Goal: Task Accomplishment & Management: Complete application form

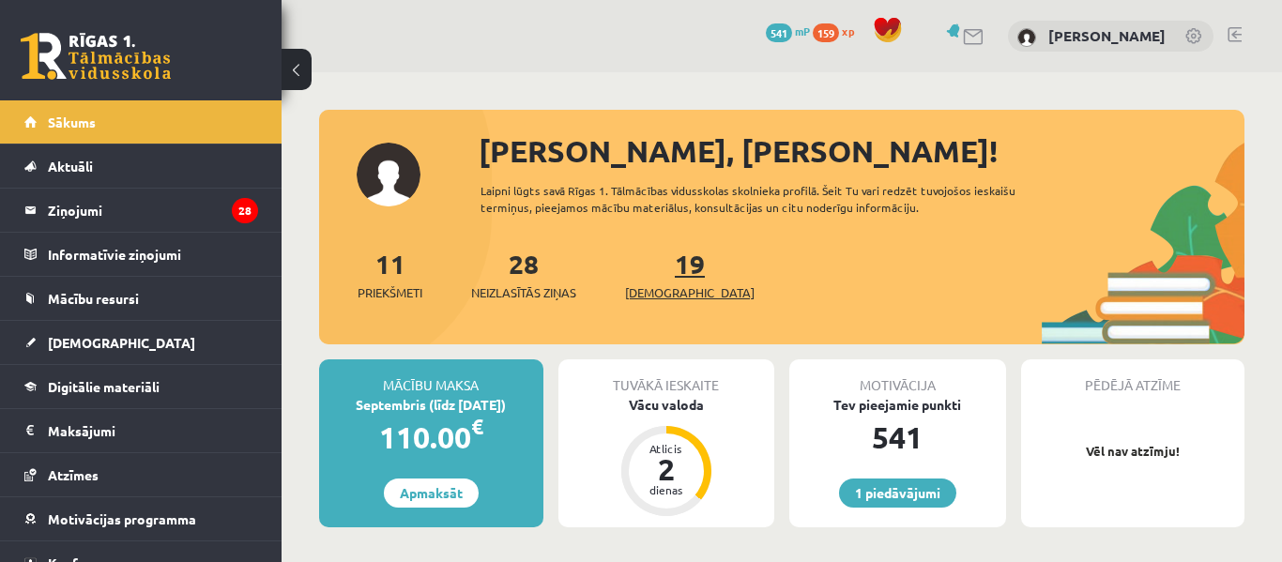
click at [653, 299] on span "[DEMOGRAPHIC_DATA]" at bounding box center [690, 293] width 130 height 19
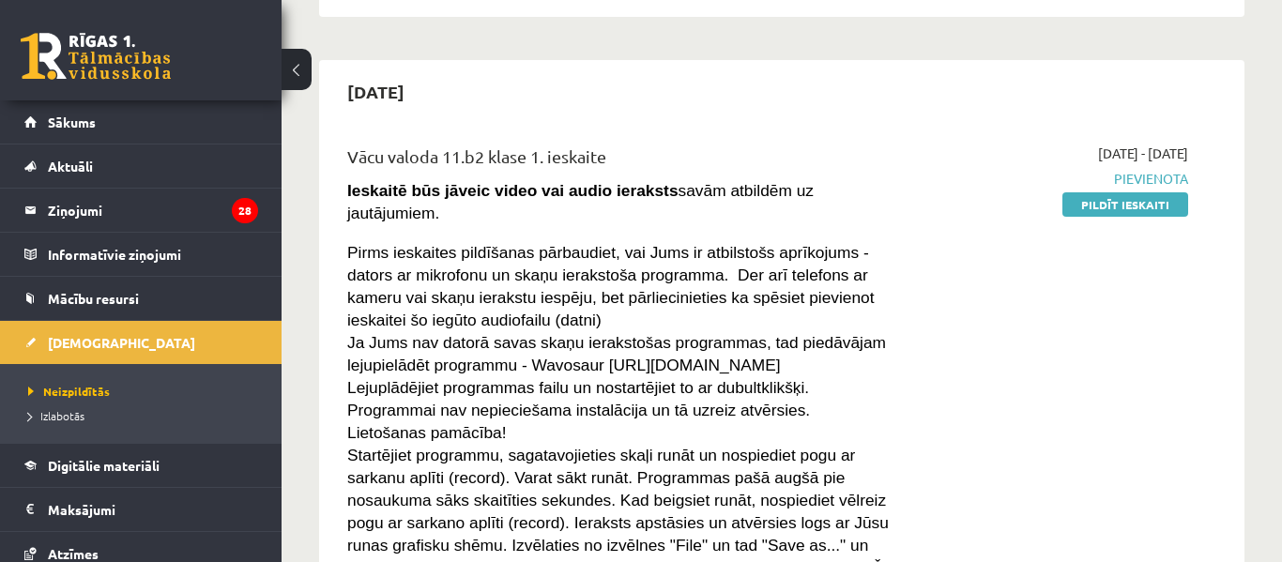
scroll to position [1475, 0]
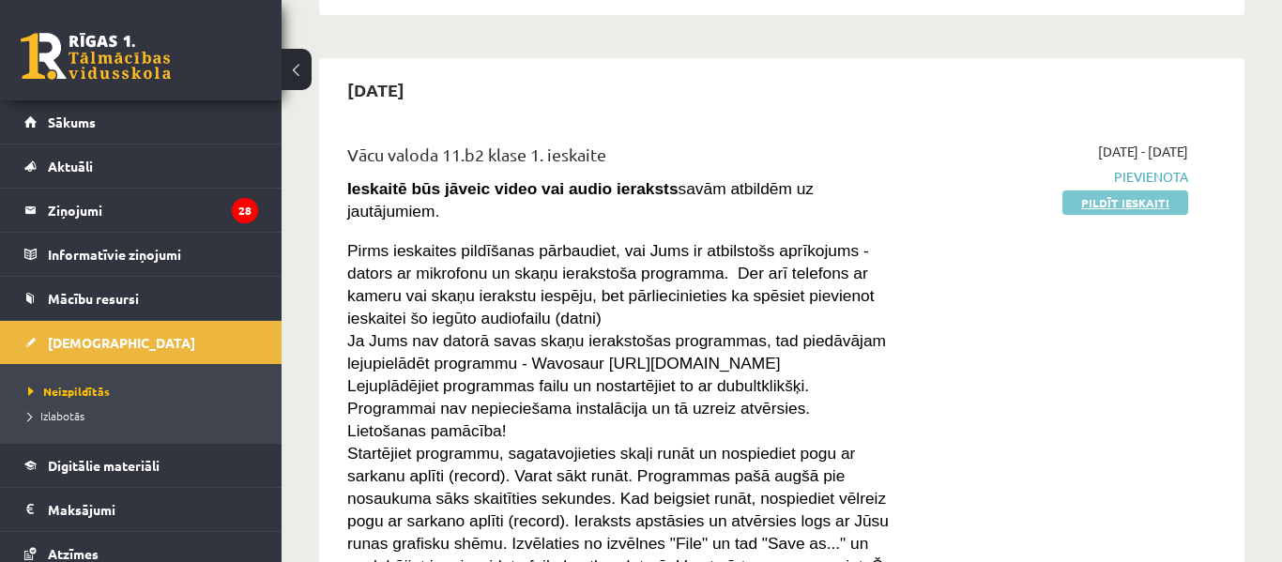
click at [1125, 209] on link "Pildīt ieskaiti" at bounding box center [1126, 203] width 126 height 24
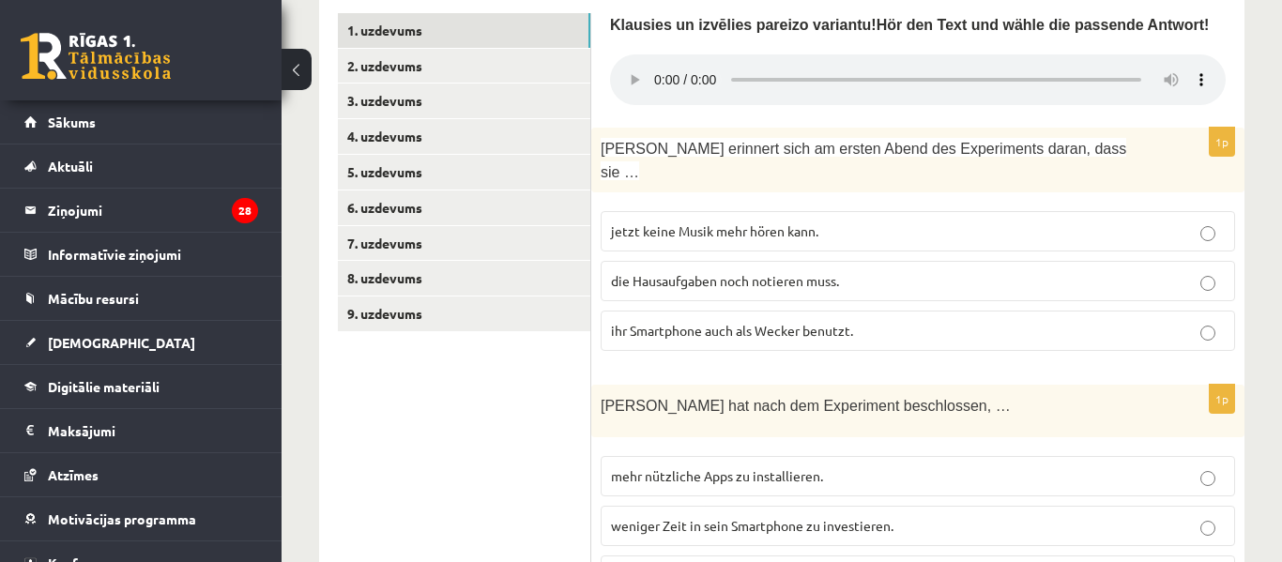
scroll to position [660, 0]
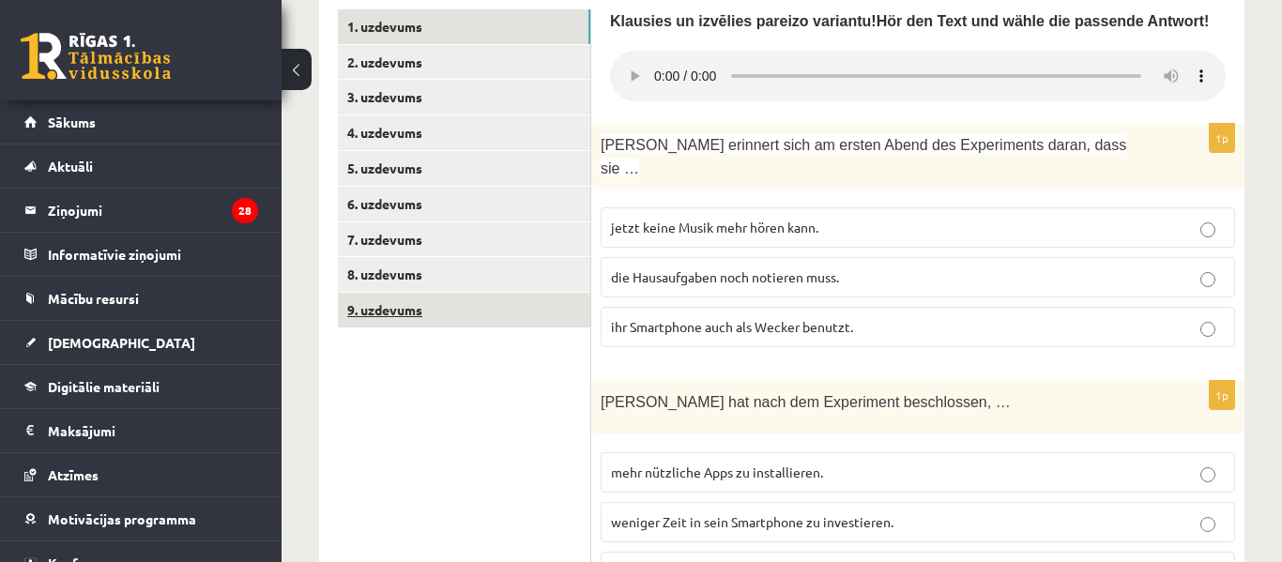
click at [514, 293] on link "9. uzdevums" at bounding box center [464, 310] width 253 height 35
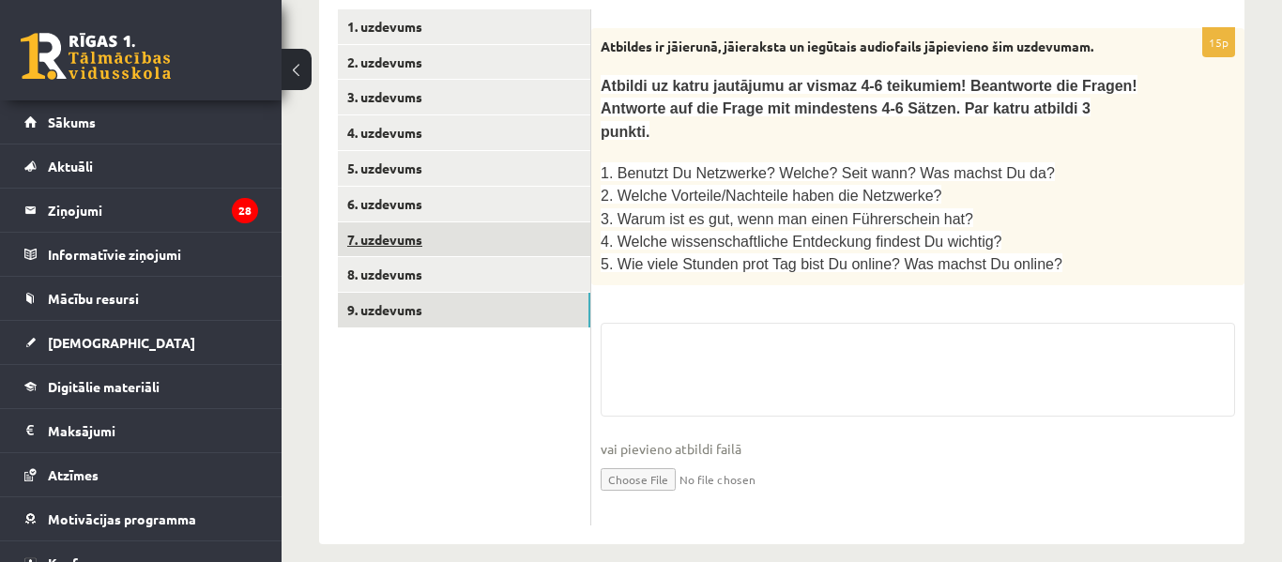
scroll to position [591, 0]
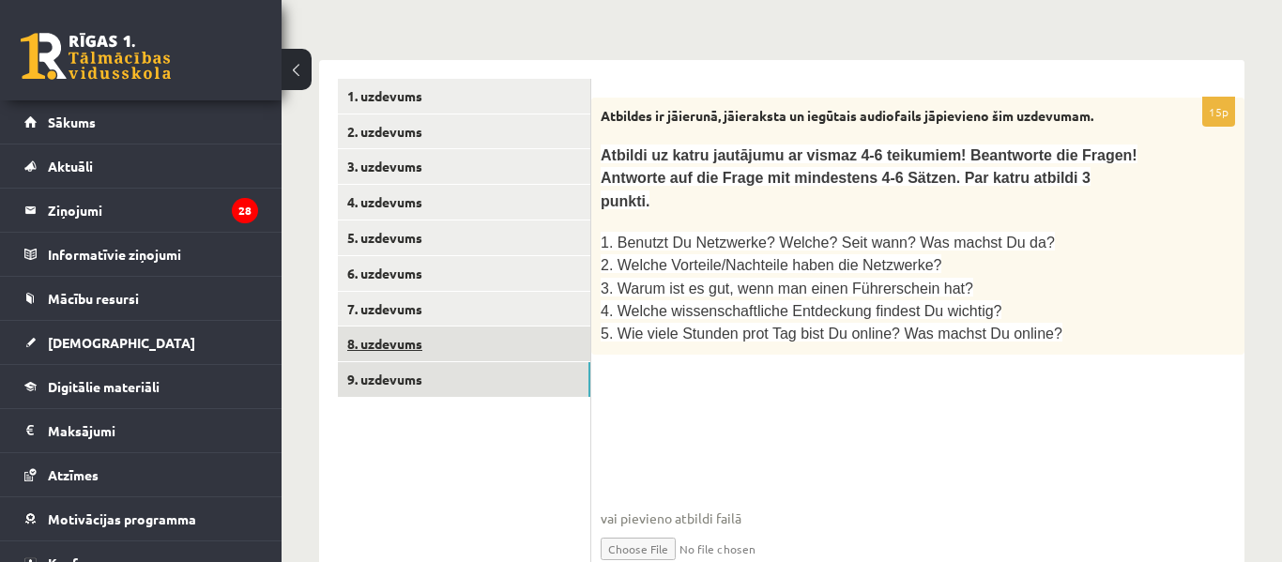
click at [516, 327] on link "8. uzdevums" at bounding box center [464, 344] width 253 height 35
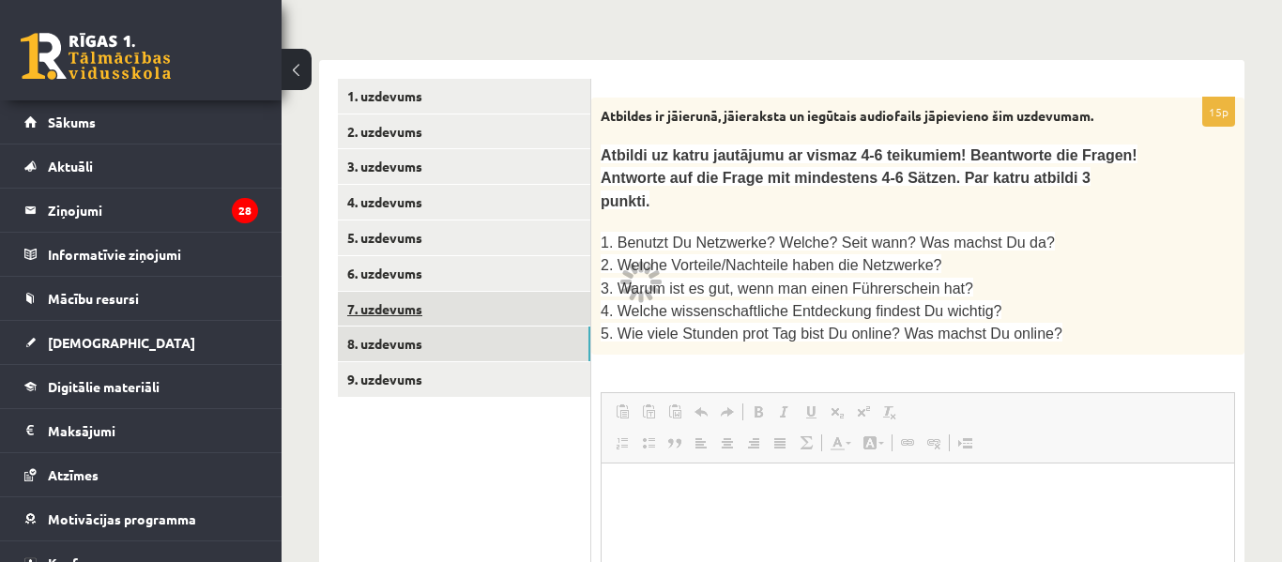
scroll to position [0, 0]
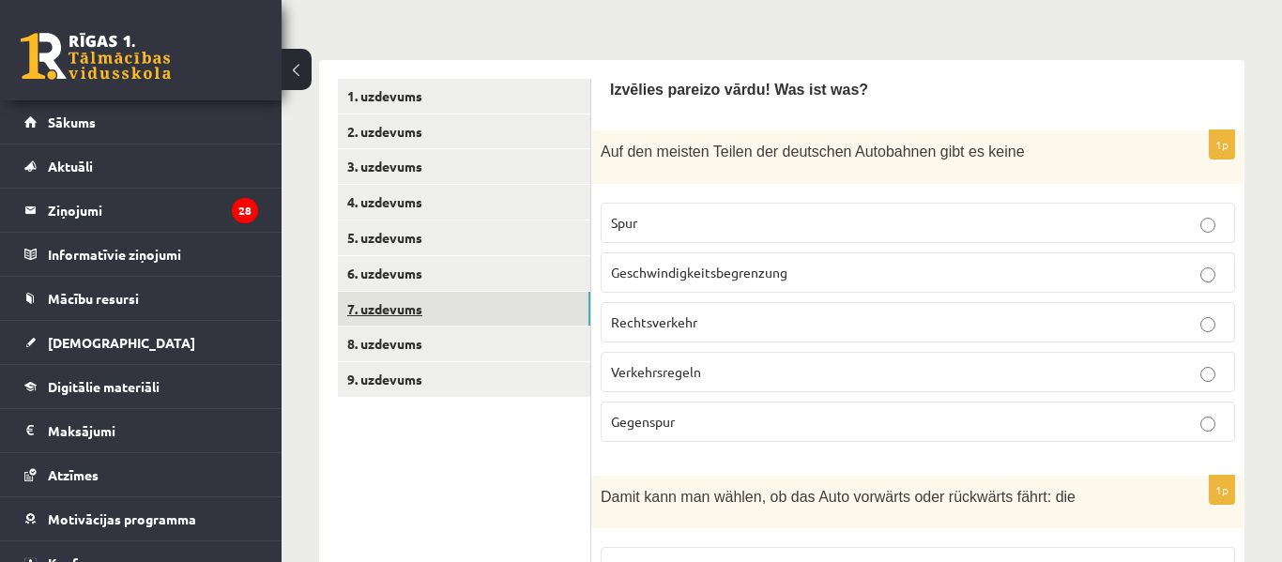
click at [541, 292] on link "7. uzdevums" at bounding box center [464, 309] width 253 height 35
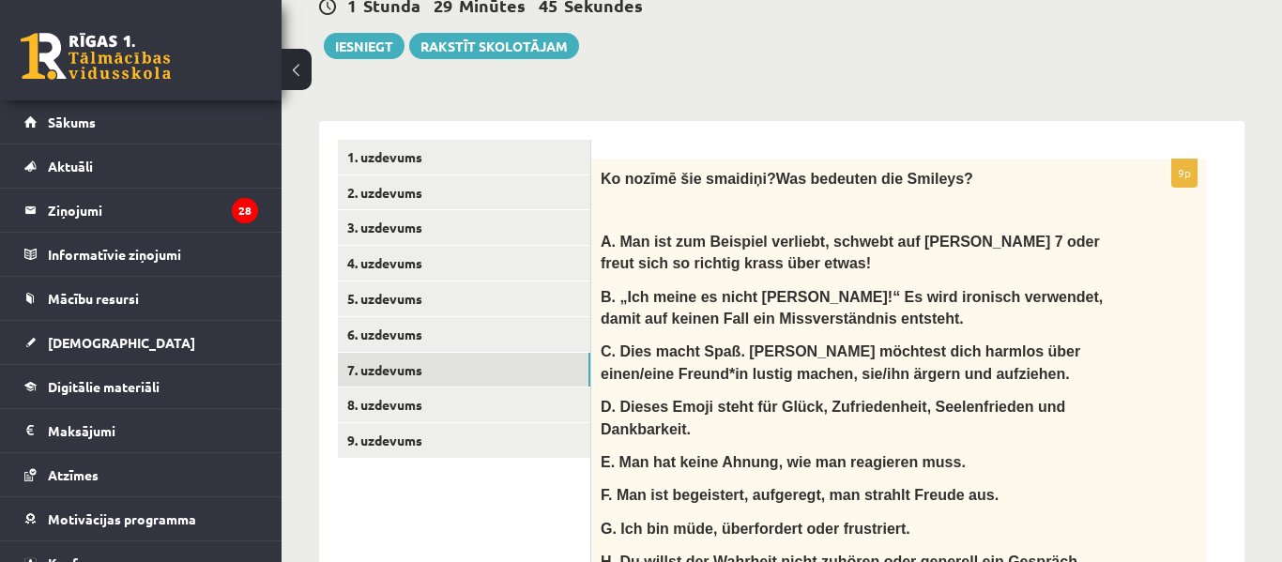
scroll to position [509, 0]
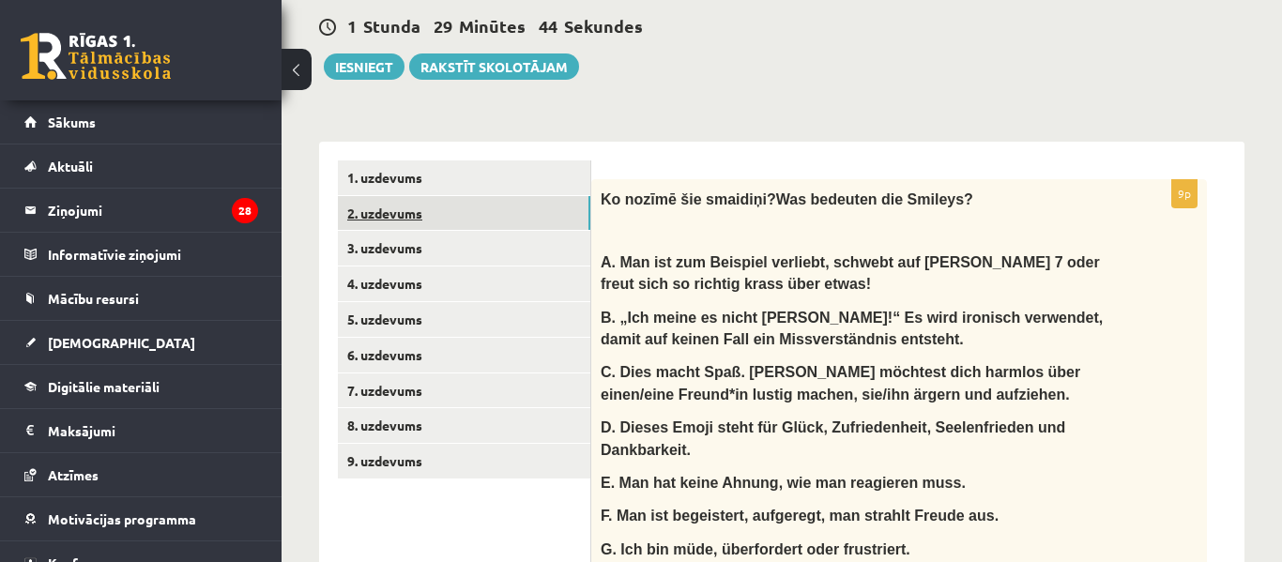
click at [541, 196] on link "2. uzdevums" at bounding box center [464, 213] width 253 height 35
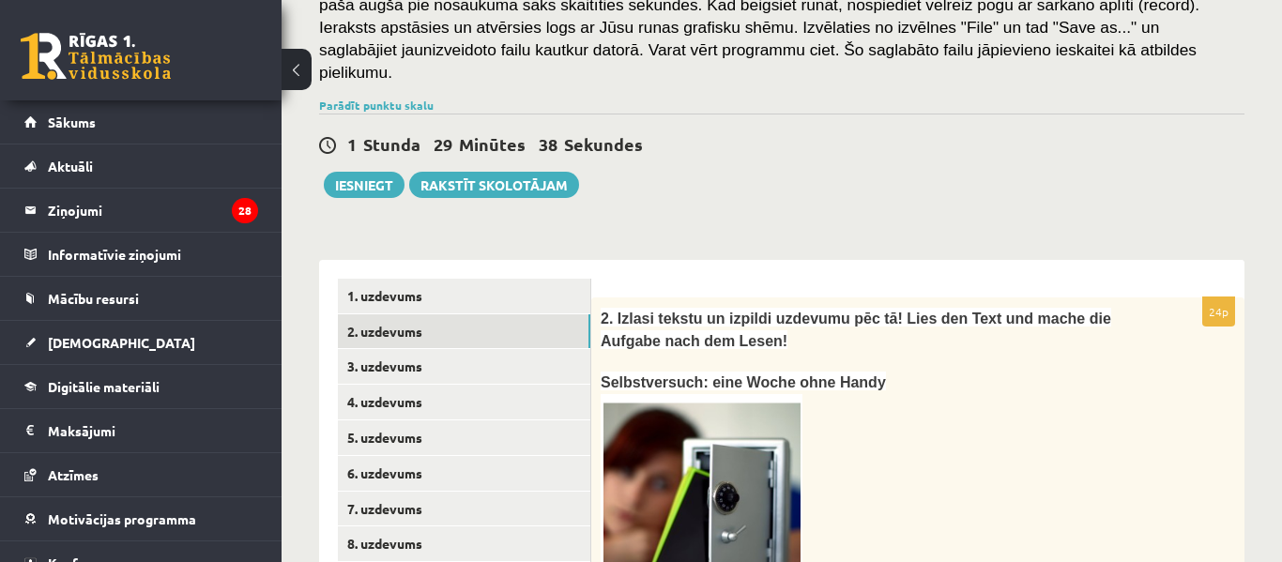
scroll to position [382, 0]
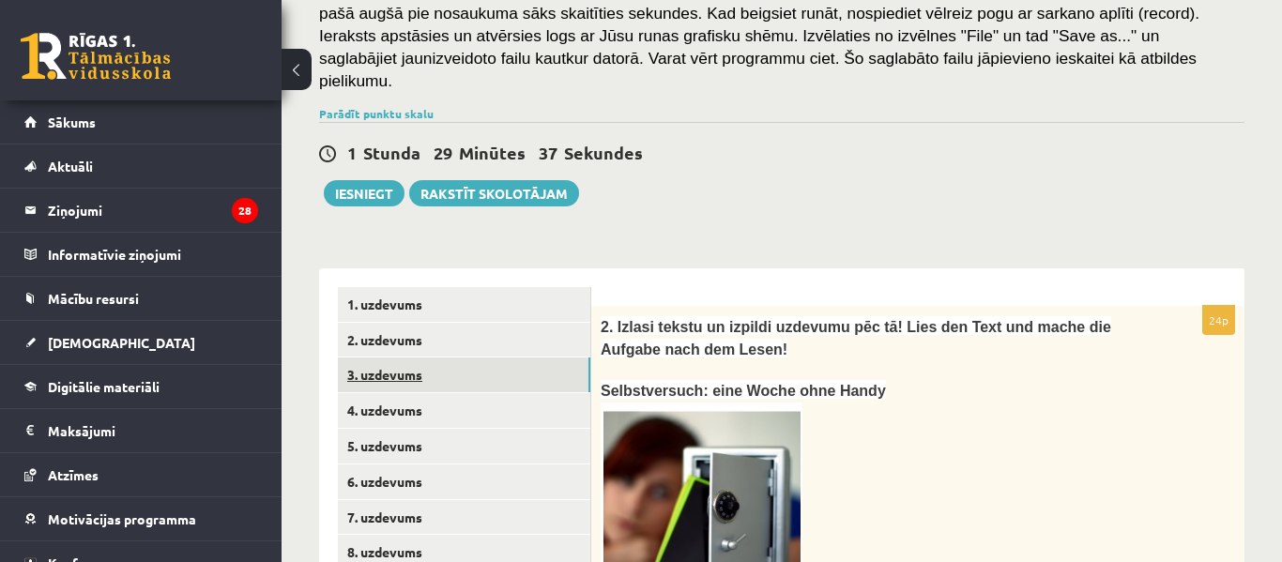
click at [513, 358] on link "3. uzdevums" at bounding box center [464, 375] width 253 height 35
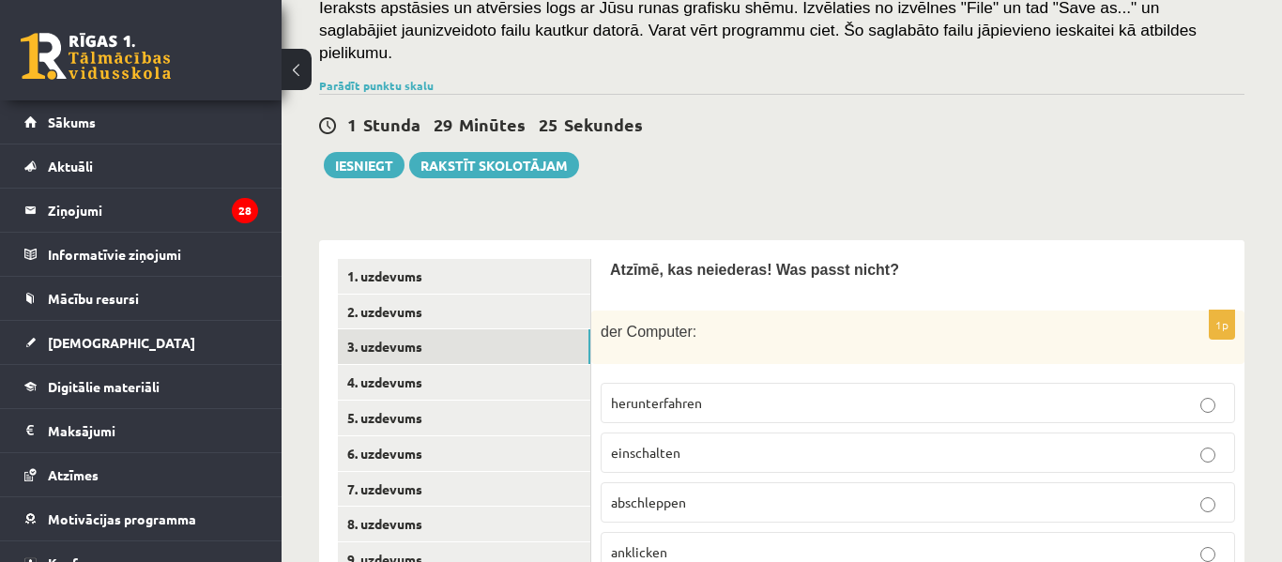
scroll to position [422, 0]
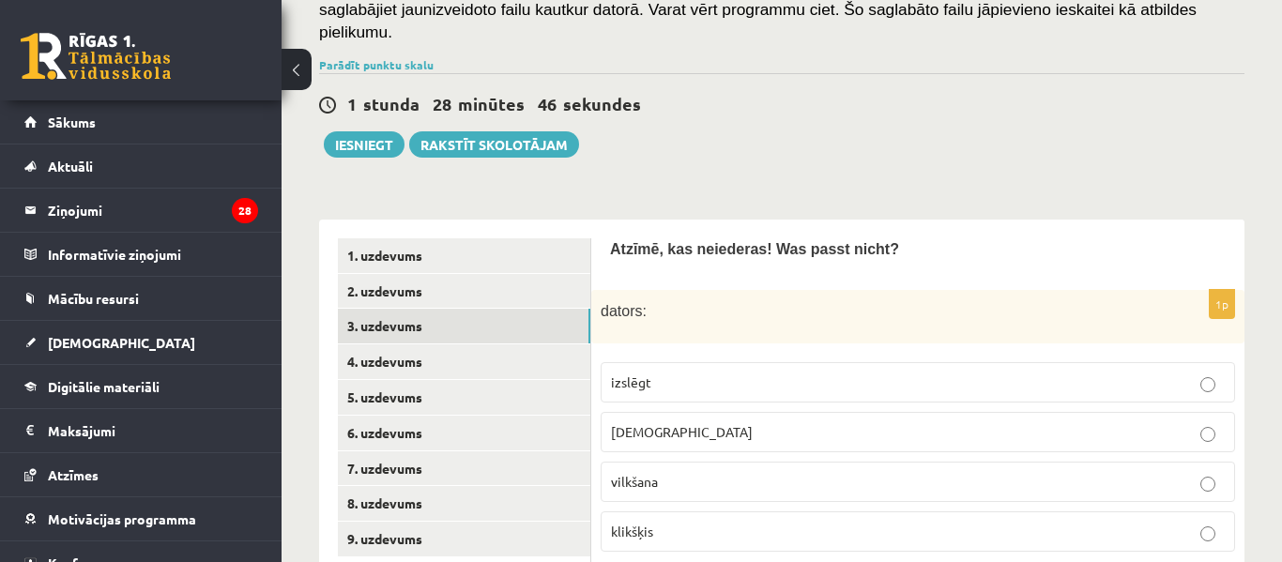
scroll to position [435, 0]
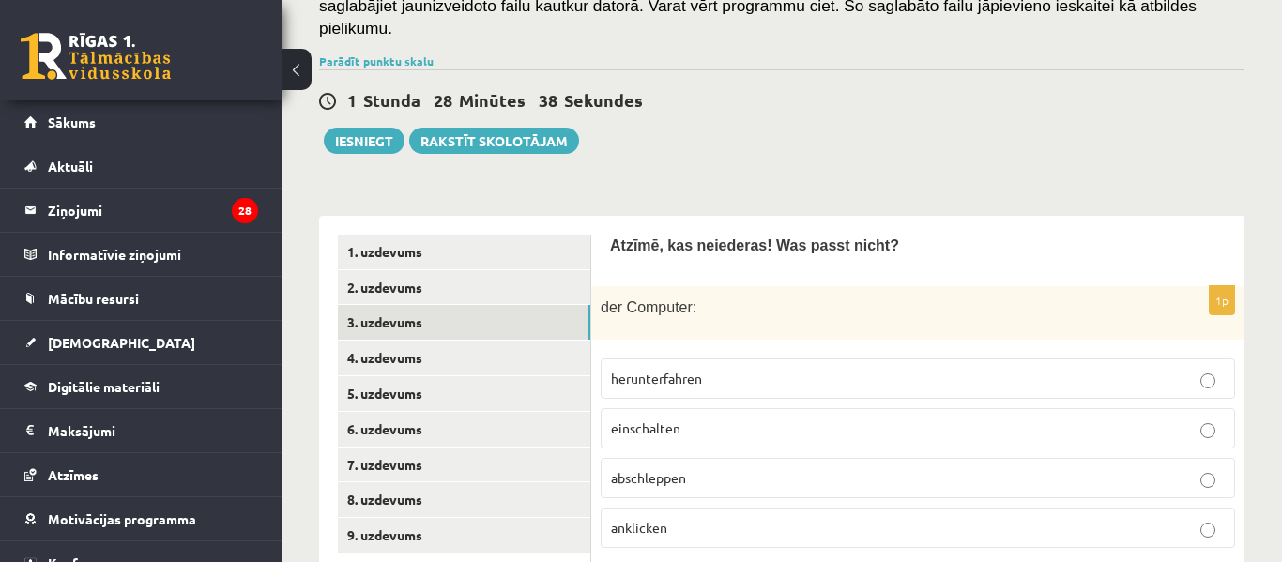
click at [677, 469] on span "abschleppen" at bounding box center [648, 477] width 75 height 17
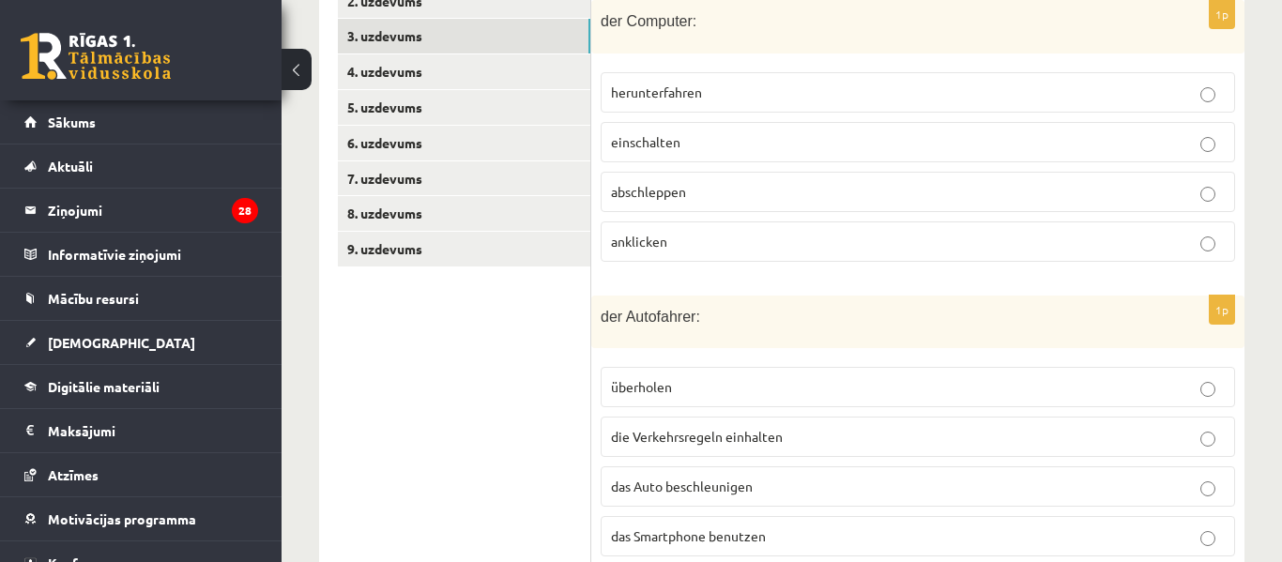
scroll to position [728, 0]
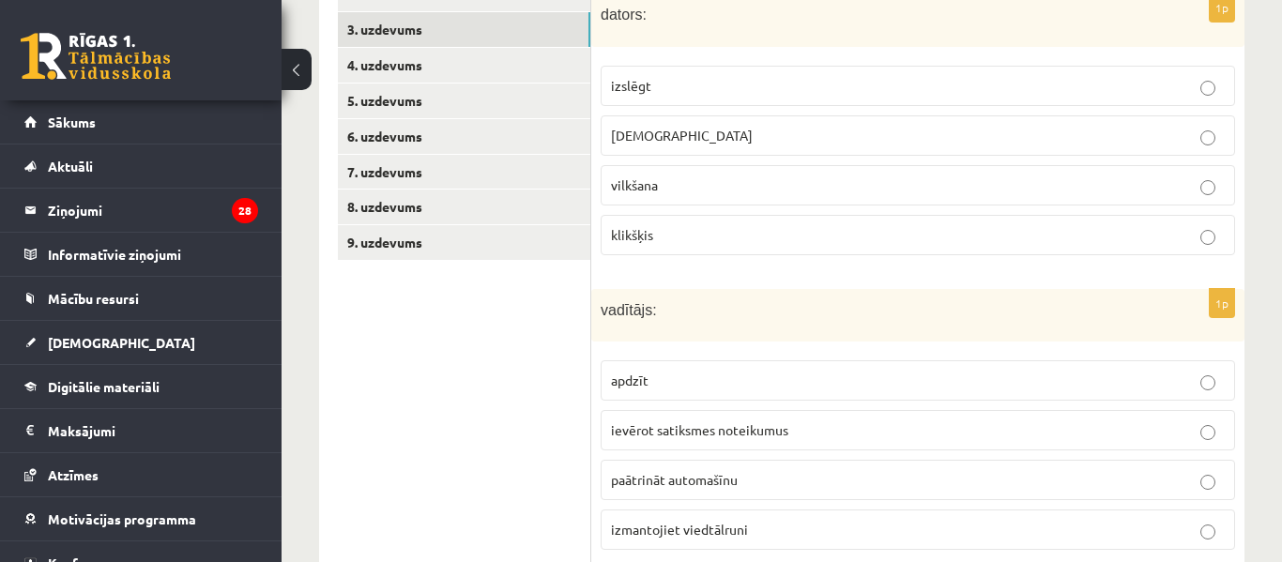
click at [798, 520] on p "izmantojiet viedtālruni" at bounding box center [918, 530] width 614 height 20
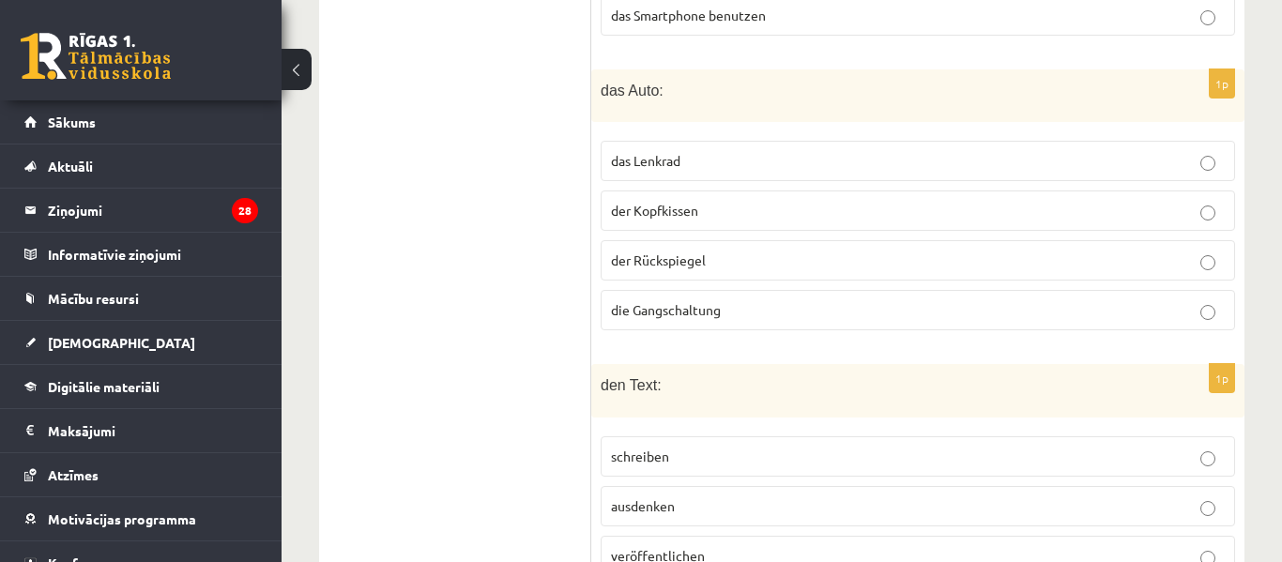
scroll to position [1233, 0]
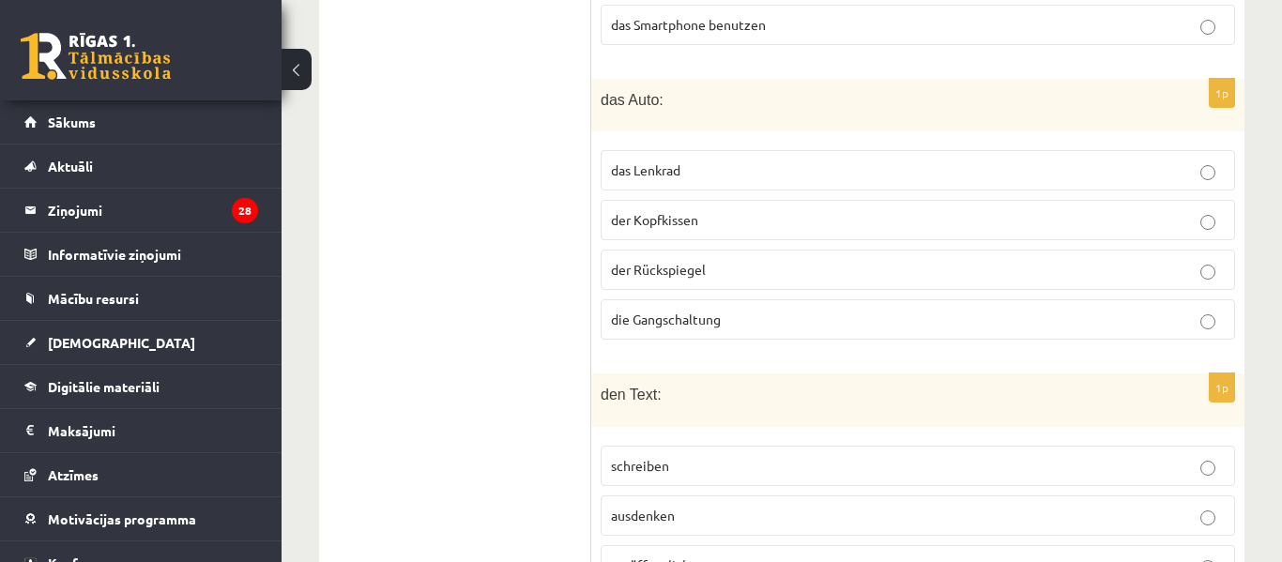
click at [869, 310] on p "die Gangschaltung" at bounding box center [918, 320] width 614 height 20
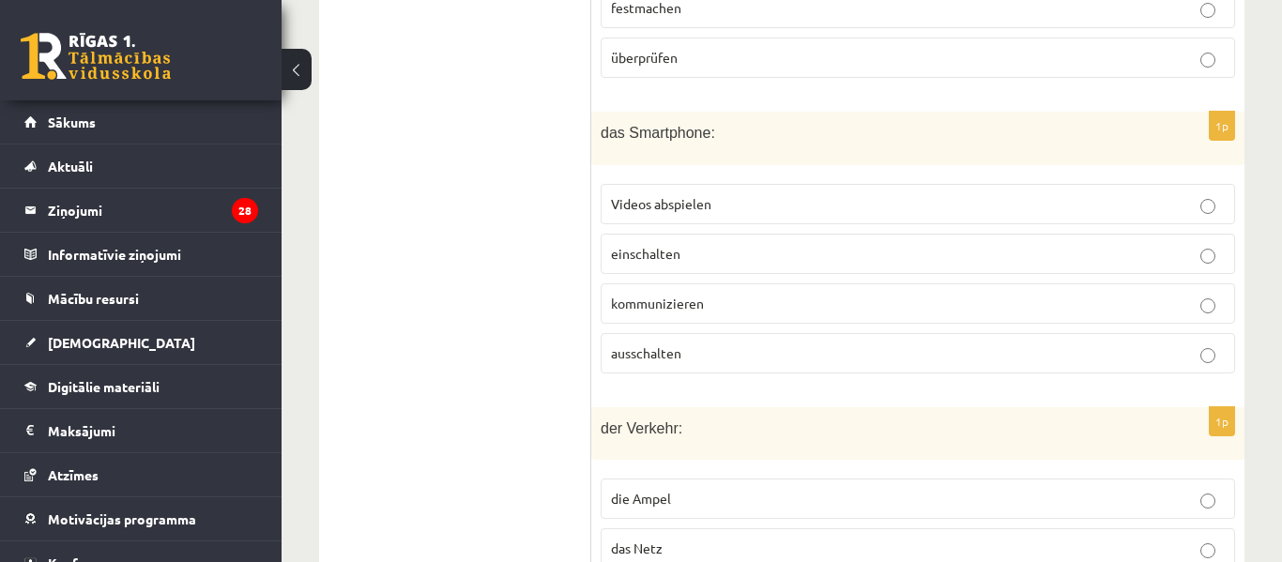
scroll to position [2108, 0]
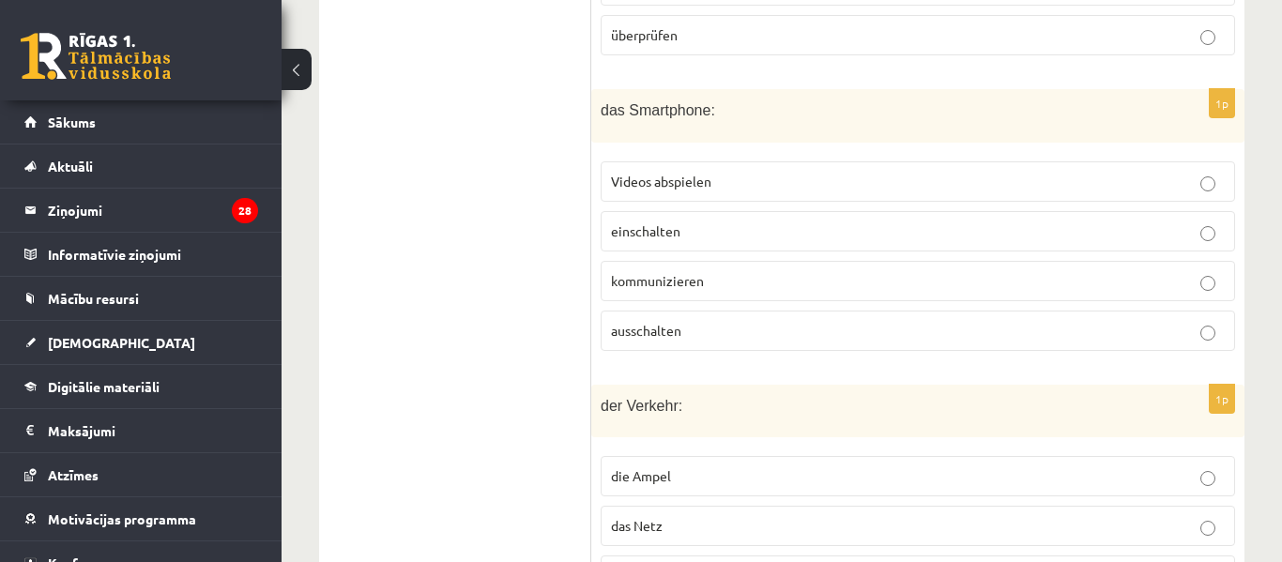
click at [931, 222] on p "einschalten" at bounding box center [918, 232] width 614 height 20
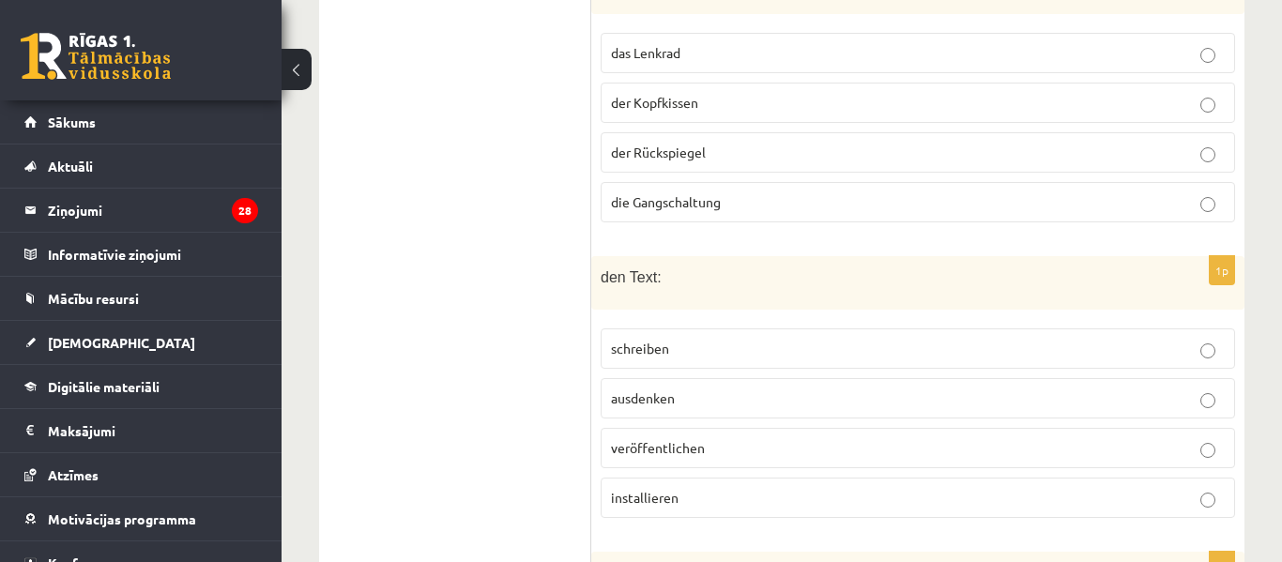
scroll to position [1351, 0]
click at [719, 487] on p "installieren" at bounding box center [918, 497] width 614 height 20
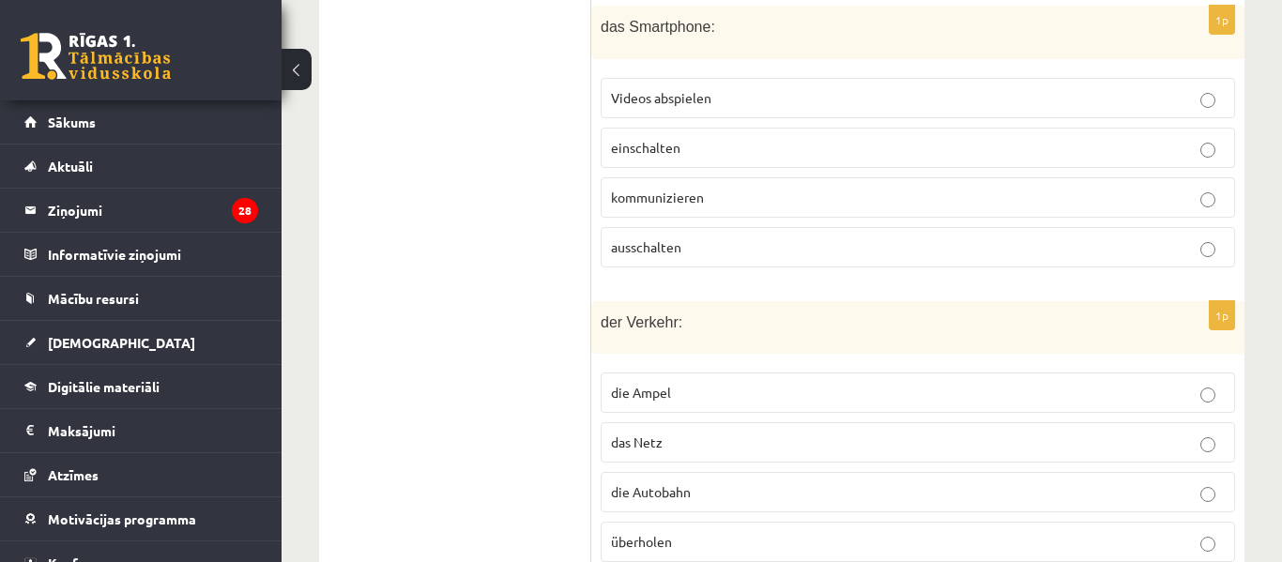
scroll to position [2198, 0]
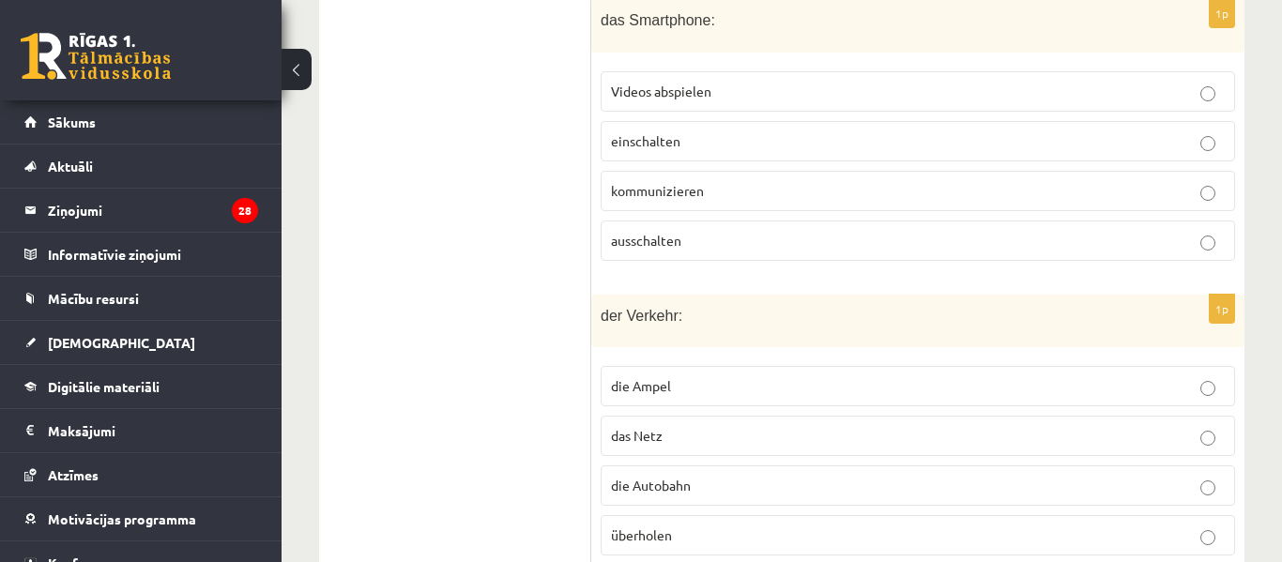
click at [699, 526] on p "überholen" at bounding box center [918, 536] width 614 height 20
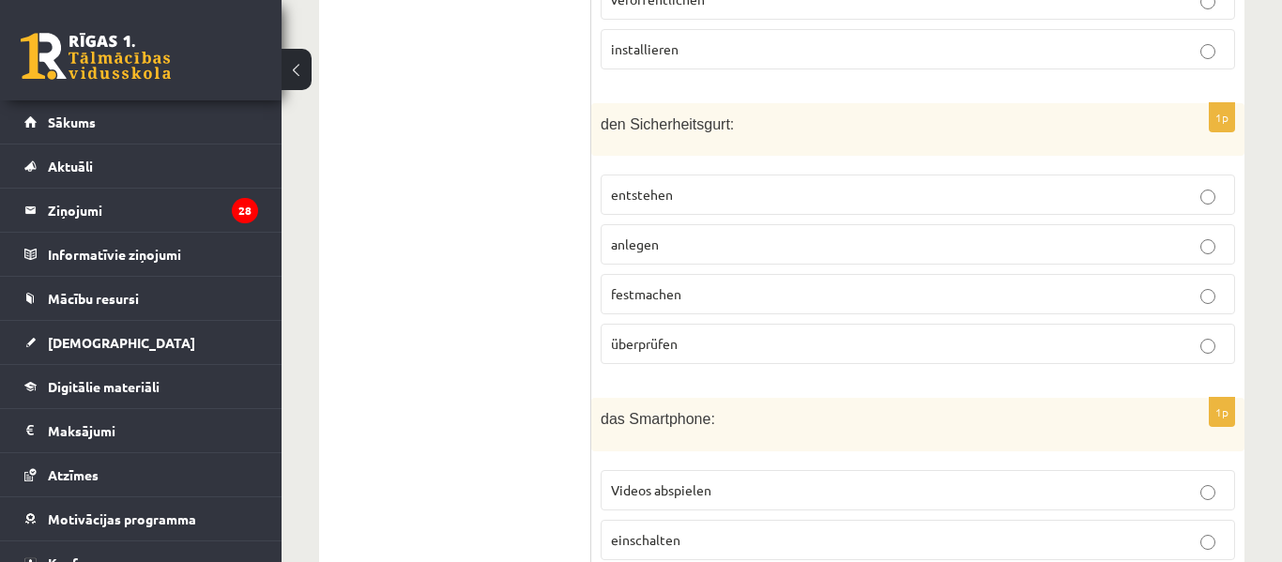
scroll to position [1797, 0]
click at [743, 237] on p "anlegen" at bounding box center [918, 247] width 614 height 20
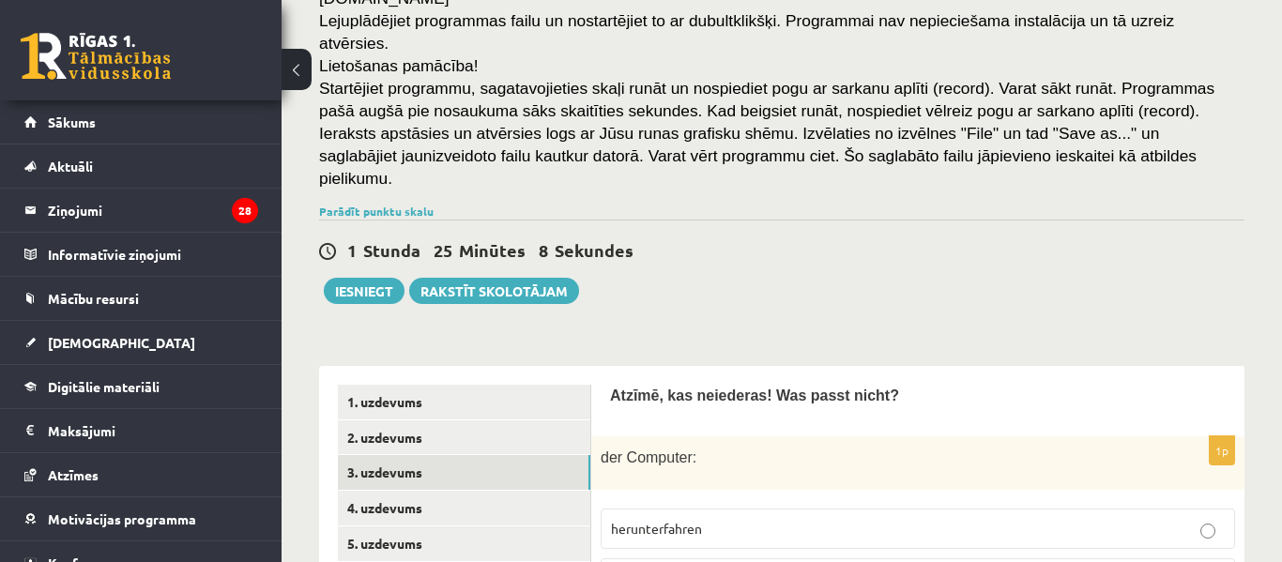
scroll to position [269, 0]
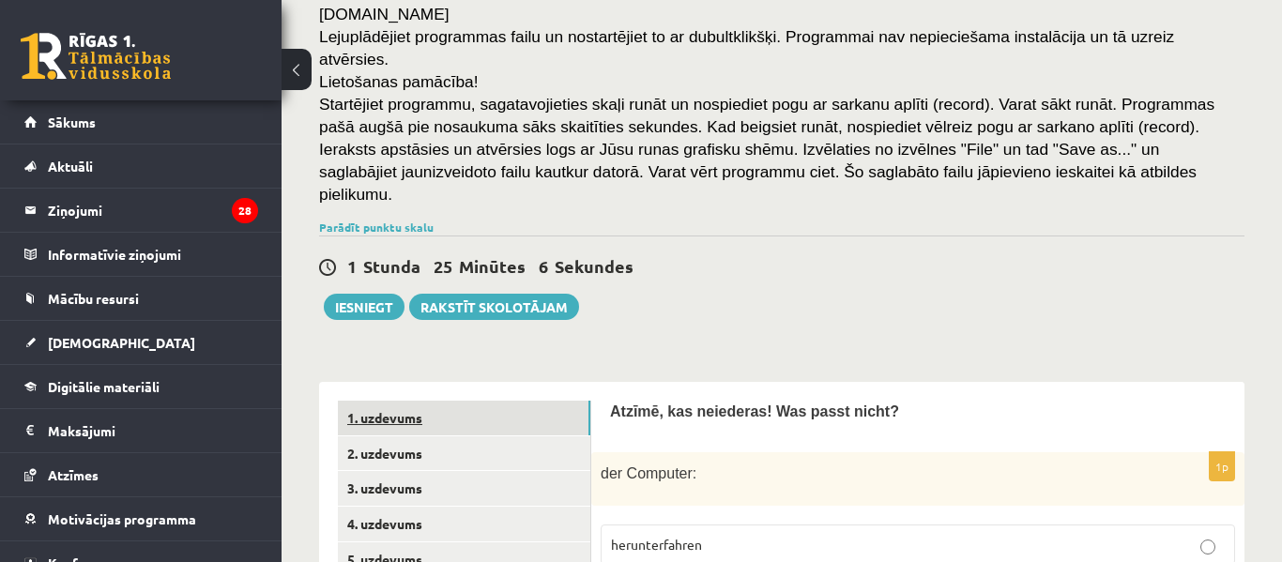
click at [511, 401] on link "1. uzdevums" at bounding box center [464, 418] width 253 height 35
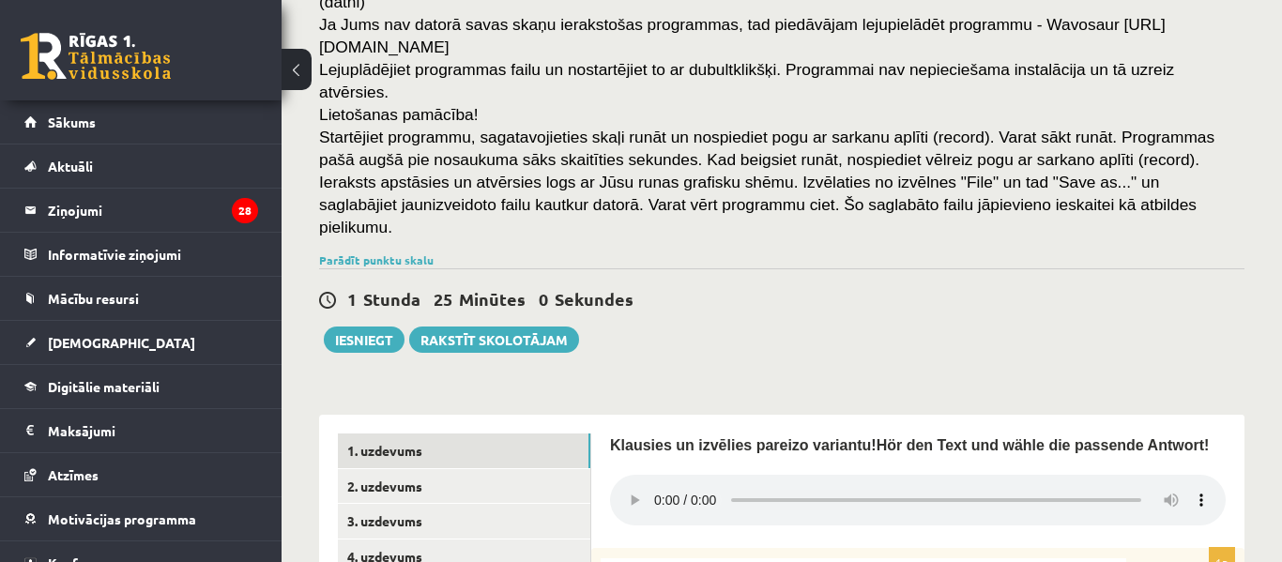
scroll to position [237, 0]
click at [528, 468] on link "2. uzdevums" at bounding box center [464, 485] width 253 height 35
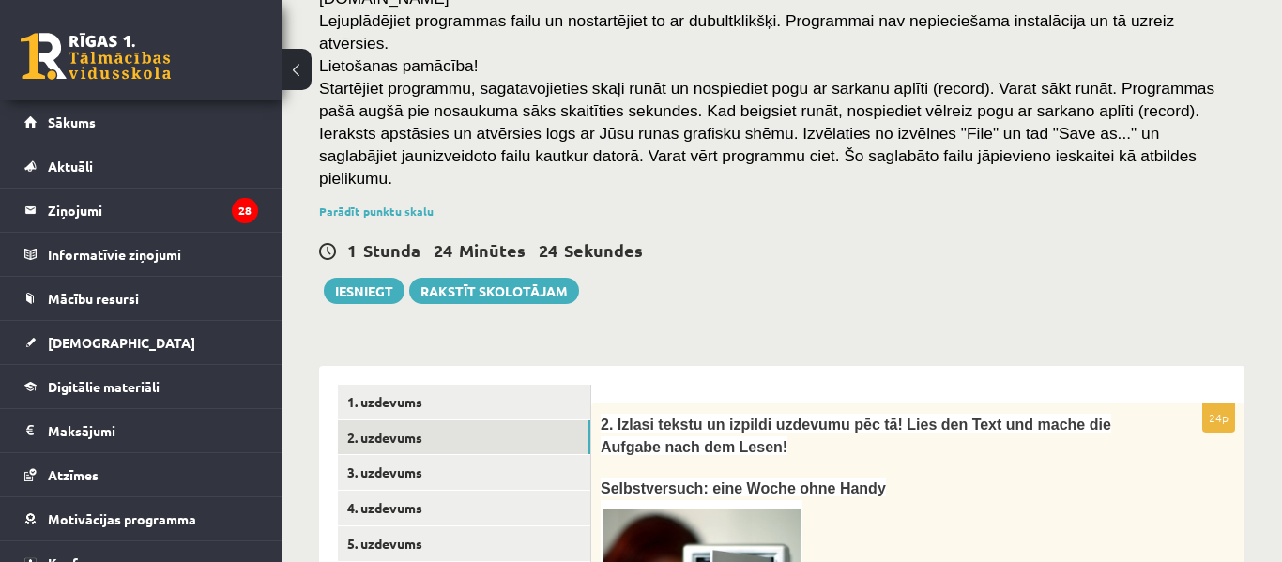
scroll to position [289, 0]
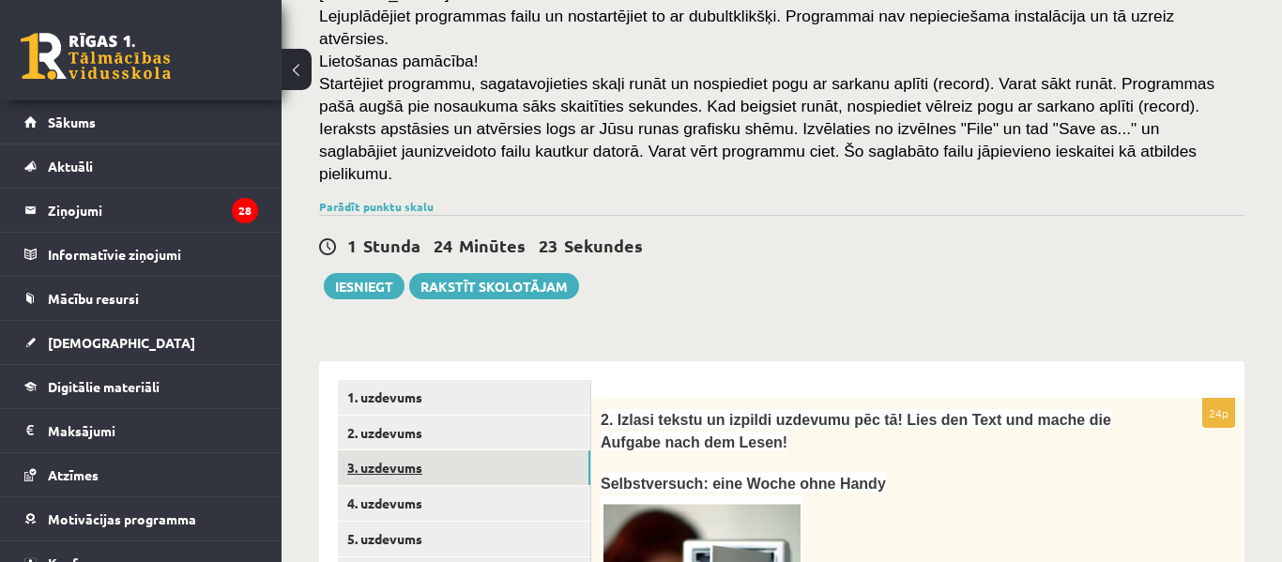
click at [512, 451] on link "3. uzdevums" at bounding box center [464, 468] width 253 height 35
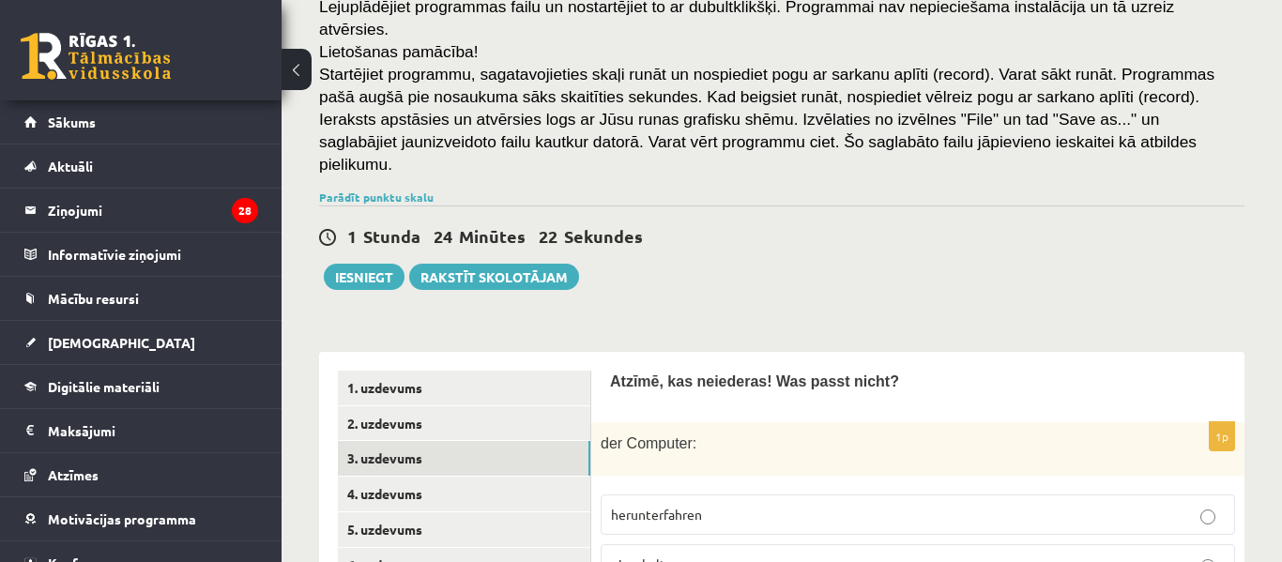
scroll to position [346, 0]
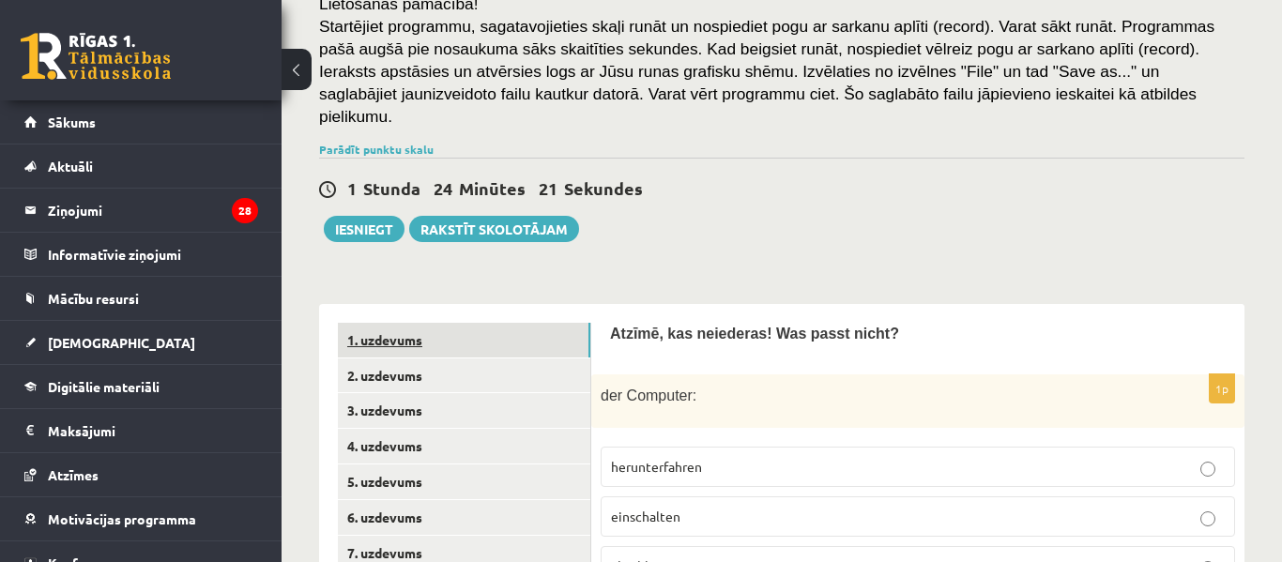
click at [546, 323] on link "1. uzdevums" at bounding box center [464, 340] width 253 height 35
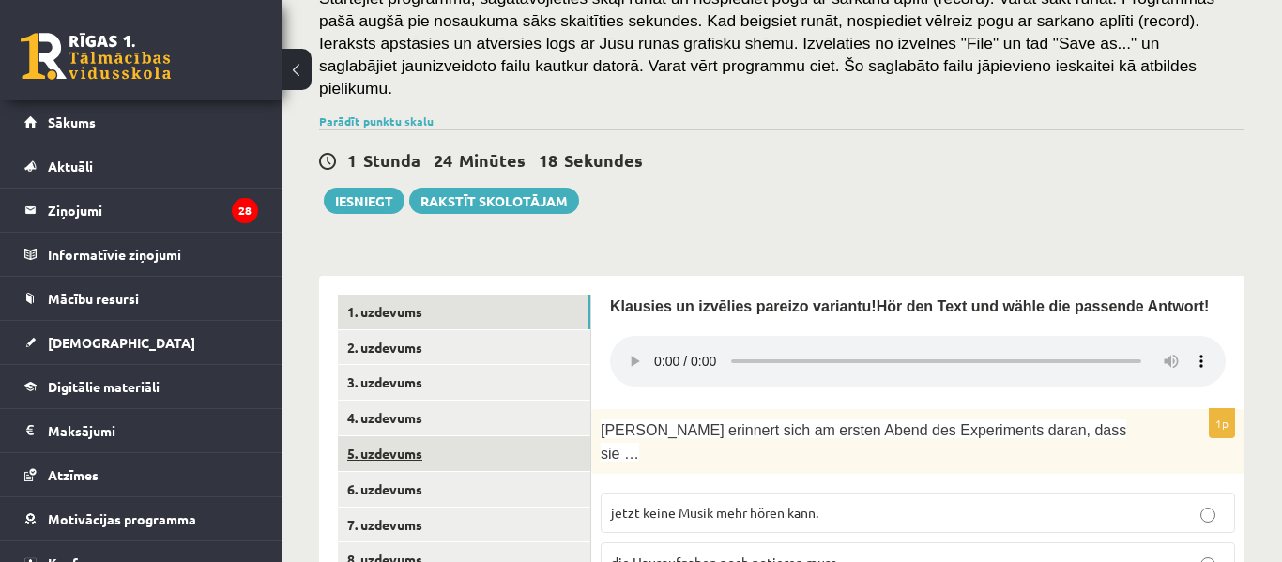
scroll to position [376, 0]
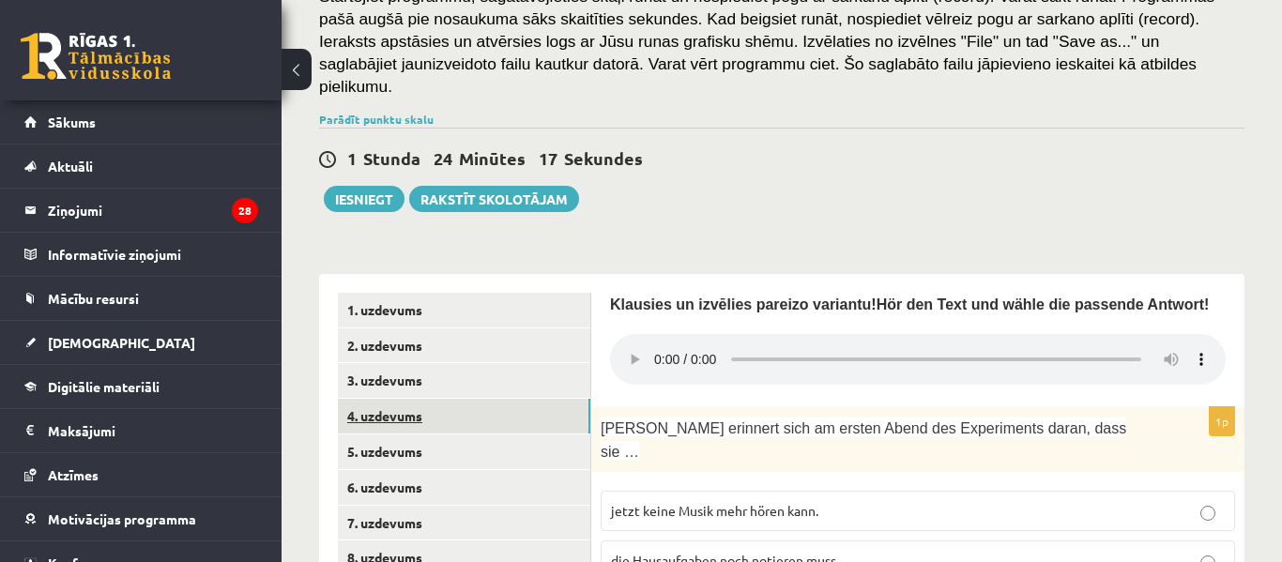
click at [524, 399] on link "4. uzdevums" at bounding box center [464, 416] width 253 height 35
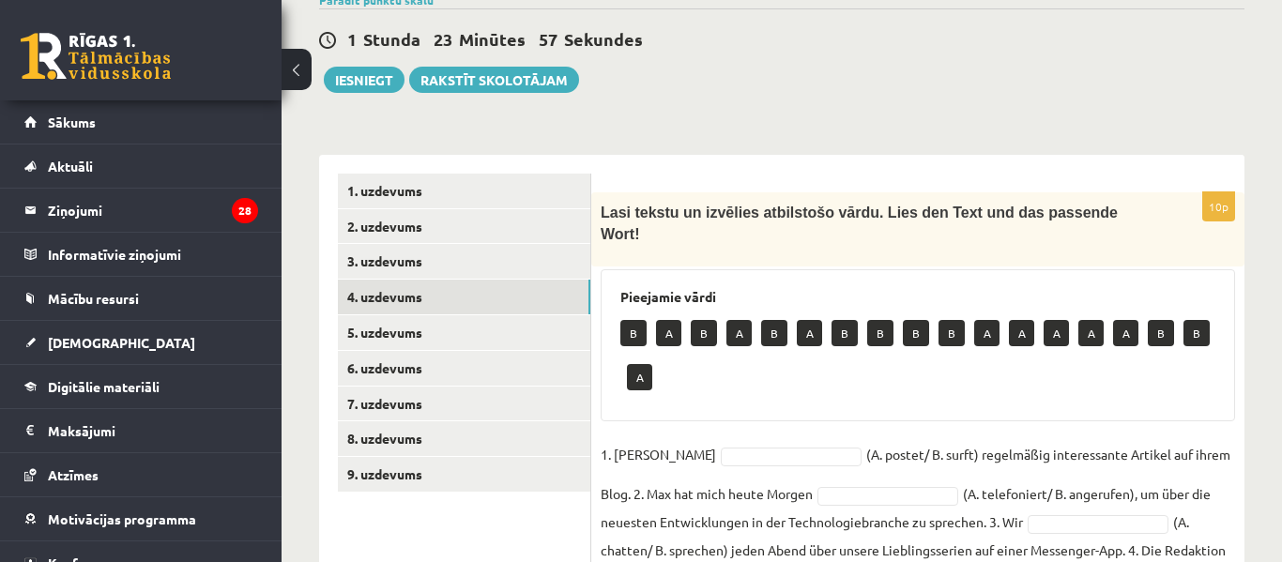
scroll to position [290, 0]
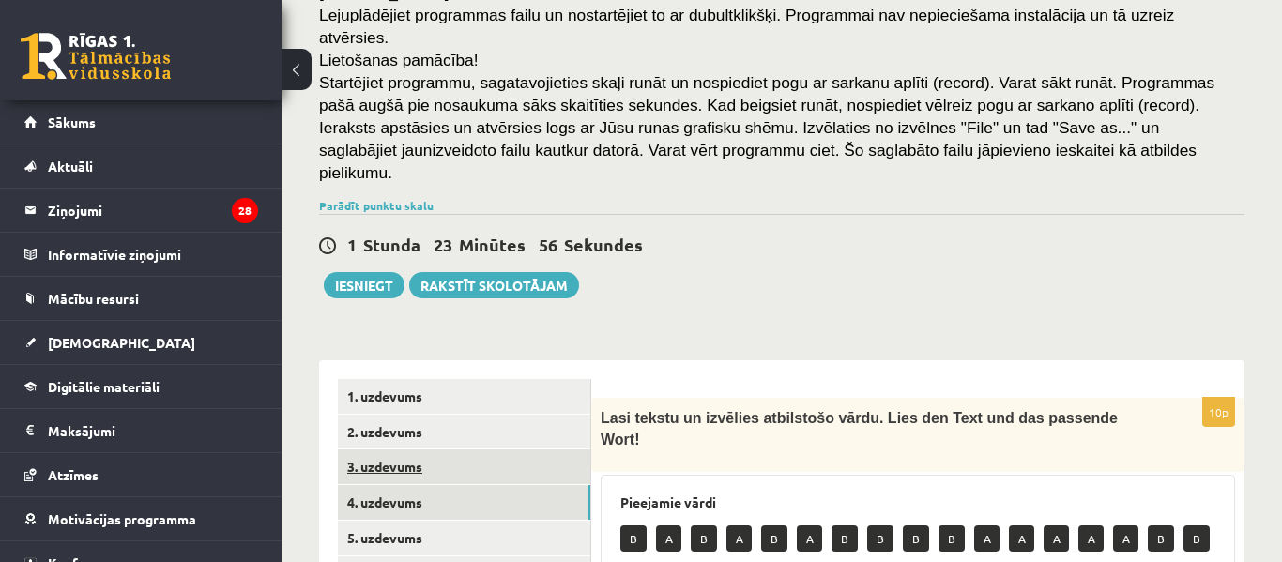
click at [560, 450] on link "3. uzdevums" at bounding box center [464, 467] width 253 height 35
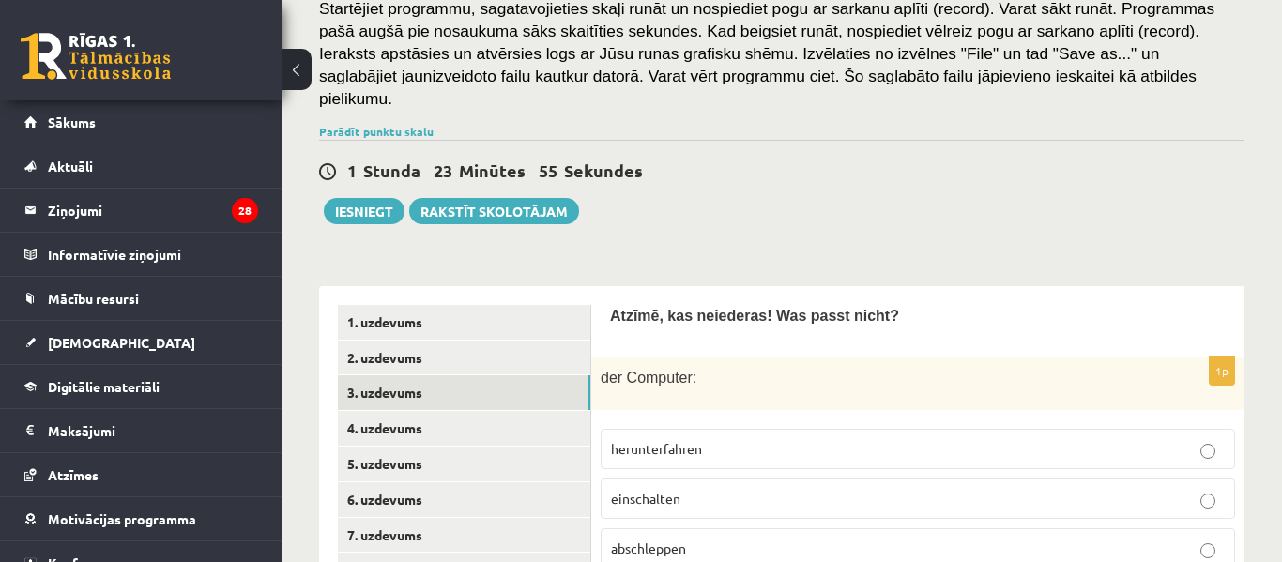
scroll to position [367, 0]
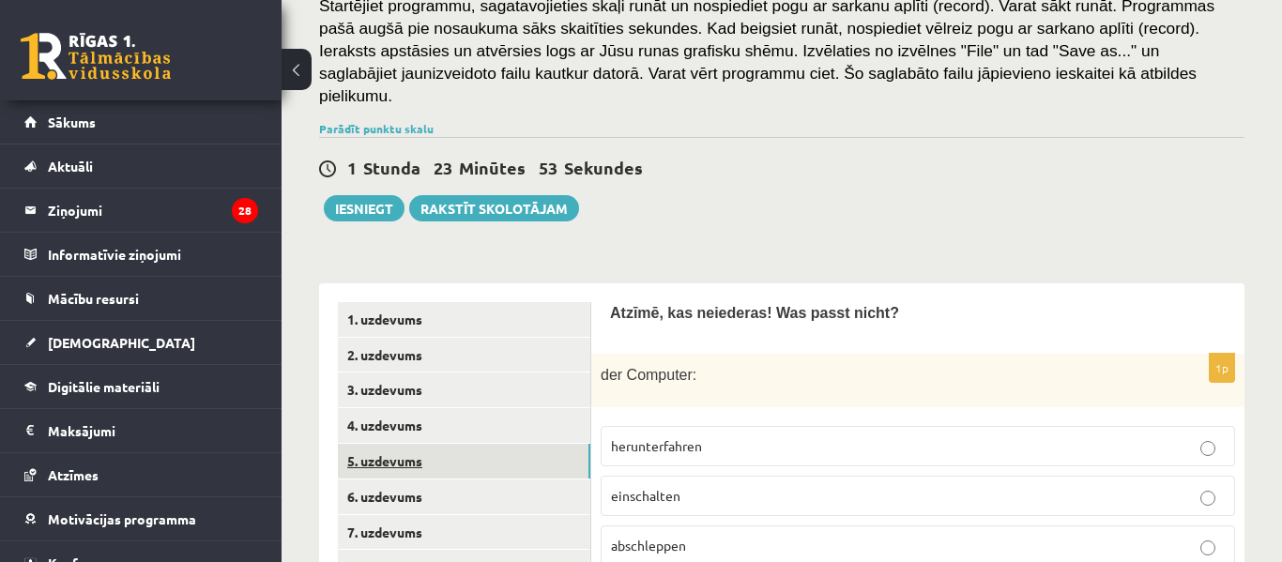
click at [497, 444] on link "5. uzdevums" at bounding box center [464, 461] width 253 height 35
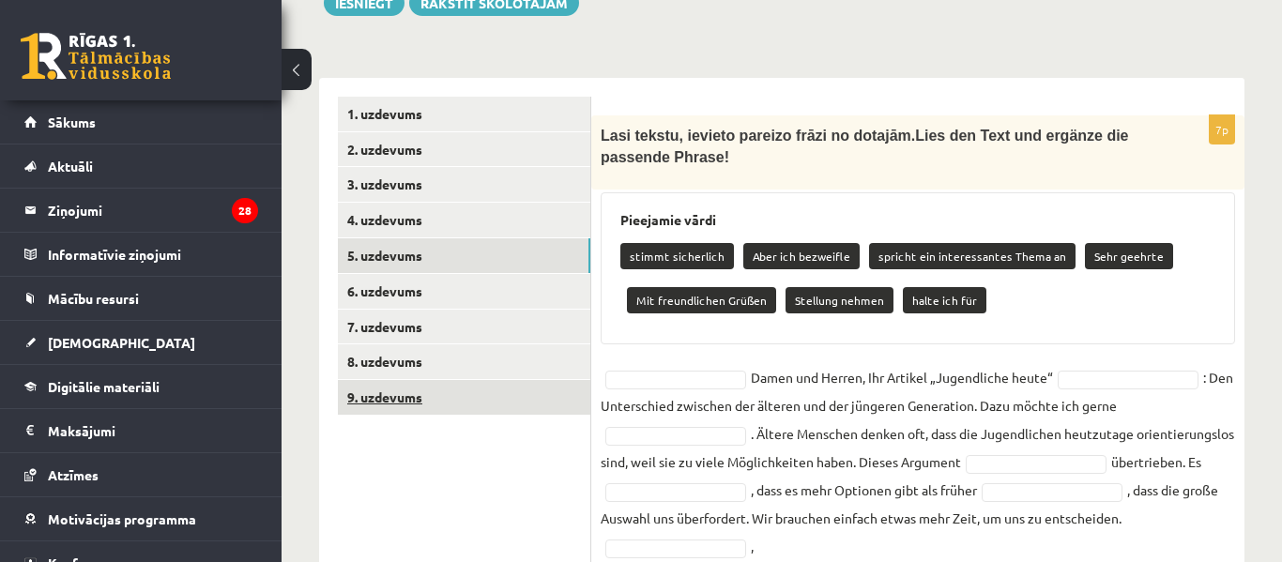
scroll to position [578, 0]
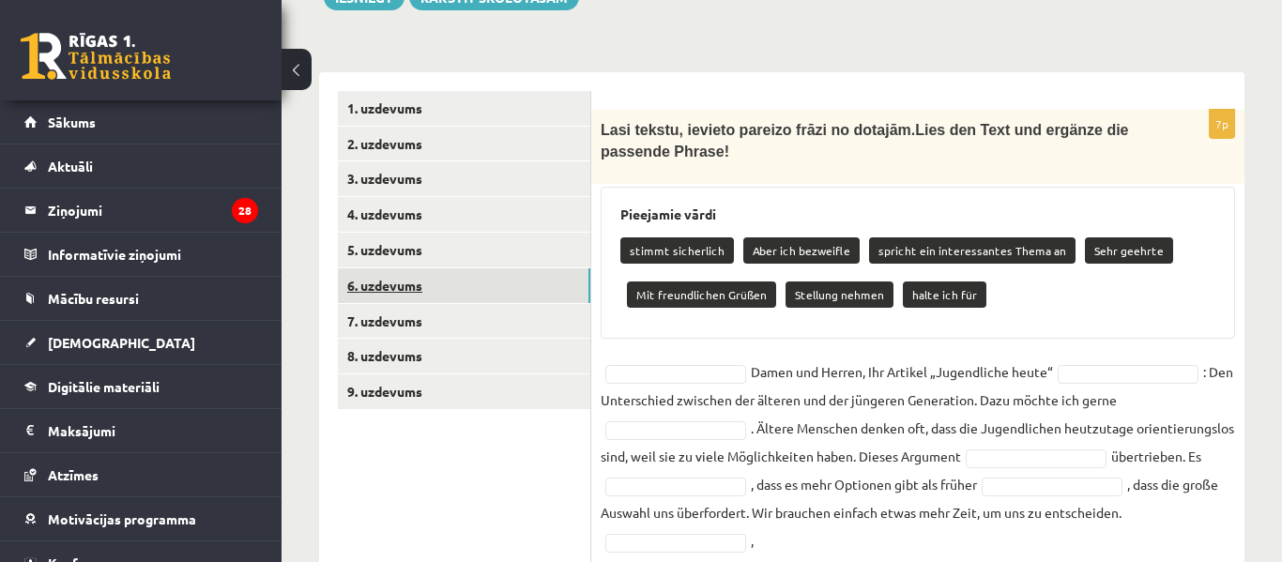
click at [576, 269] on link "6. uzdevums" at bounding box center [464, 286] width 253 height 35
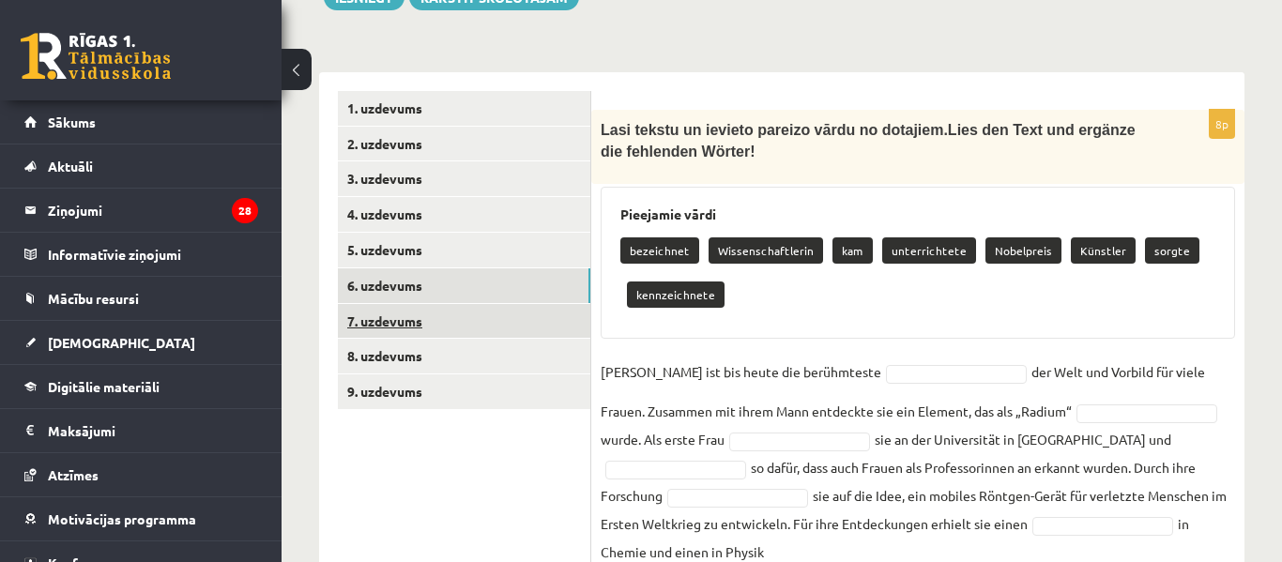
click at [563, 304] on link "7. uzdevums" at bounding box center [464, 321] width 253 height 35
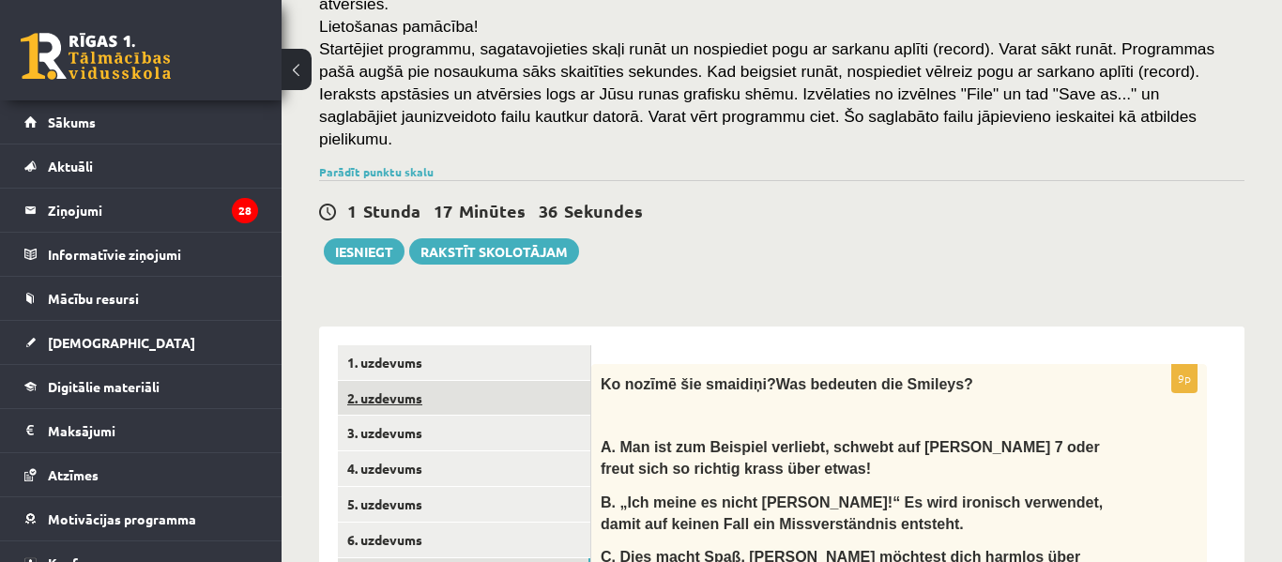
scroll to position [332, 0]
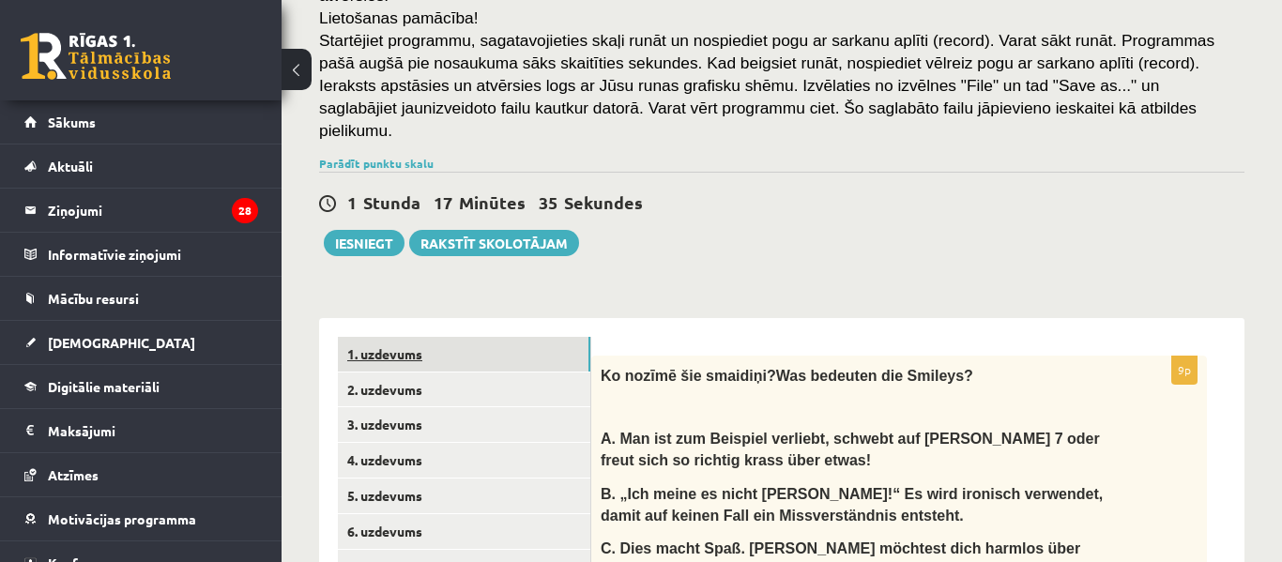
click at [520, 337] on link "1. uzdevums" at bounding box center [464, 354] width 253 height 35
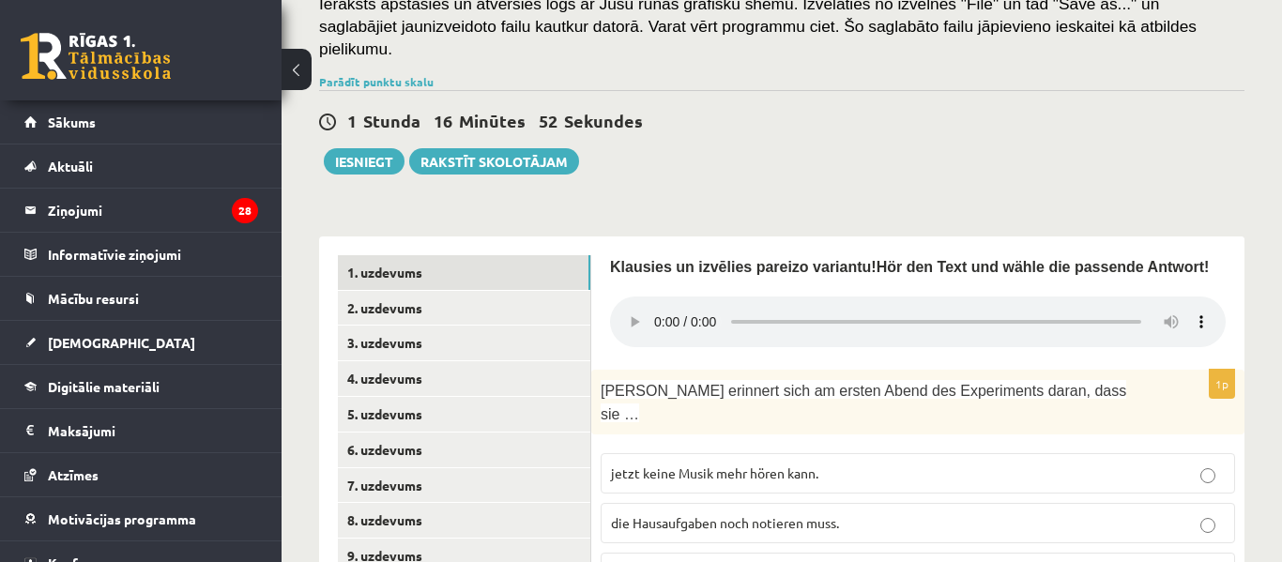
scroll to position [438, 0]
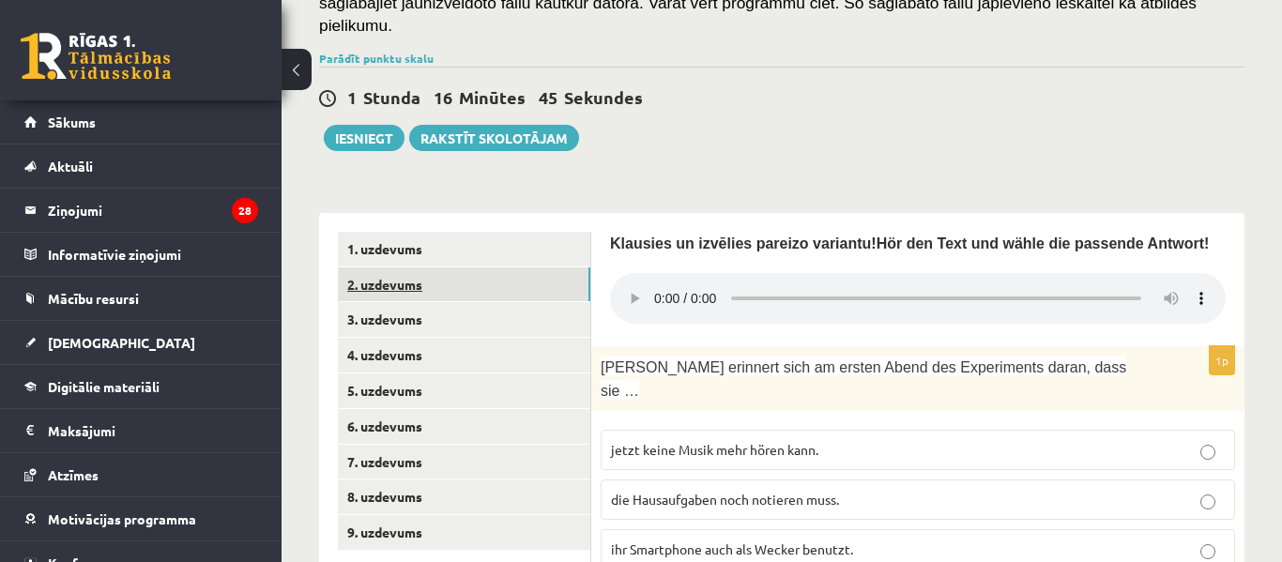
click at [499, 268] on link "2. uzdevums" at bounding box center [464, 285] width 253 height 35
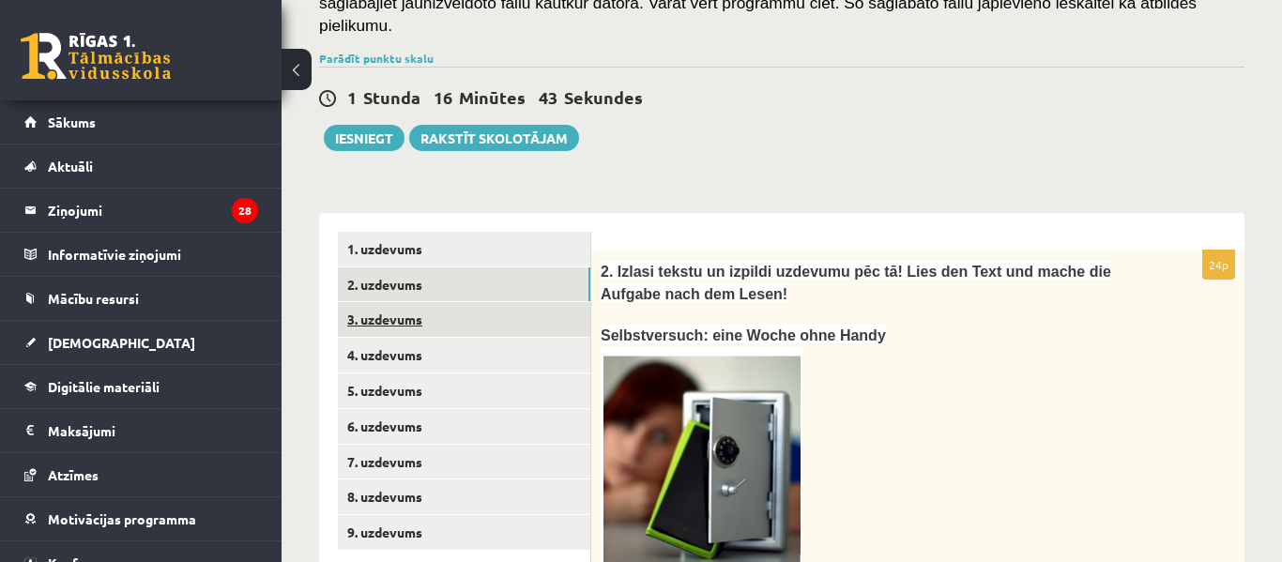
click at [522, 302] on link "3. uzdevums" at bounding box center [464, 319] width 253 height 35
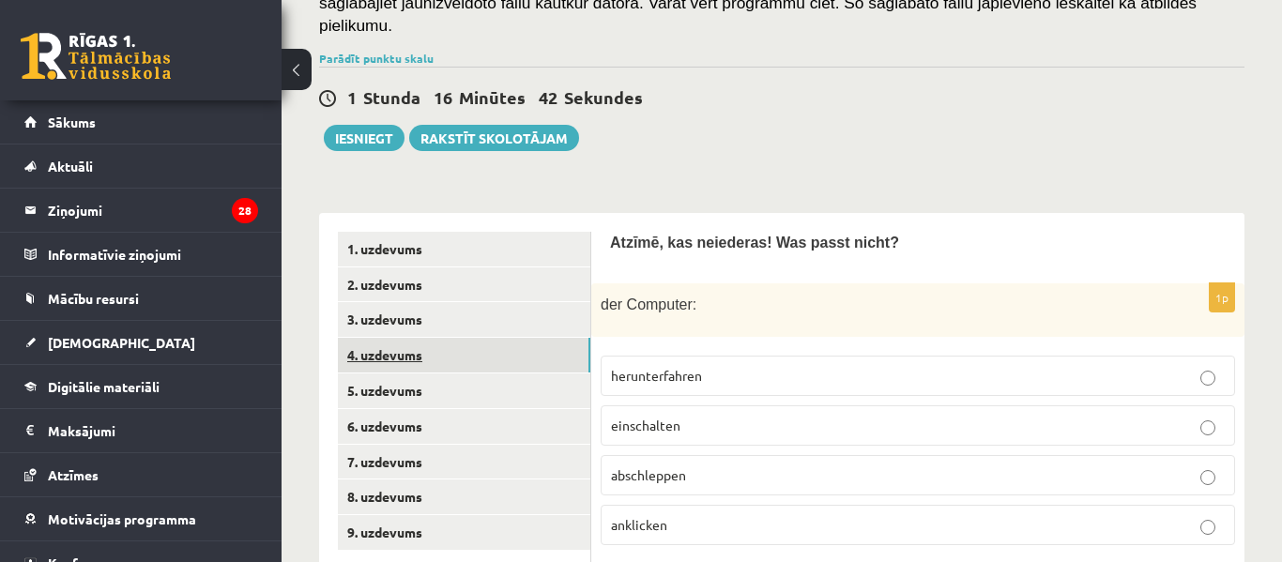
click at [508, 338] on link "4. uzdevums" at bounding box center [464, 355] width 253 height 35
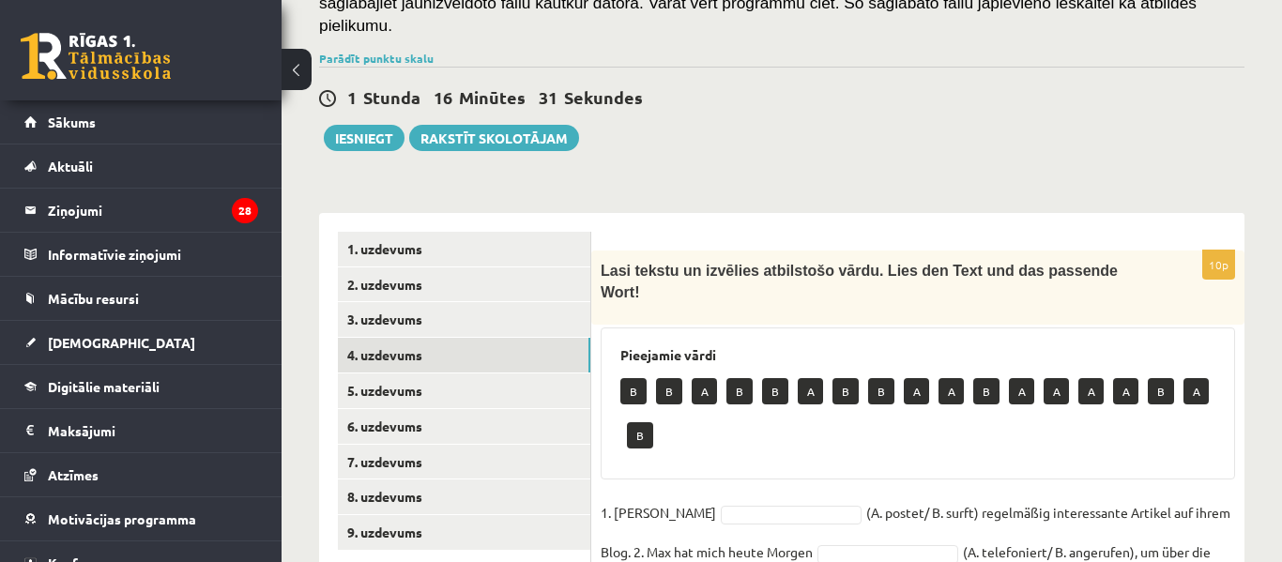
click at [1084, 67] on div "1 Stunda 16 Minūtes 31 Sekundes Ieskaite saglabāta! Iesniegt Rakstīt skolotājam" at bounding box center [782, 109] width 926 height 84
click at [1016, 83] on div "1 stunda 16 minūtes 27 sekundes Ieskaite saglabāta! Iesniegt Rakstīt skolotājam" at bounding box center [782, 109] width 926 height 84
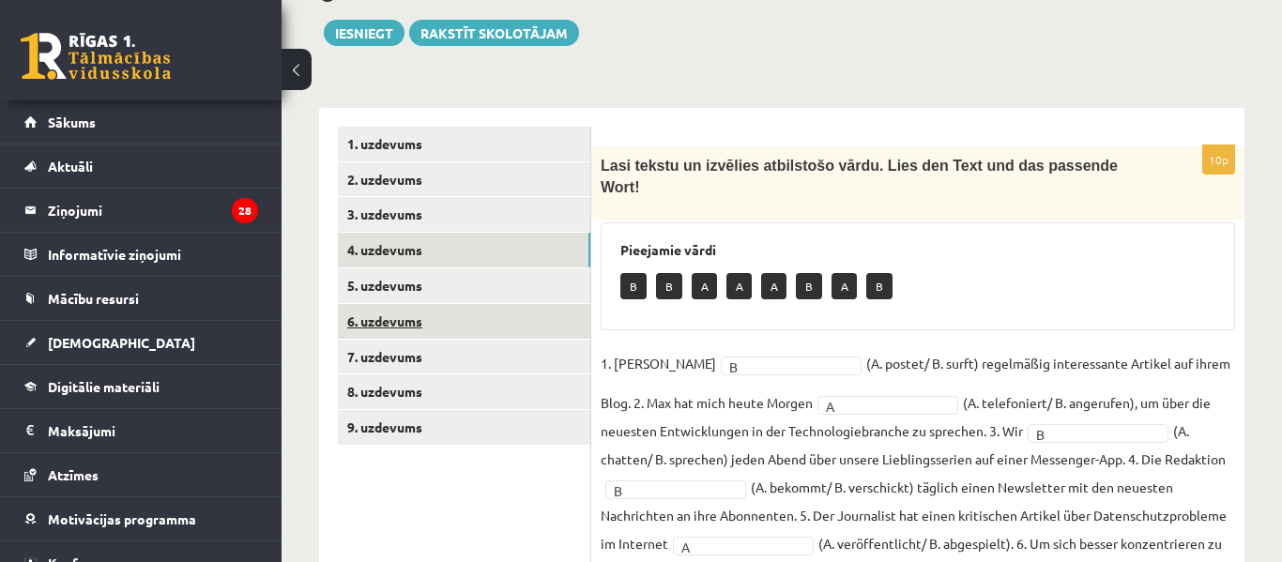
scroll to position [544, 0]
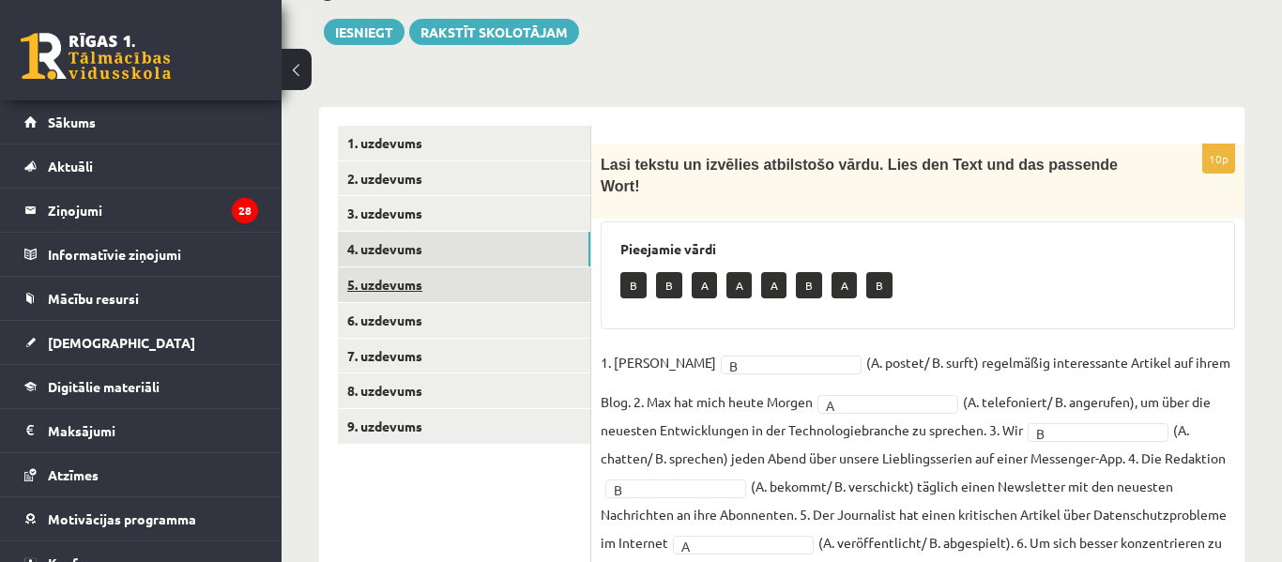
click at [566, 268] on link "5. uzdevums" at bounding box center [464, 285] width 253 height 35
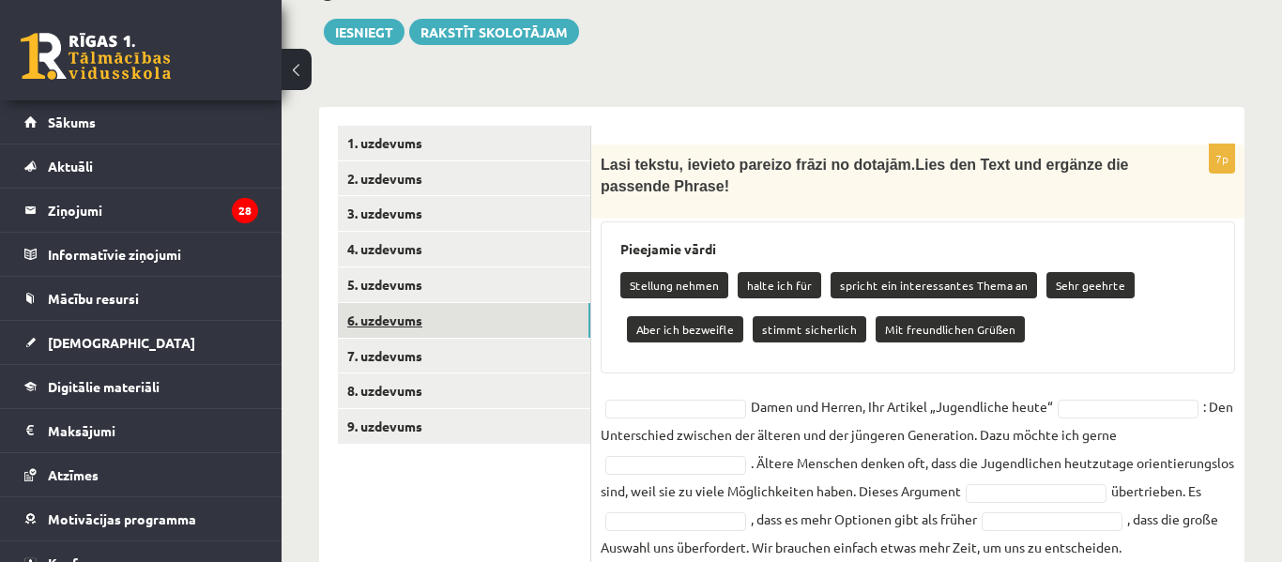
click at [569, 303] on link "6. uzdevums" at bounding box center [464, 320] width 253 height 35
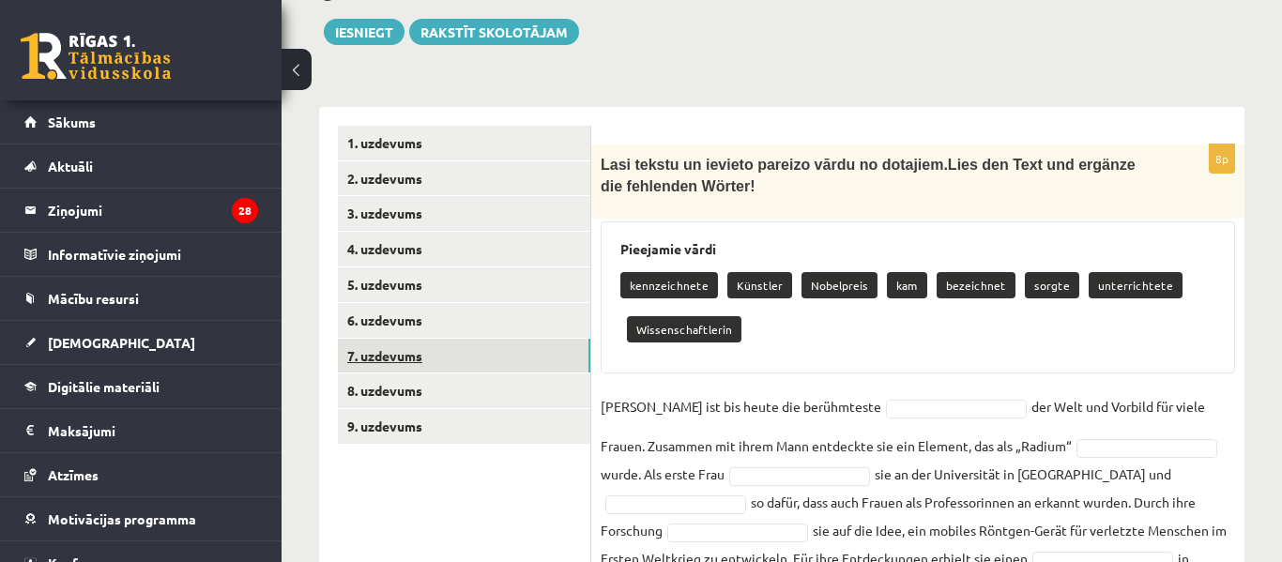
click at [559, 339] on link "7. uzdevums" at bounding box center [464, 356] width 253 height 35
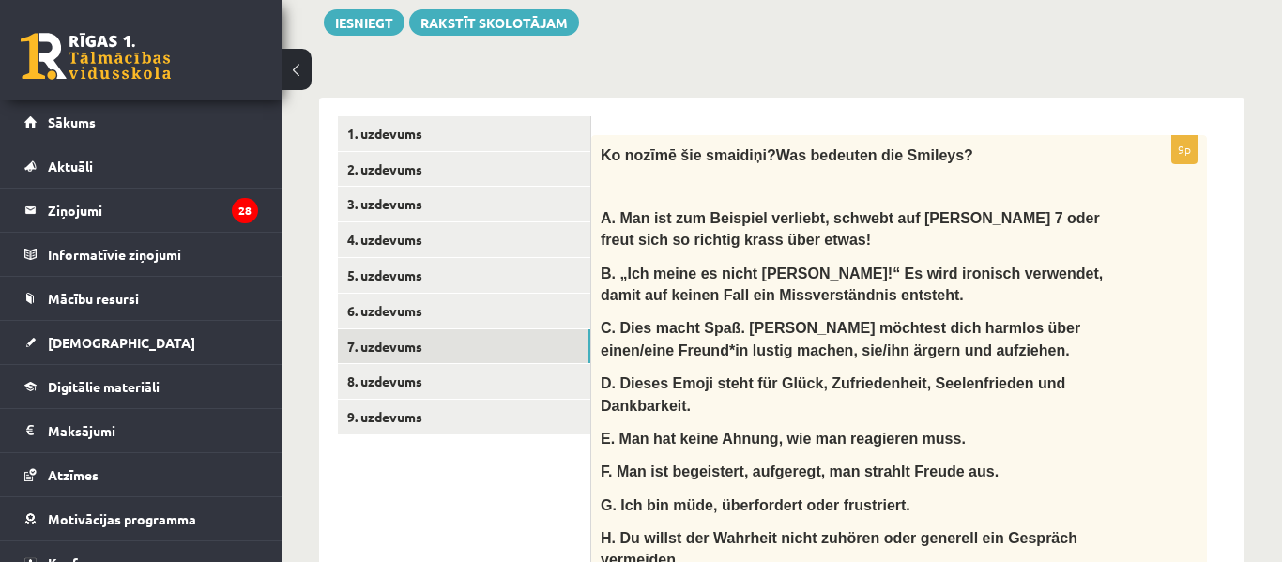
scroll to position [609, 0]
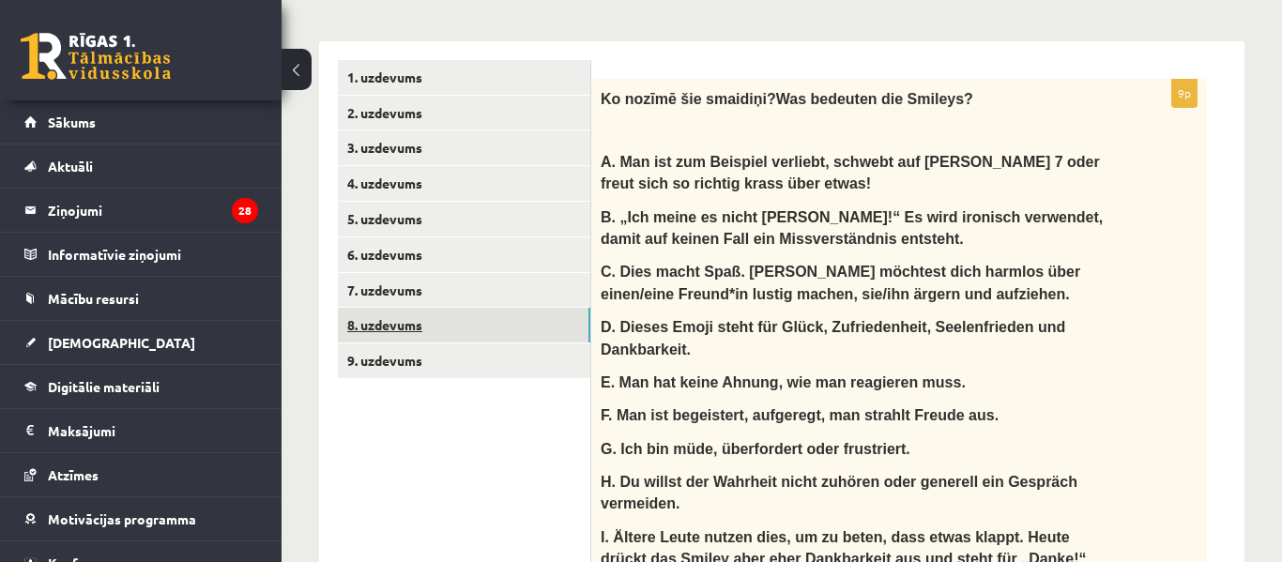
click at [576, 308] on link "8. uzdevums" at bounding box center [464, 325] width 253 height 35
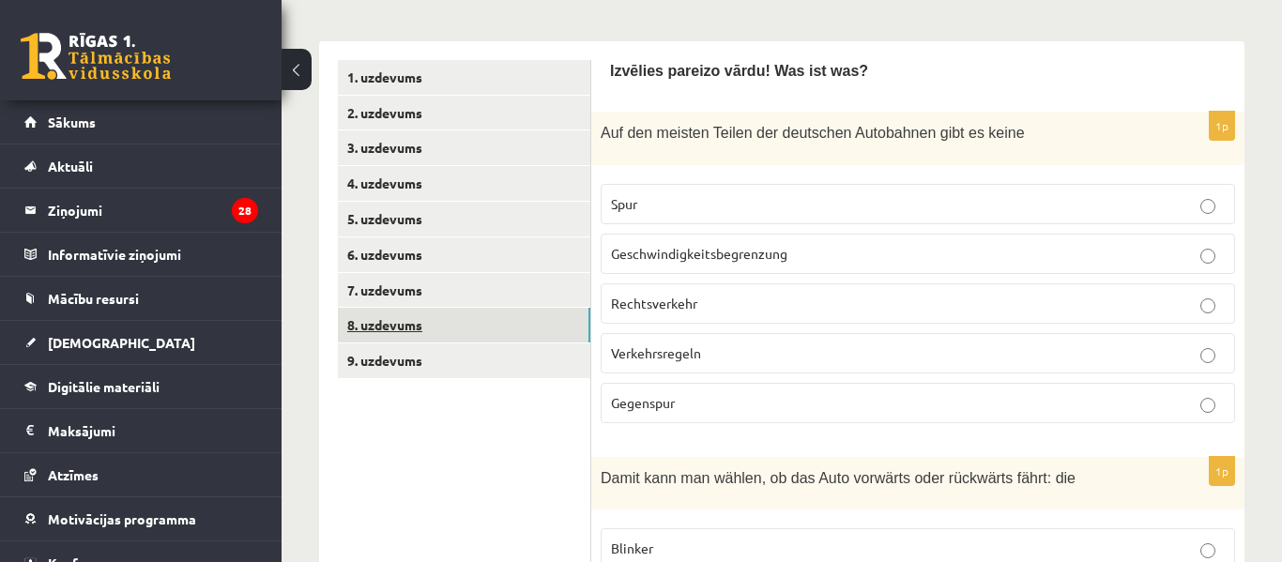
click at [496, 308] on link "8. uzdevums" at bounding box center [464, 325] width 253 height 35
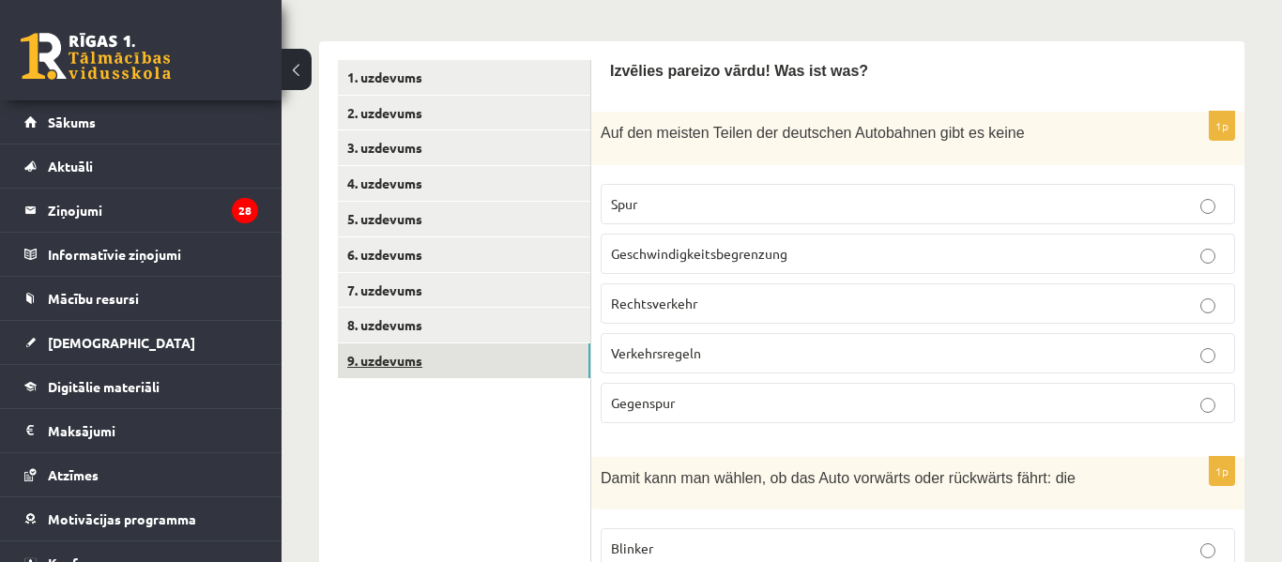
click at [499, 344] on link "9. uzdevums" at bounding box center [464, 361] width 253 height 35
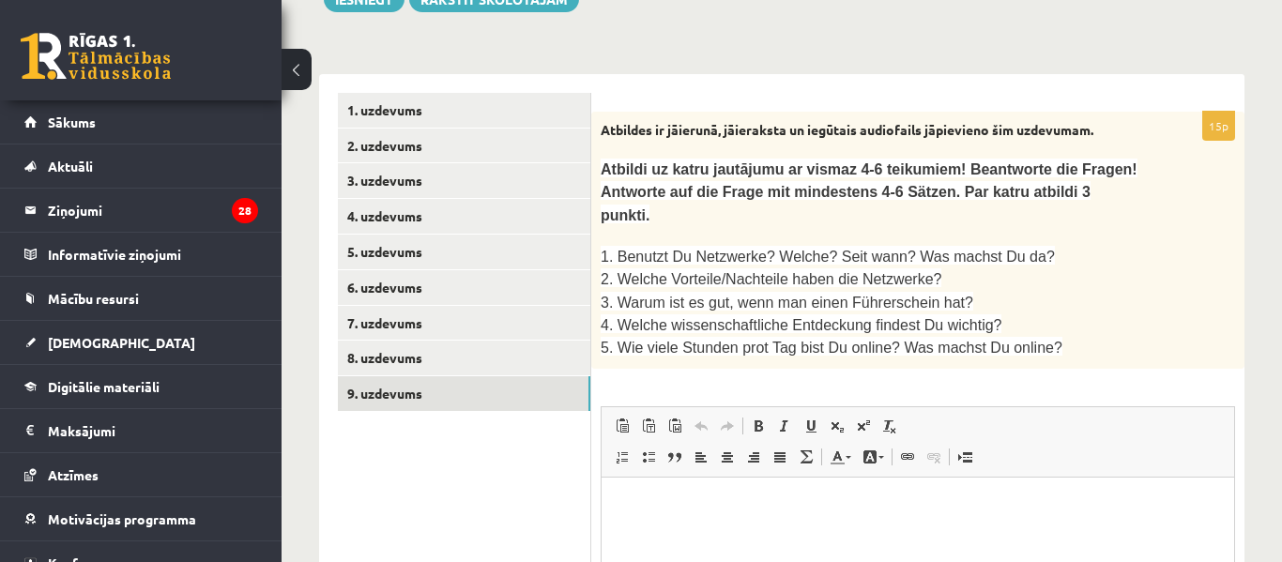
scroll to position [563, 0]
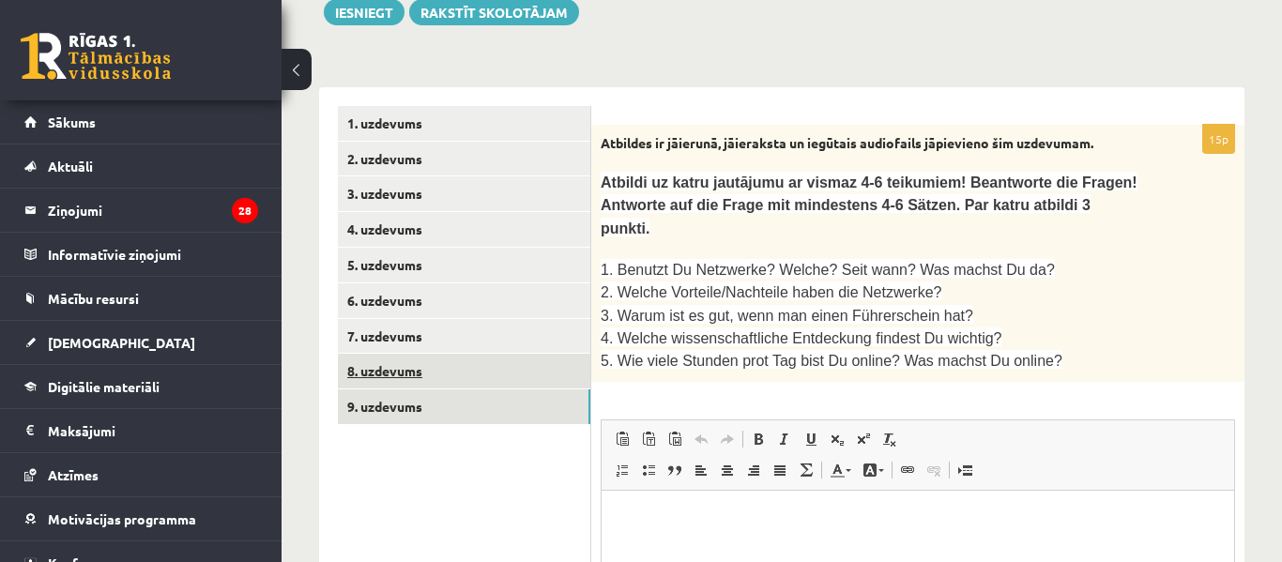
click at [554, 354] on link "8. uzdevums" at bounding box center [464, 371] width 253 height 35
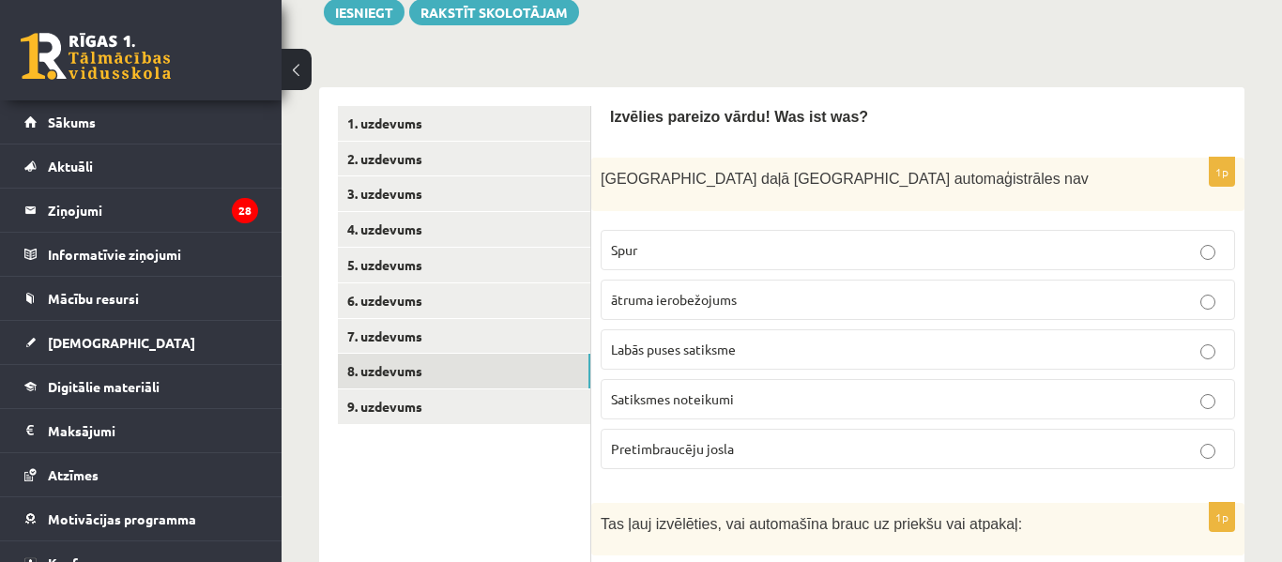
click at [1109, 106] on div "Izvēlies pareizo vārdu! Was ist was?" at bounding box center [918, 122] width 616 height 33
click at [777, 290] on p "ātruma ierobežojums" at bounding box center [918, 300] width 614 height 20
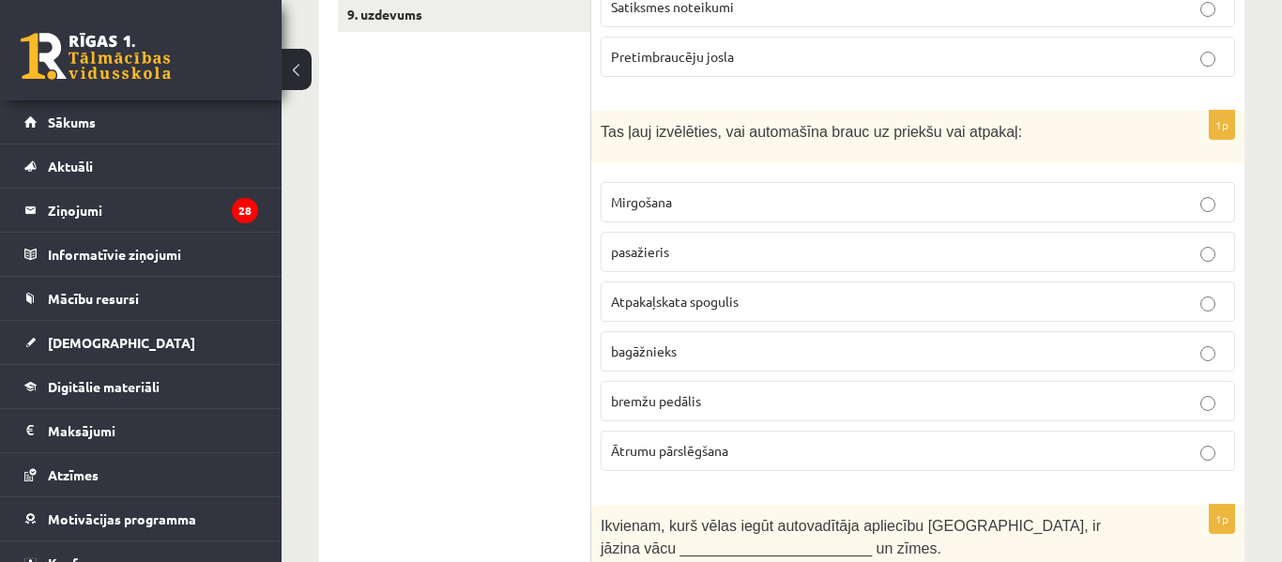
scroll to position [945, 0]
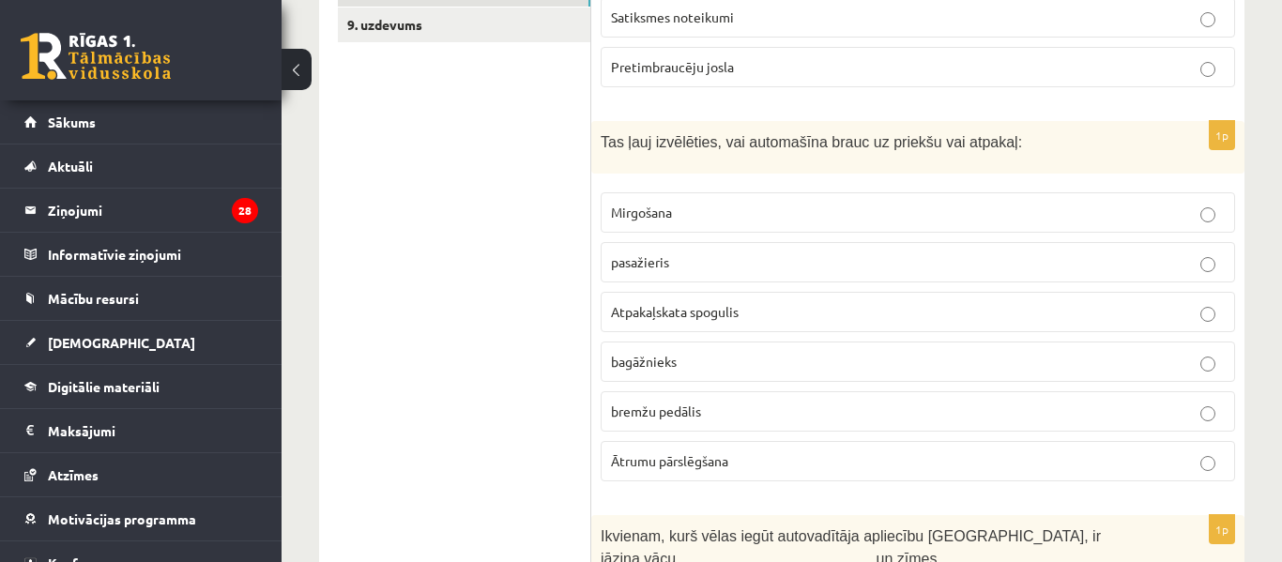
click at [746, 441] on label "Ātrumu pārslēgšana" at bounding box center [918, 461] width 635 height 40
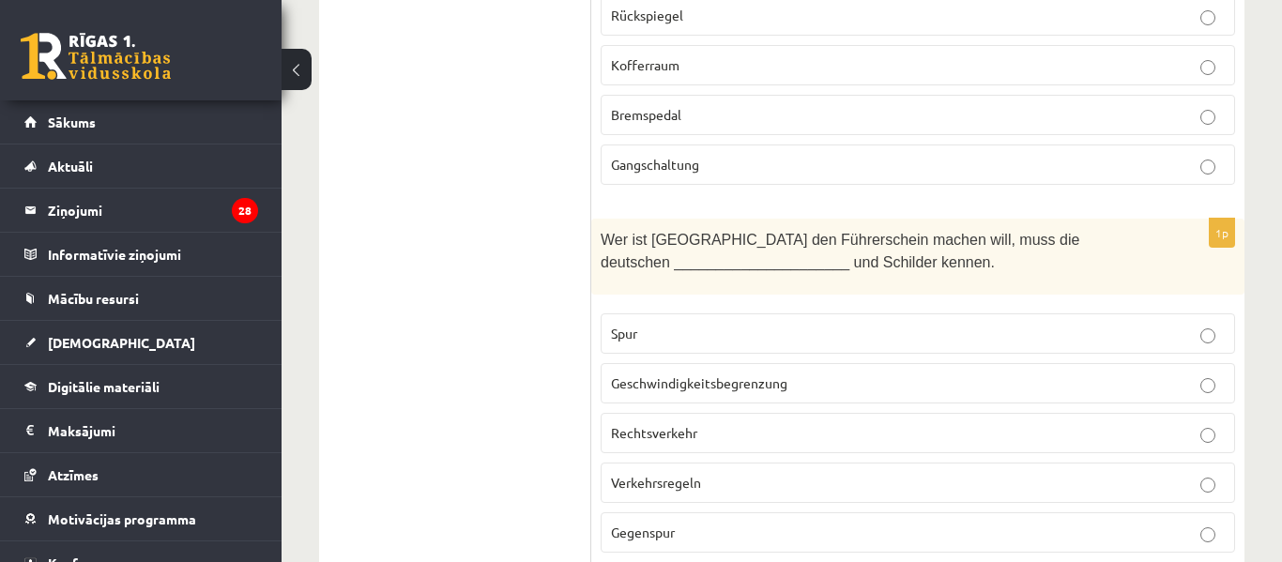
scroll to position [1255, 0]
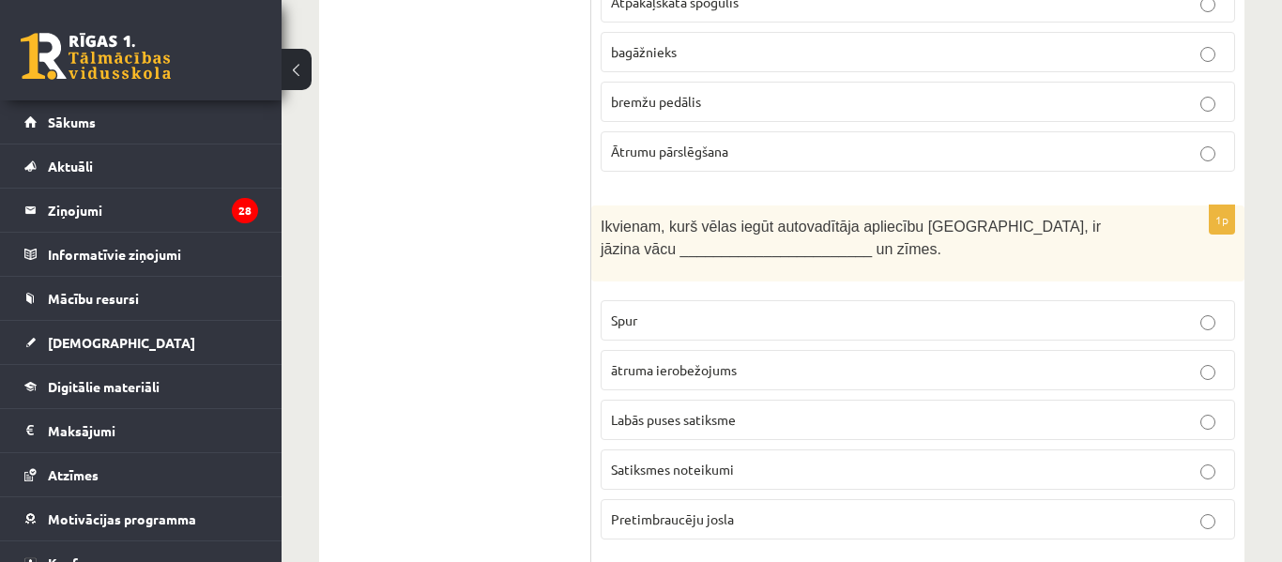
click at [750, 460] on p "Satiksmes noteikumi" at bounding box center [918, 470] width 614 height 20
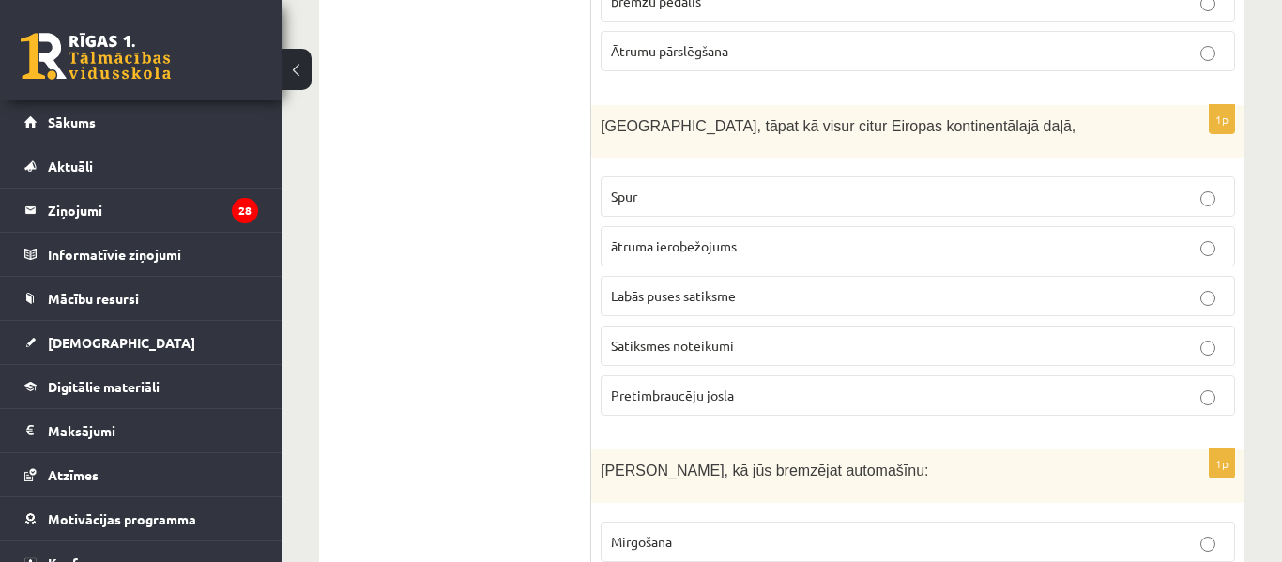
scroll to position [4247, 0]
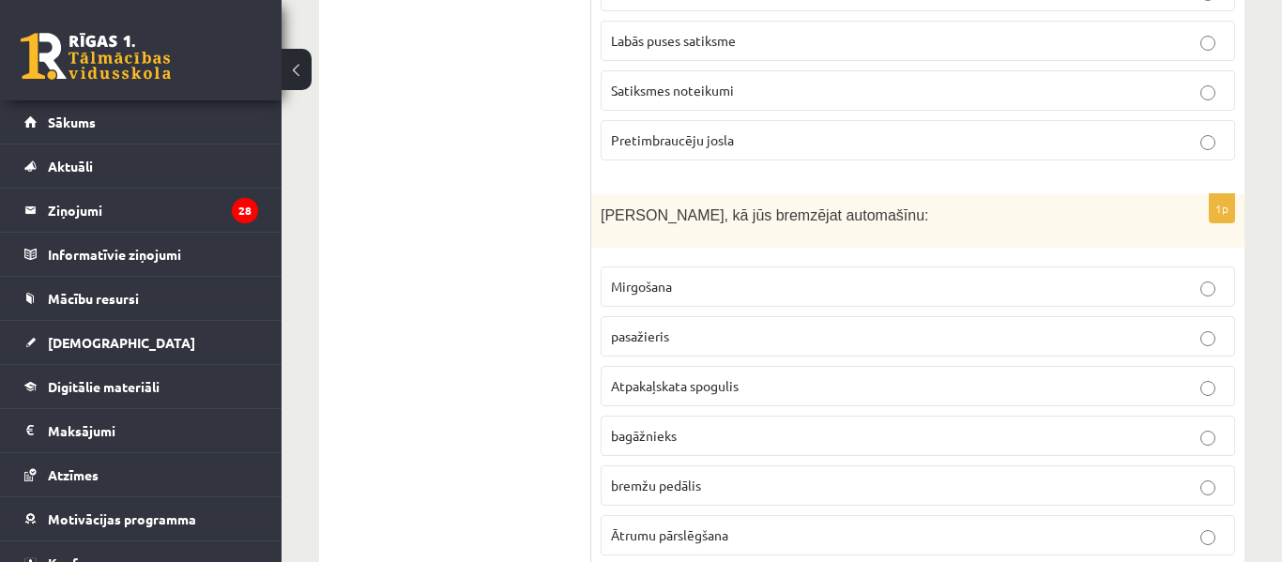
click at [742, 476] on p "bremžu pedālis" at bounding box center [918, 486] width 614 height 20
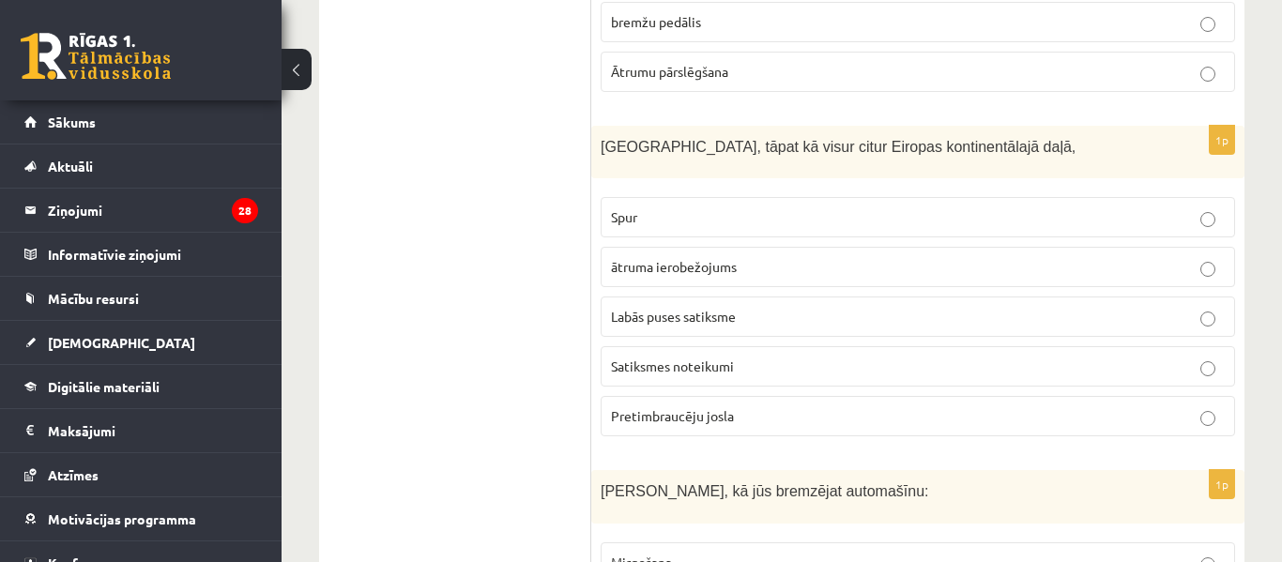
scroll to position [3961, 0]
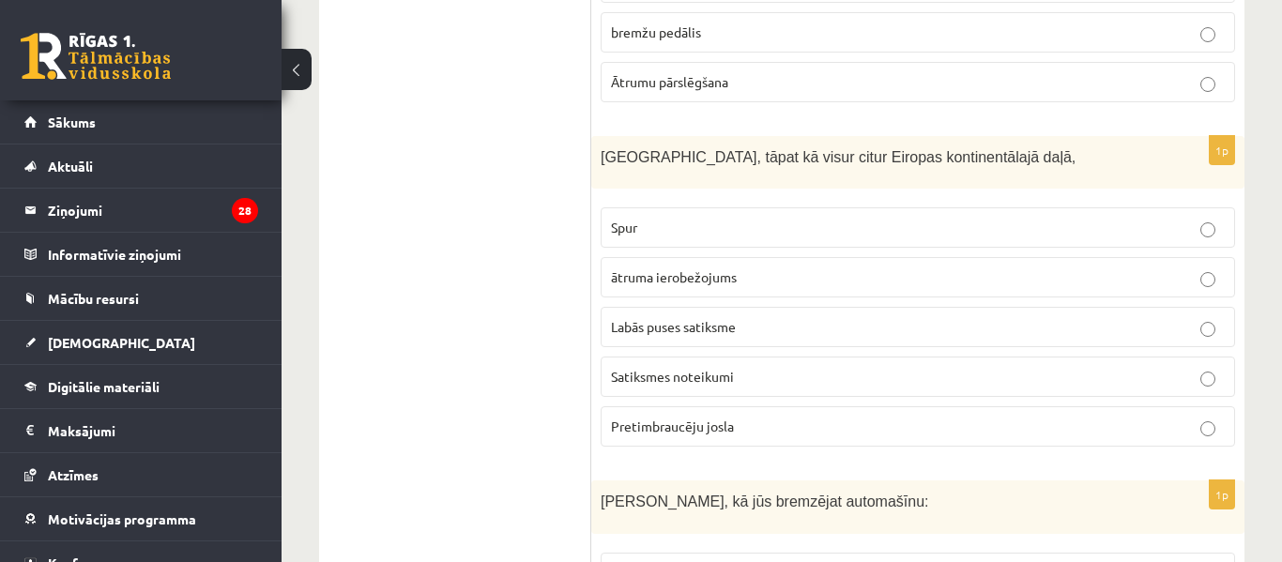
click at [751, 218] on p "Spur" at bounding box center [918, 228] width 614 height 20
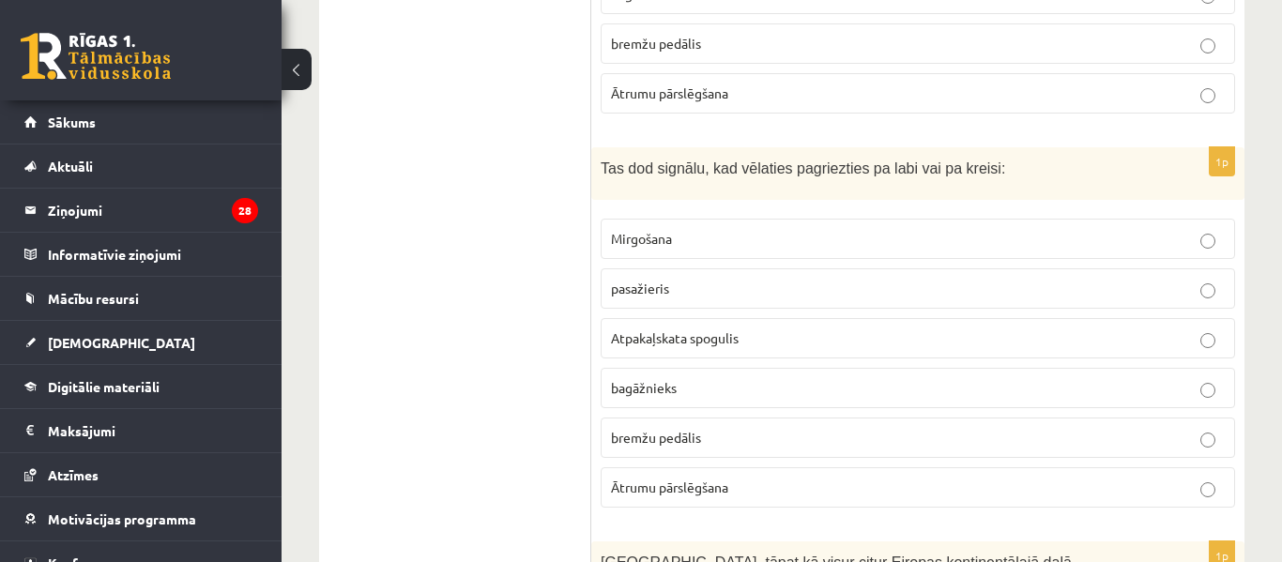
scroll to position [3540, 0]
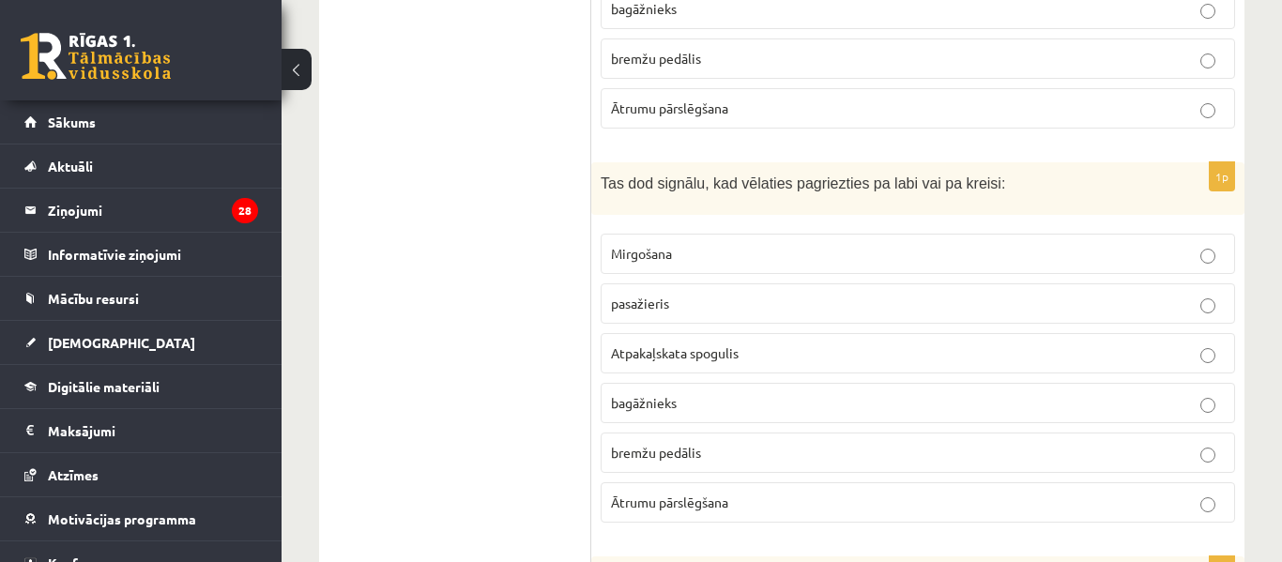
click at [736, 244] on p "Mirgošana" at bounding box center [918, 254] width 614 height 20
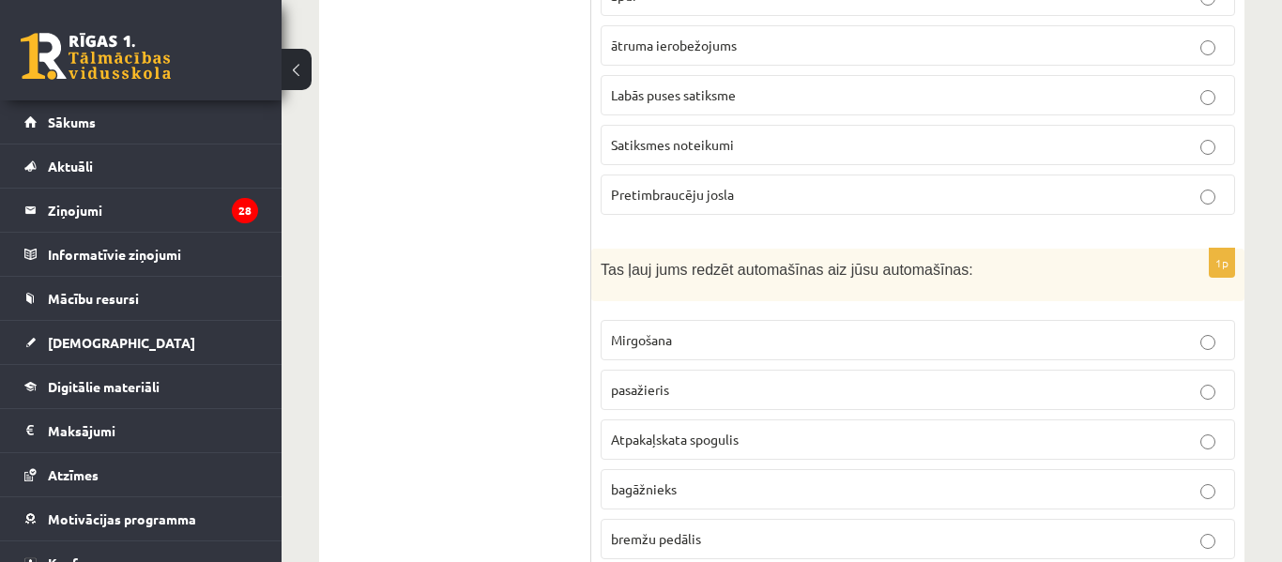
scroll to position [1581, 0]
click at [714, 430] on font "Atpakaļskata spogulis" at bounding box center [675, 438] width 128 height 17
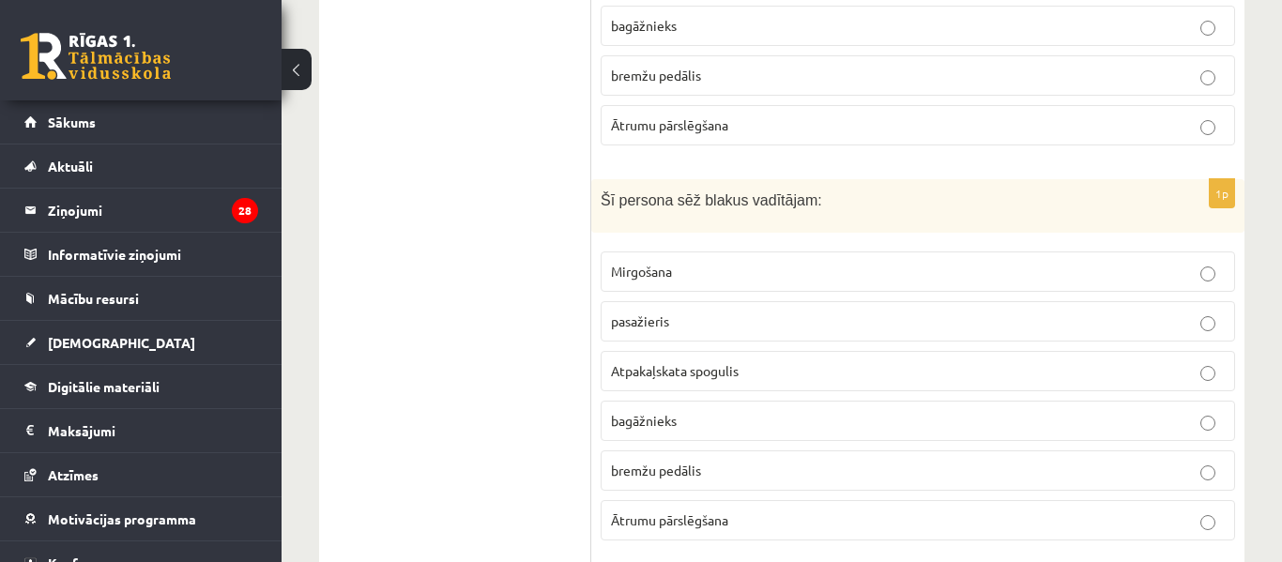
scroll to position [2045, 0]
click at [707, 311] on p "pasažieris" at bounding box center [918, 321] width 614 height 20
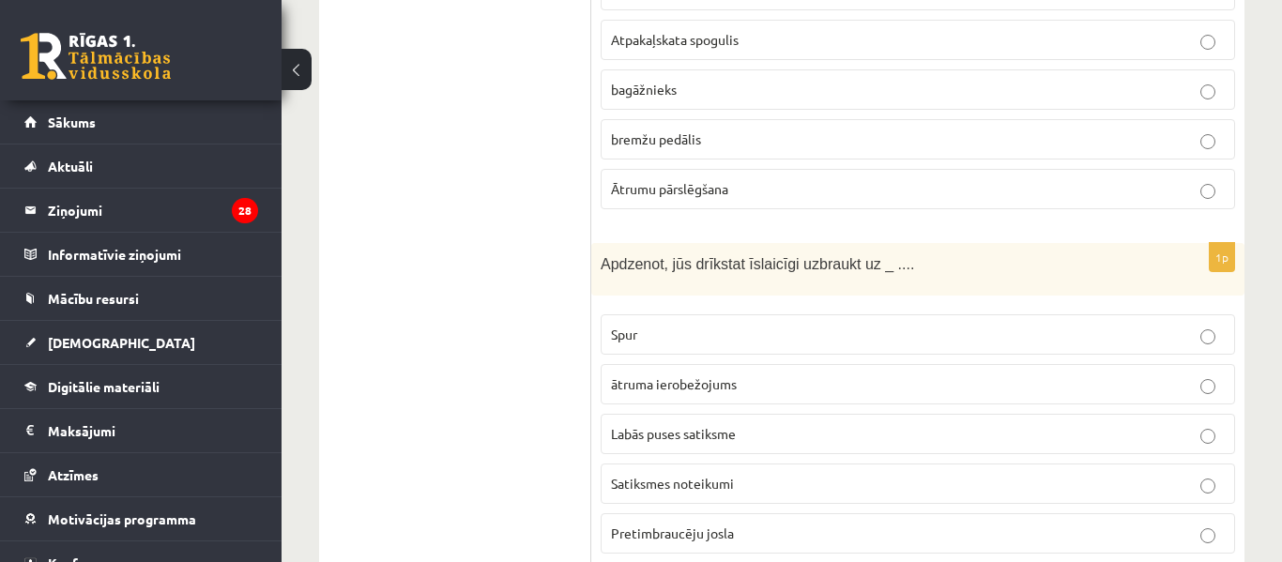
scroll to position [2388, 0]
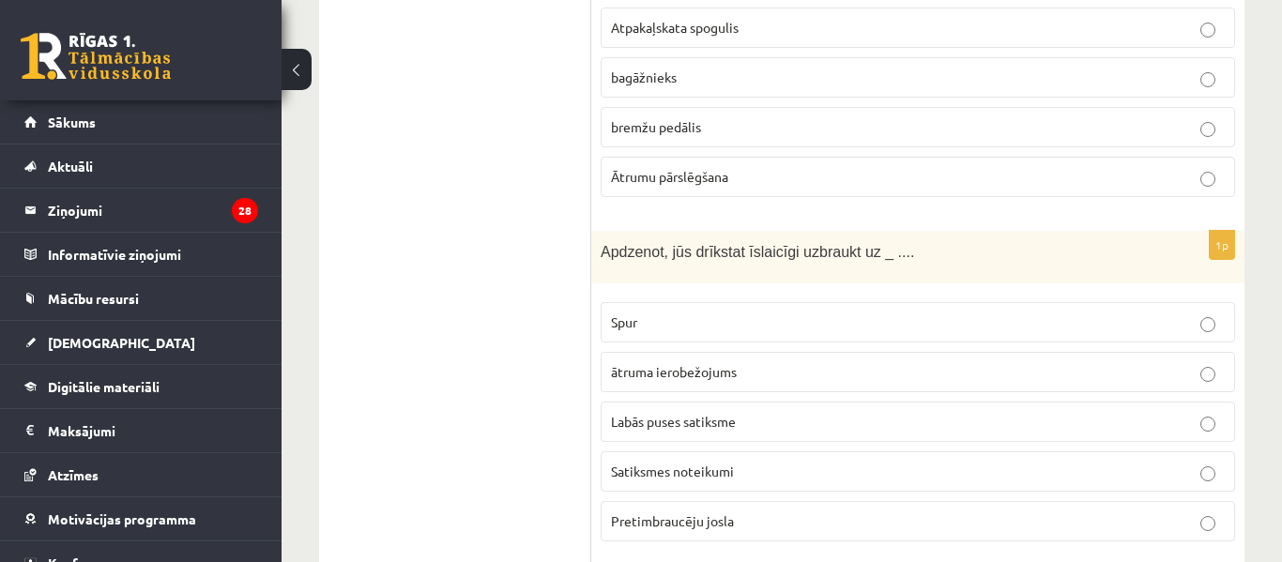
click at [693, 402] on label "Labās puses satiksme" at bounding box center [918, 422] width 635 height 40
click at [764, 512] on p "Pretimbraucēju josla" at bounding box center [918, 522] width 614 height 20
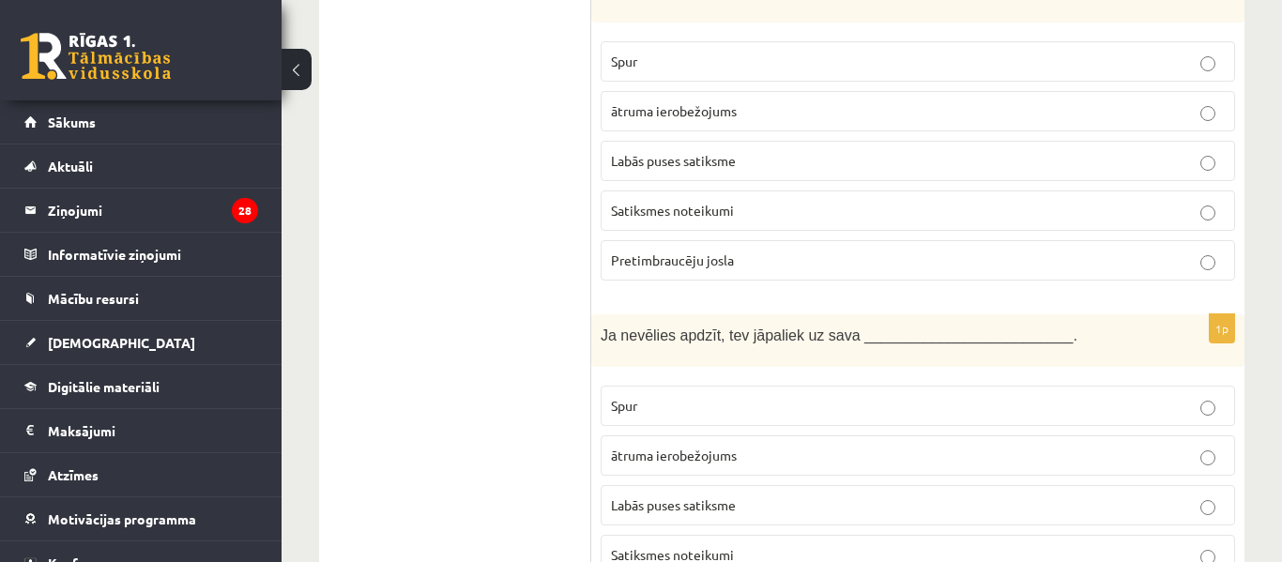
scroll to position [2707, 0]
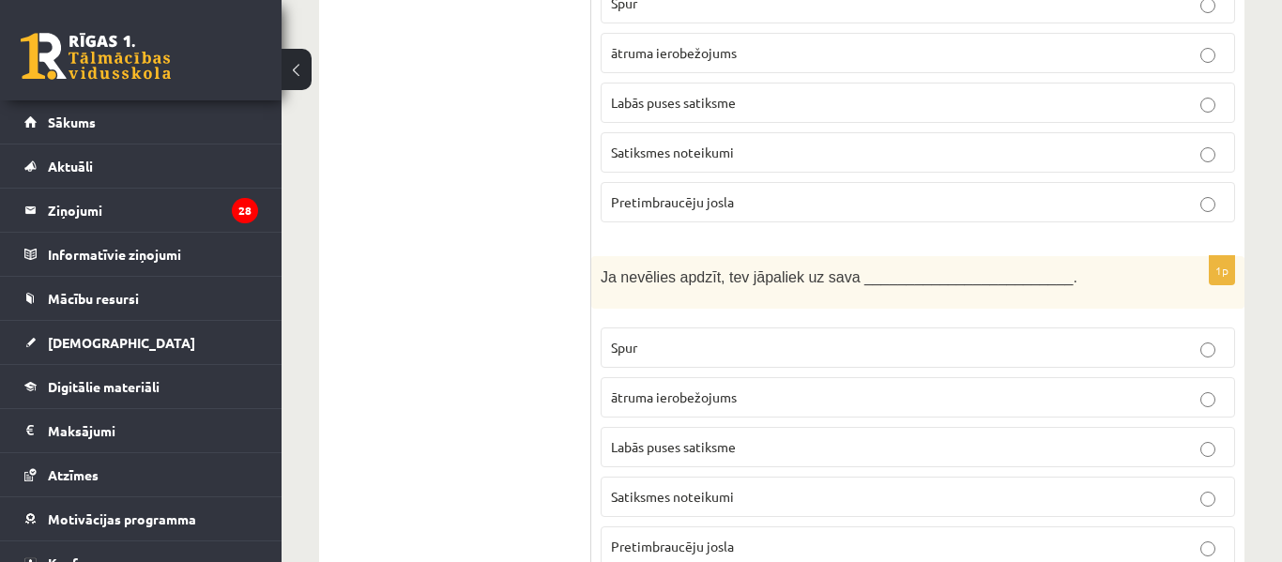
click at [771, 338] on p "Spur" at bounding box center [918, 348] width 614 height 20
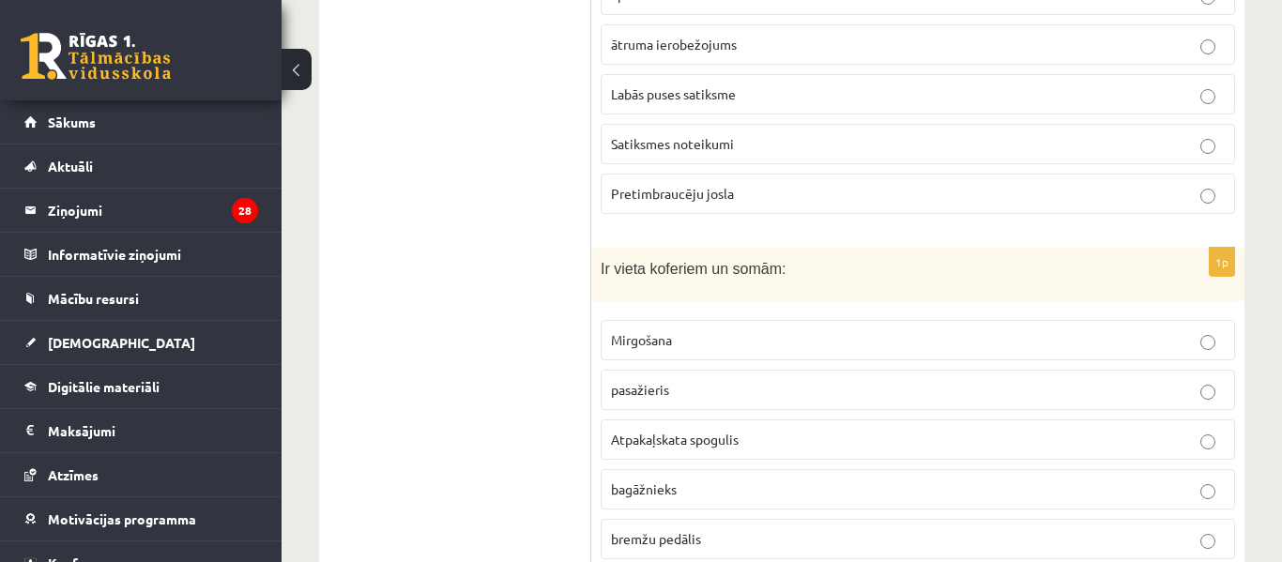
scroll to position [3067, 0]
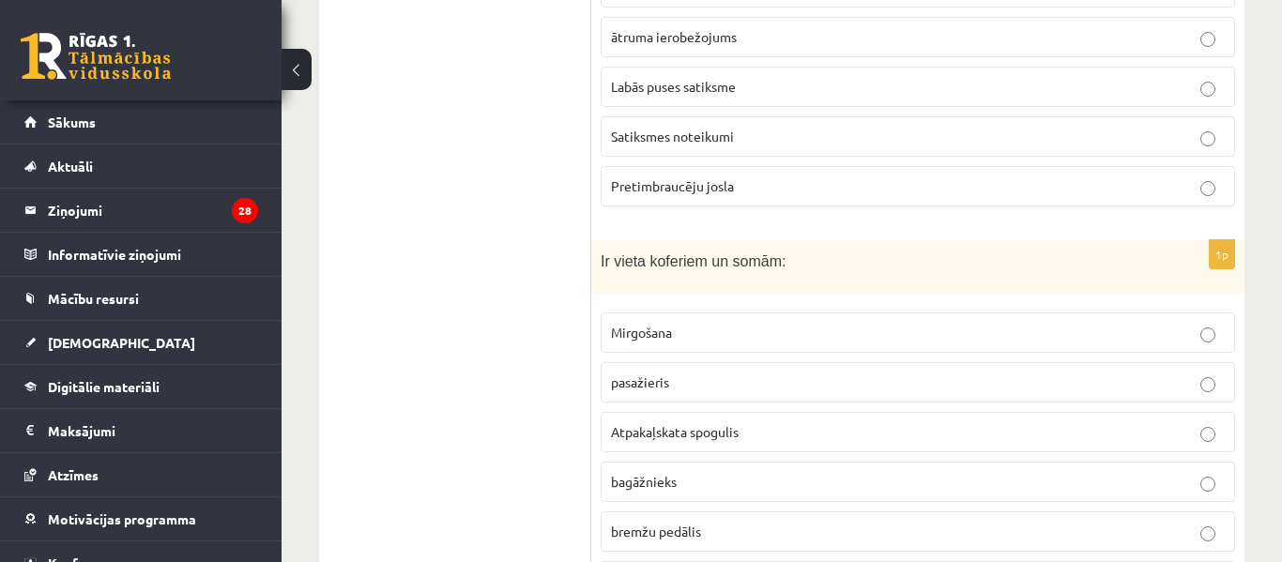
click at [709, 472] on p "bagāžnieks" at bounding box center [918, 482] width 614 height 20
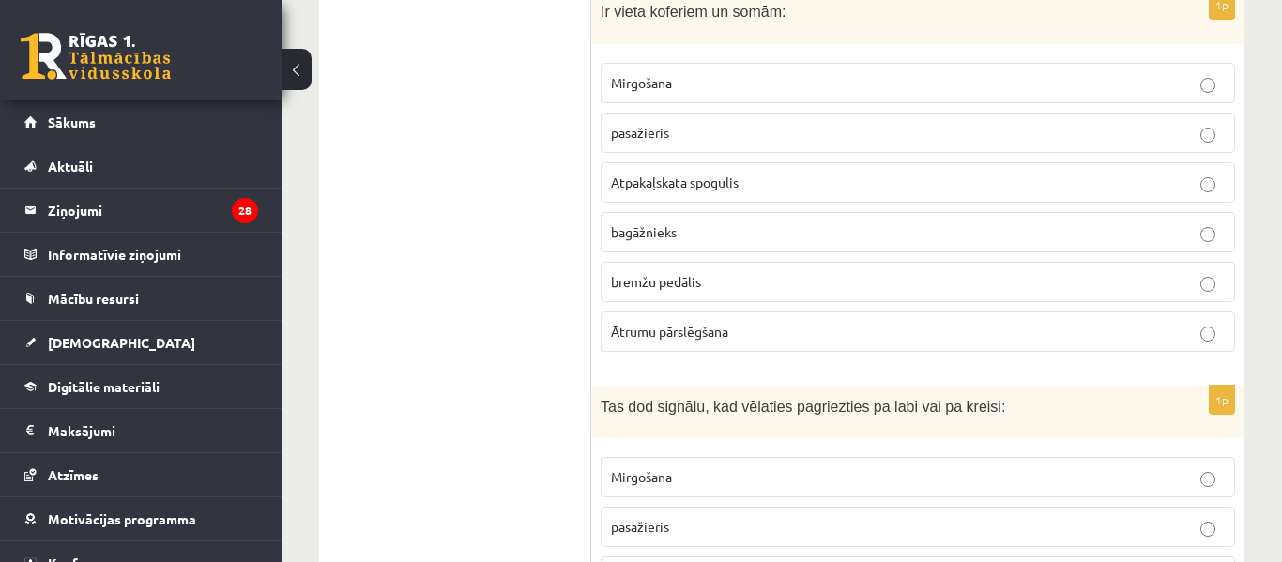
scroll to position [3301, 0]
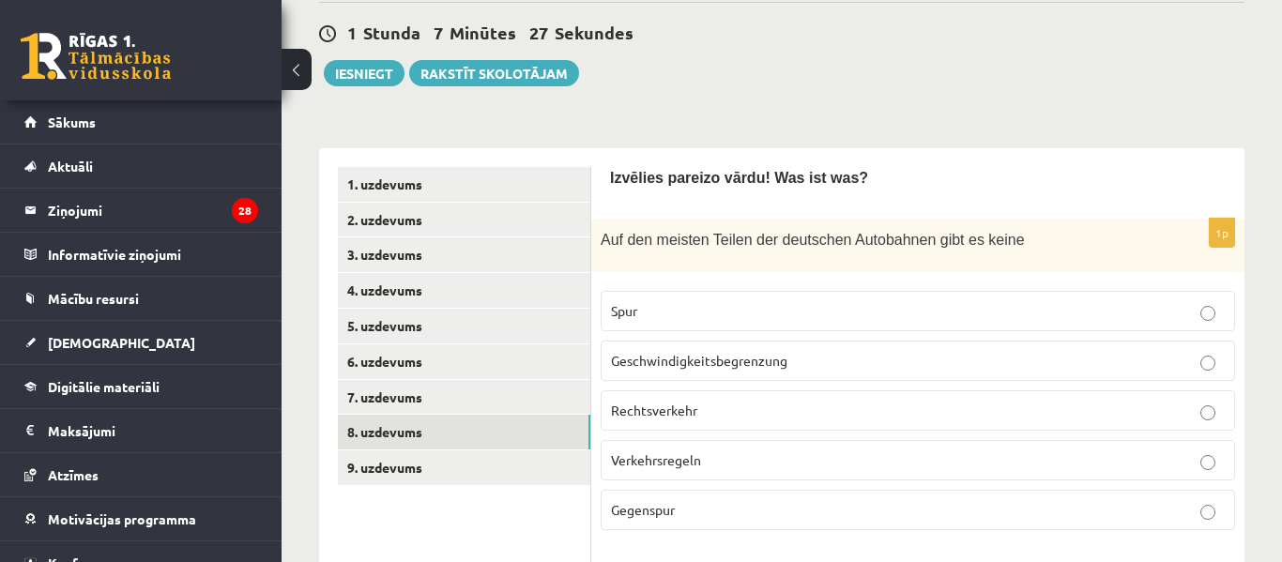
scroll to position [515, 0]
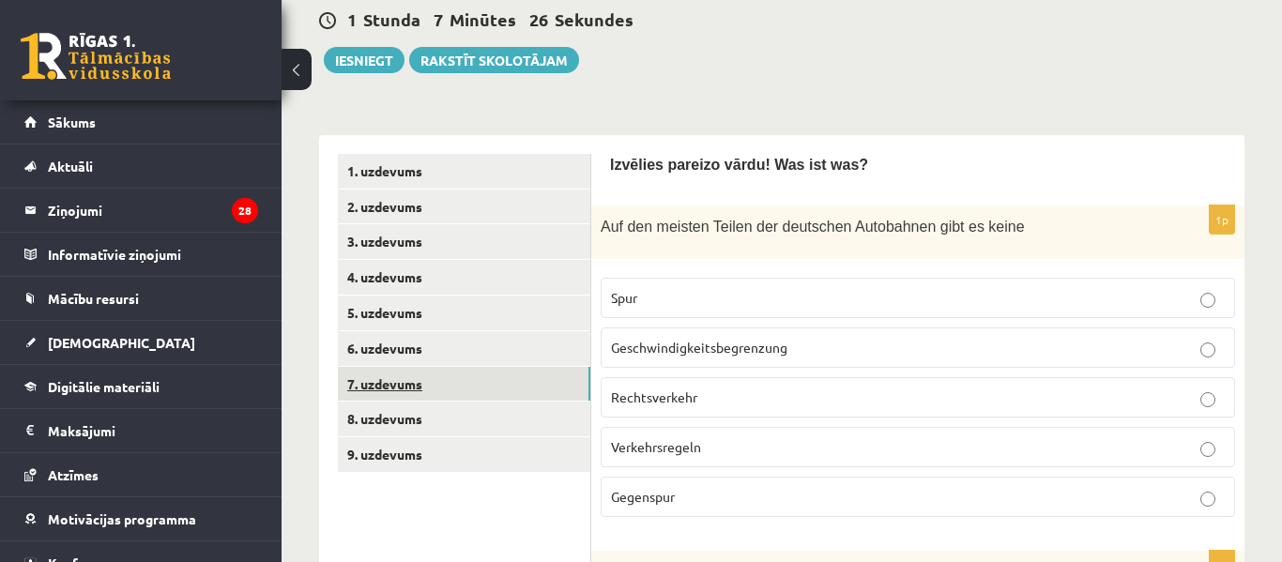
click at [507, 367] on link "7. uzdevums" at bounding box center [464, 384] width 253 height 35
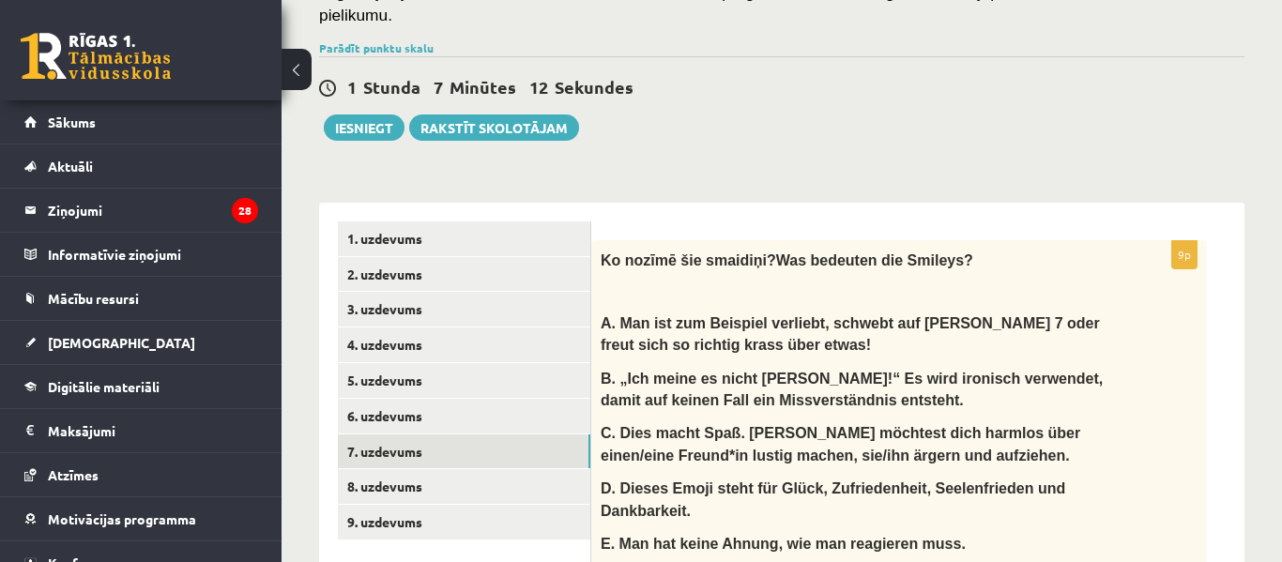
scroll to position [444, 0]
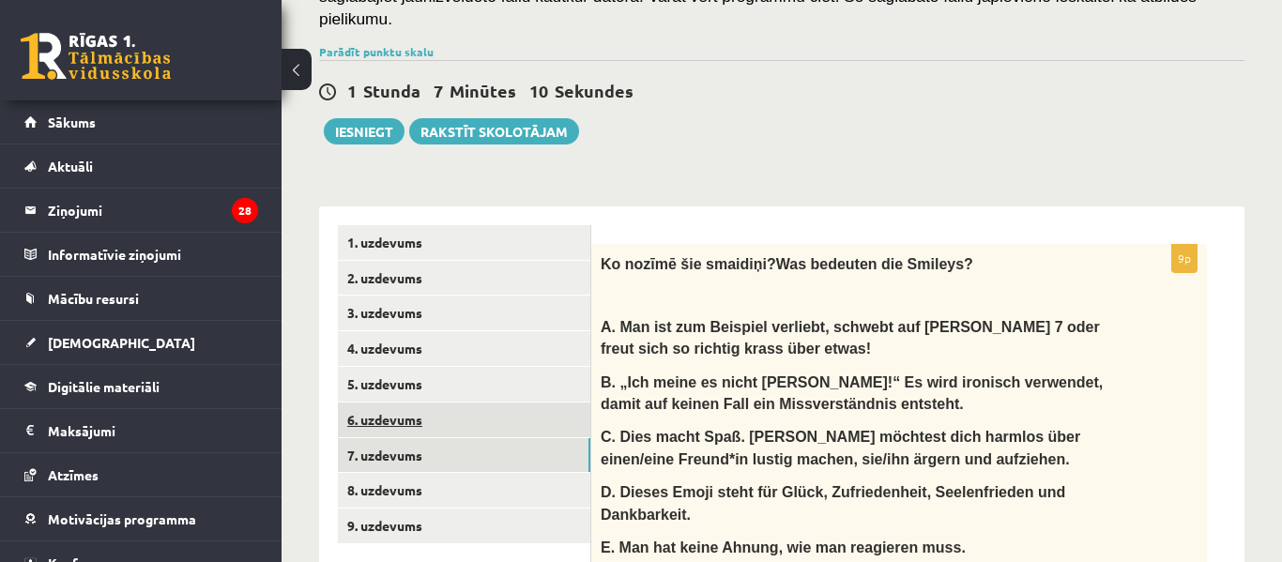
click at [466, 403] on link "6. uzdevums" at bounding box center [464, 420] width 253 height 35
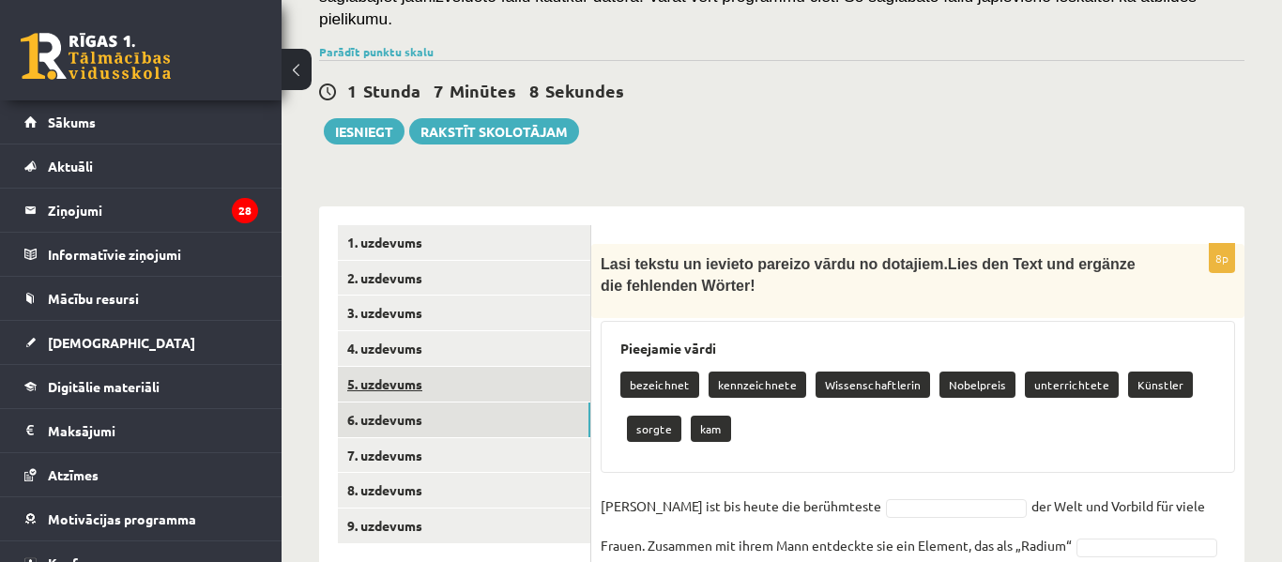
click at [524, 367] on link "5. uzdevums" at bounding box center [464, 384] width 253 height 35
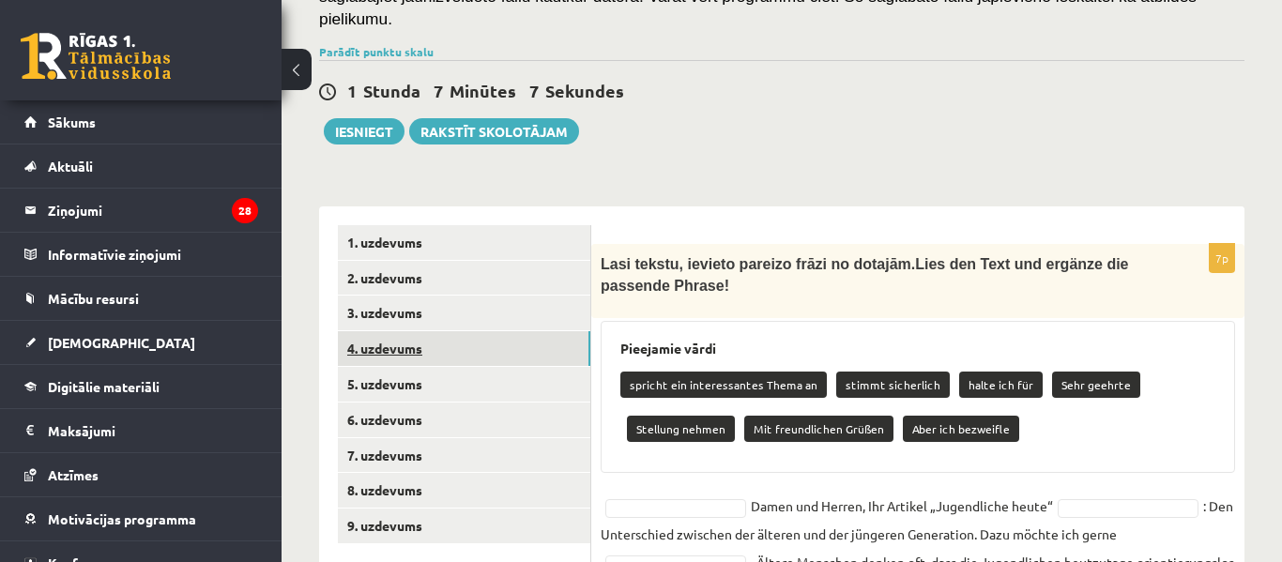
click at [543, 331] on link "4. uzdevums" at bounding box center [464, 348] width 253 height 35
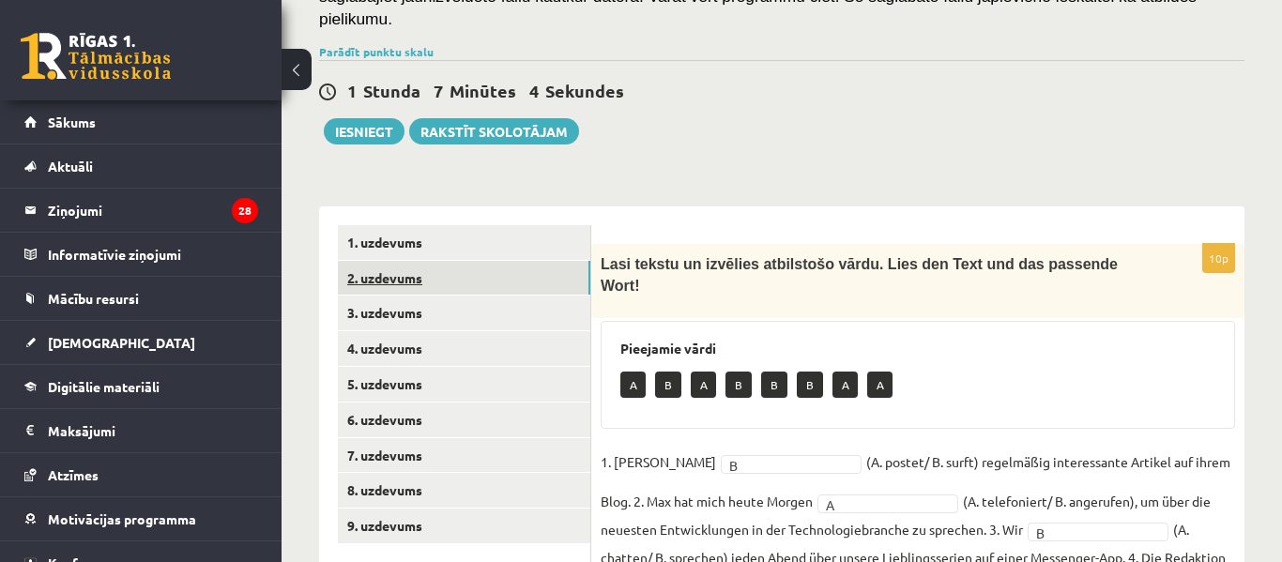
click at [580, 261] on link "2. uzdevums" at bounding box center [464, 278] width 253 height 35
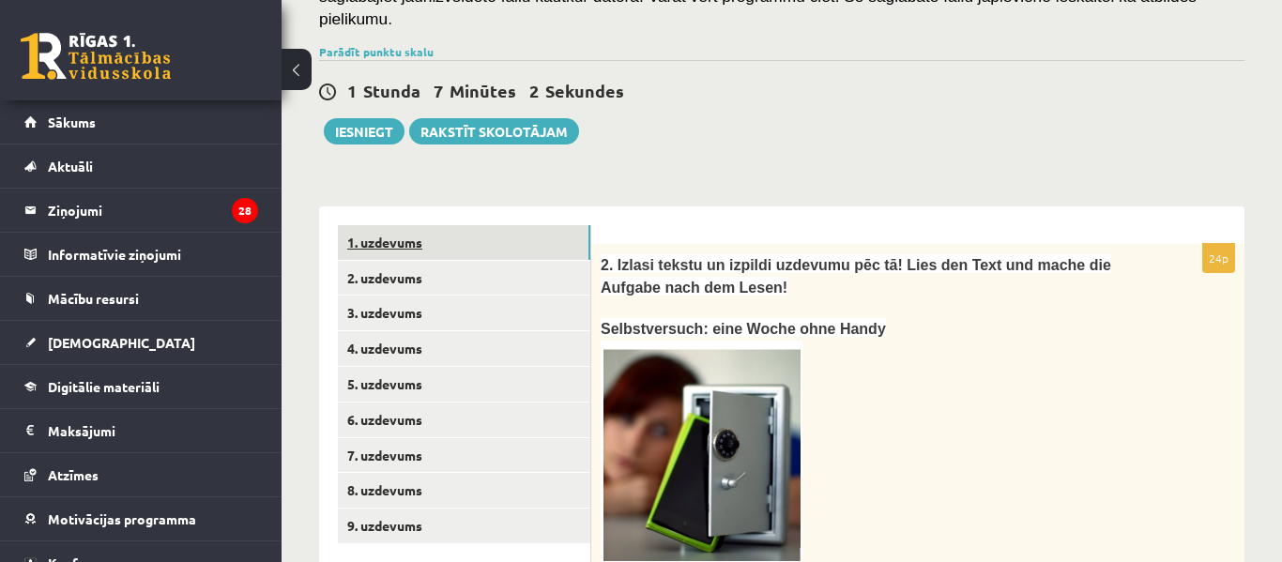
click at [582, 225] on link "1. uzdevums" at bounding box center [464, 242] width 253 height 35
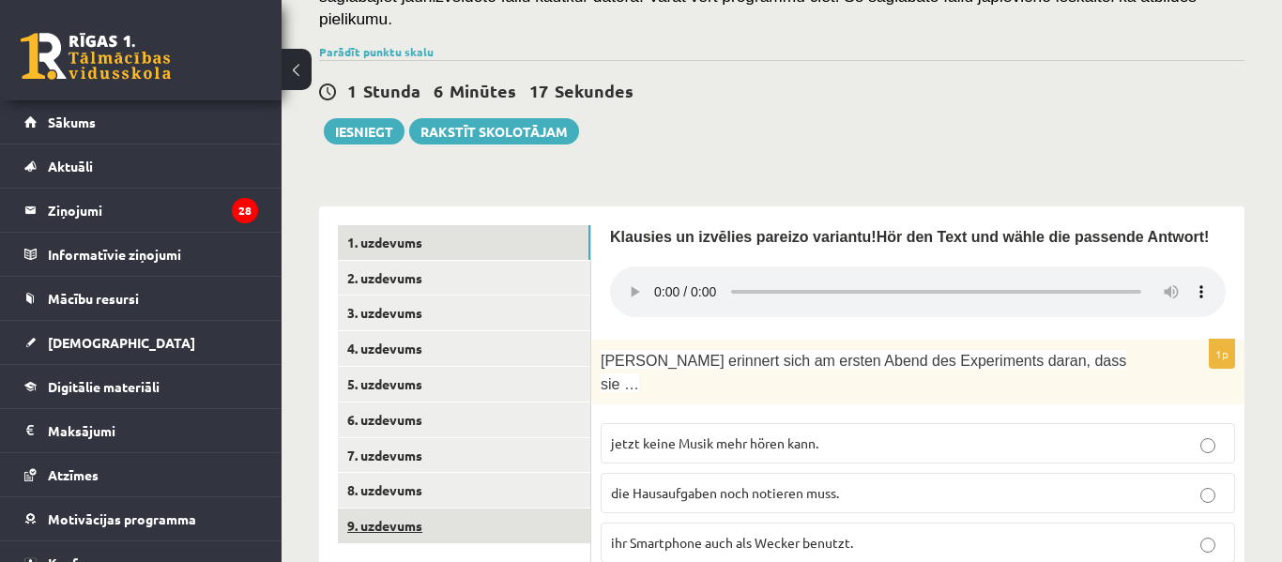
click at [469, 509] on link "9. uzdevums" at bounding box center [464, 526] width 253 height 35
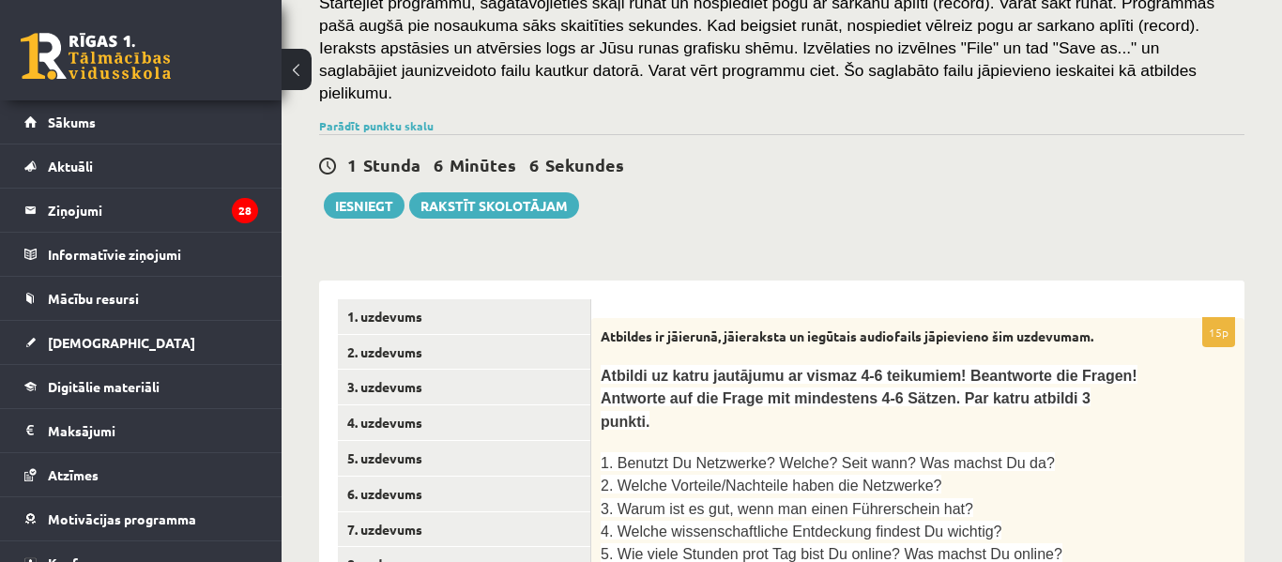
scroll to position [376, 0]
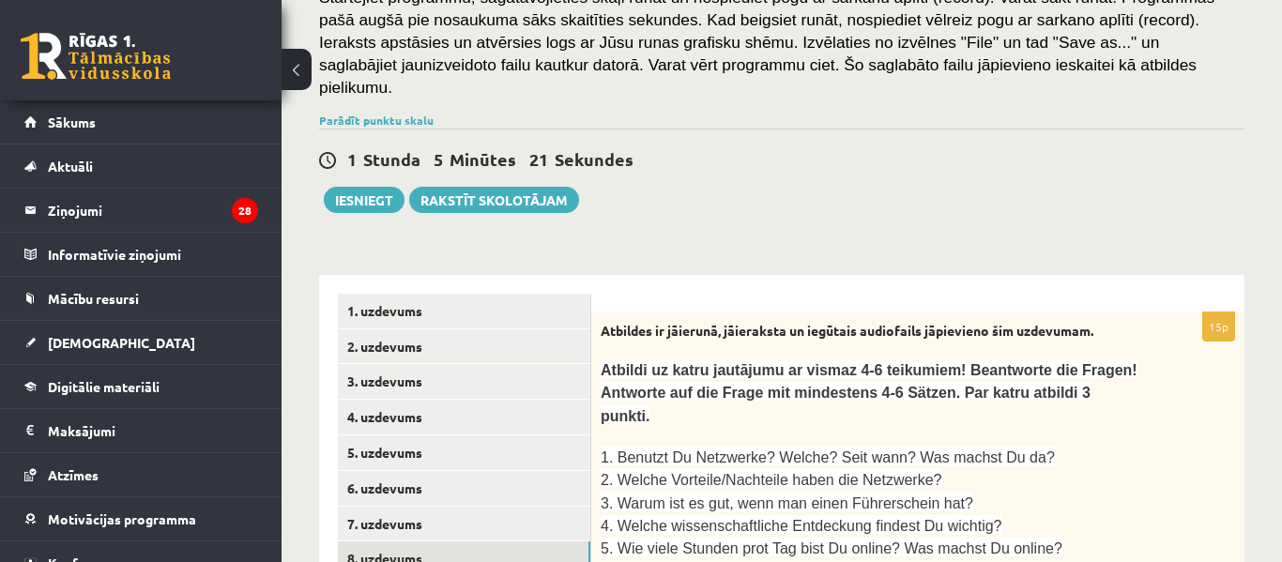
click at [441, 542] on link "8. uzdevums" at bounding box center [464, 559] width 253 height 35
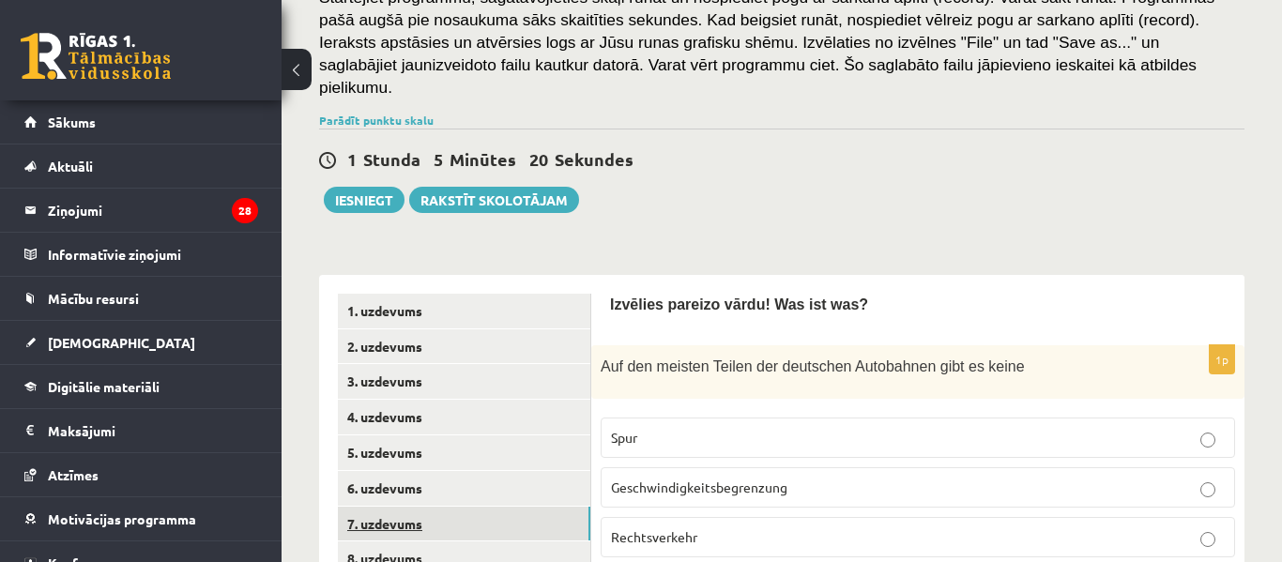
click at [464, 507] on link "7. uzdevums" at bounding box center [464, 524] width 253 height 35
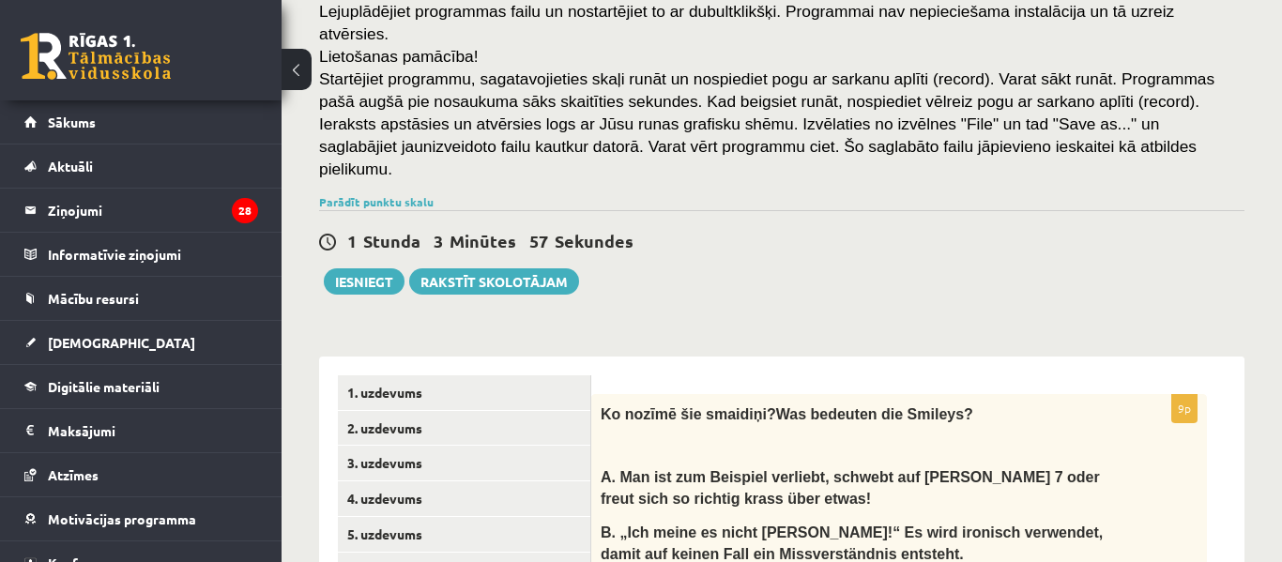
scroll to position [307, 0]
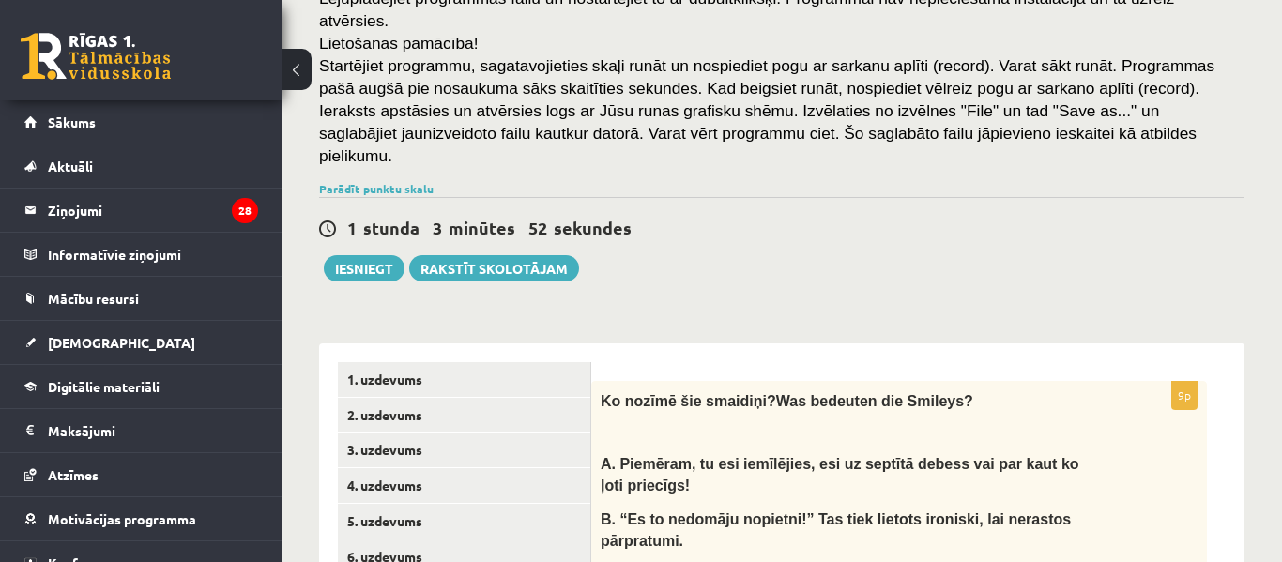
click at [1017, 217] on div "1 stunda 3 minūtes 52 sekundes" at bounding box center [782, 229] width 926 height 24
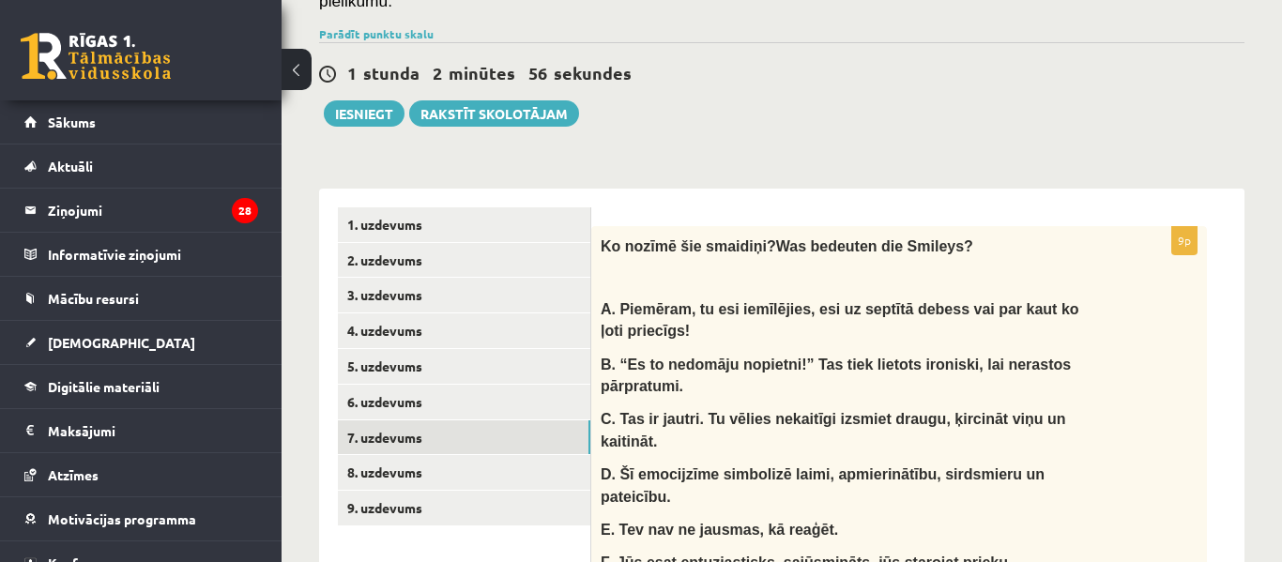
scroll to position [479, 0]
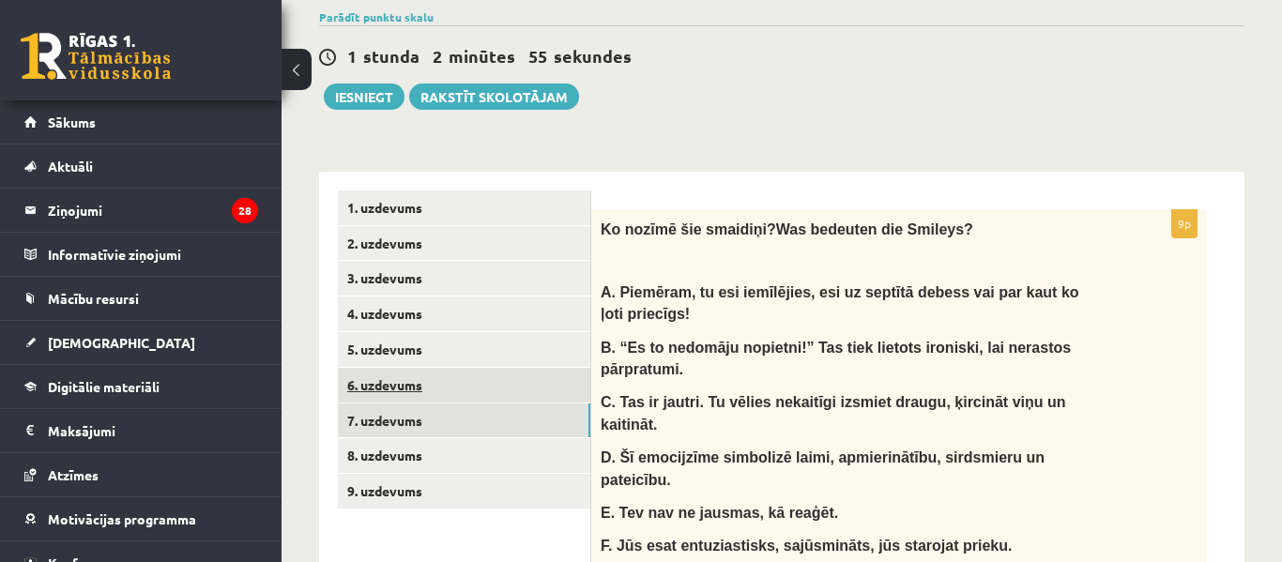
click at [509, 368] on link "6. uzdevums" at bounding box center [464, 385] width 253 height 35
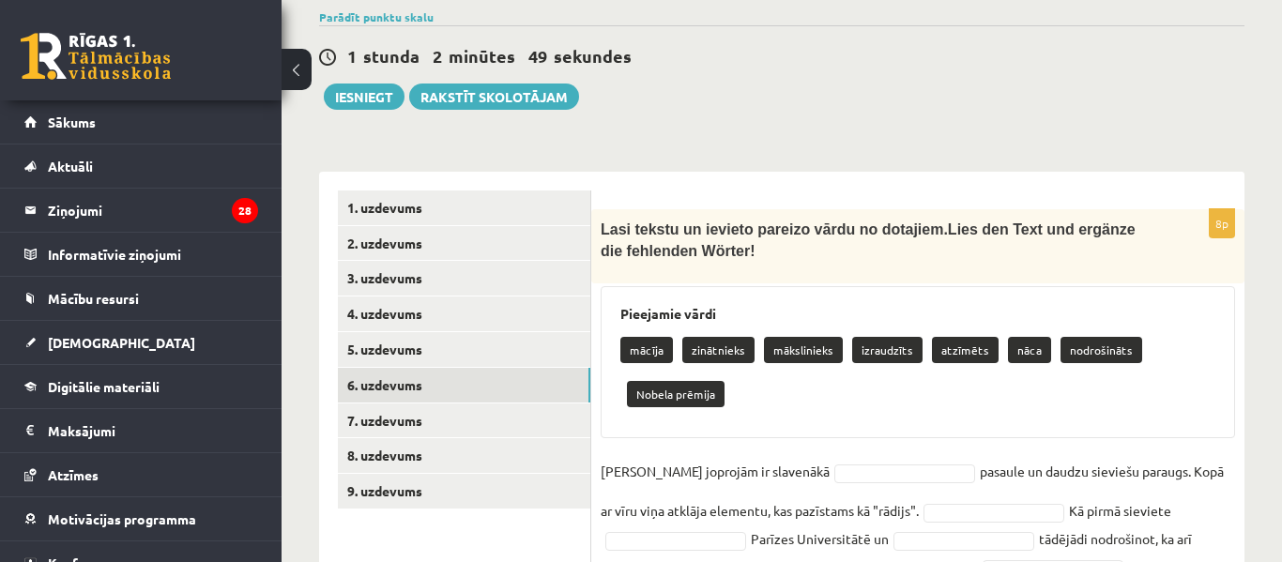
drag, startPoint x: 858, startPoint y: 99, endPoint x: 960, endPoint y: 84, distance: 103.3
click at [960, 84] on div "Vācu valoda 11.b2 klase 1. ieskaite , Marks Daniels Legzdiņš (11.b2 JK) Ieskait…" at bounding box center [782, 210] width 1001 height 1234
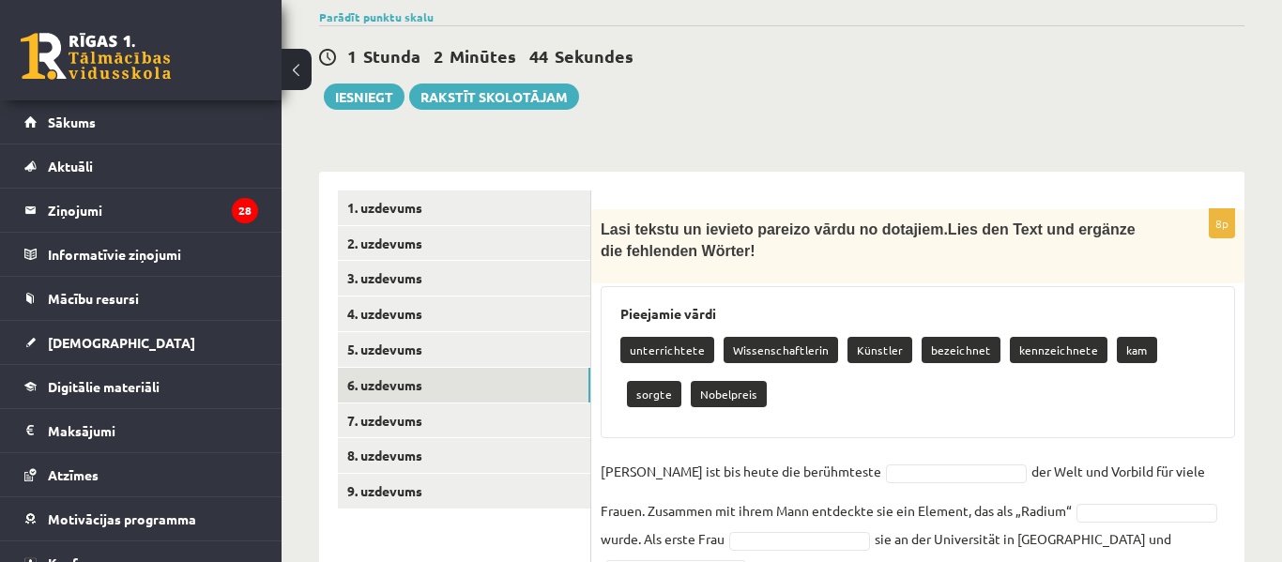
click at [992, 153] on div "**********" at bounding box center [782, 471] width 926 height 637
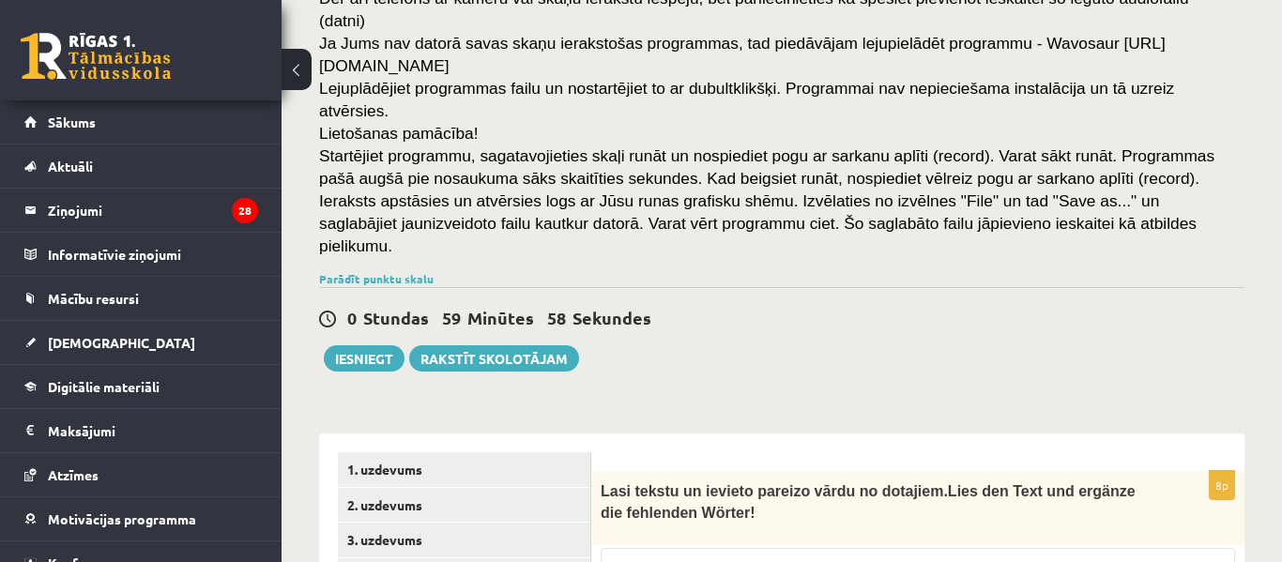
scroll to position [196, 0]
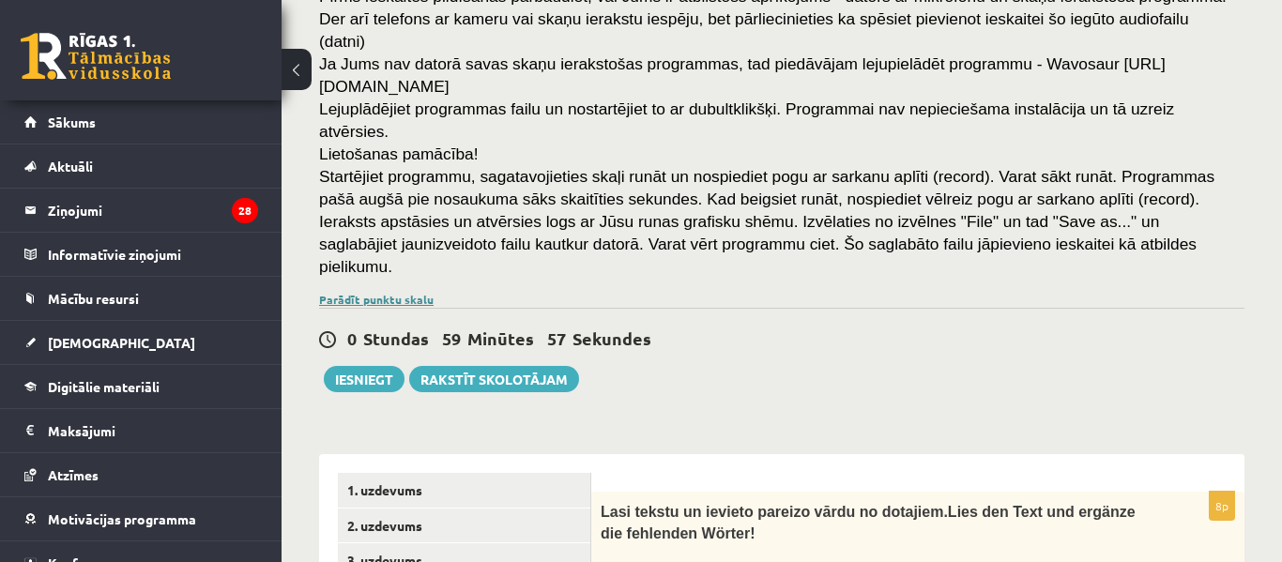
click at [385, 292] on link "Parādīt punktu skalu" at bounding box center [376, 299] width 115 height 15
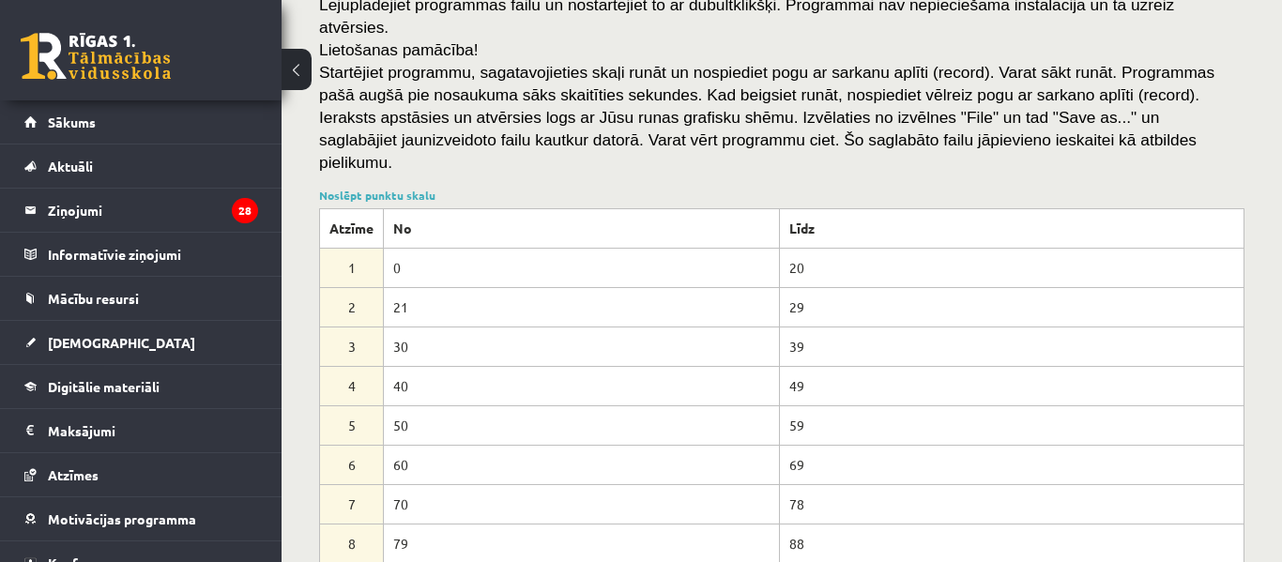
scroll to position [330, 0]
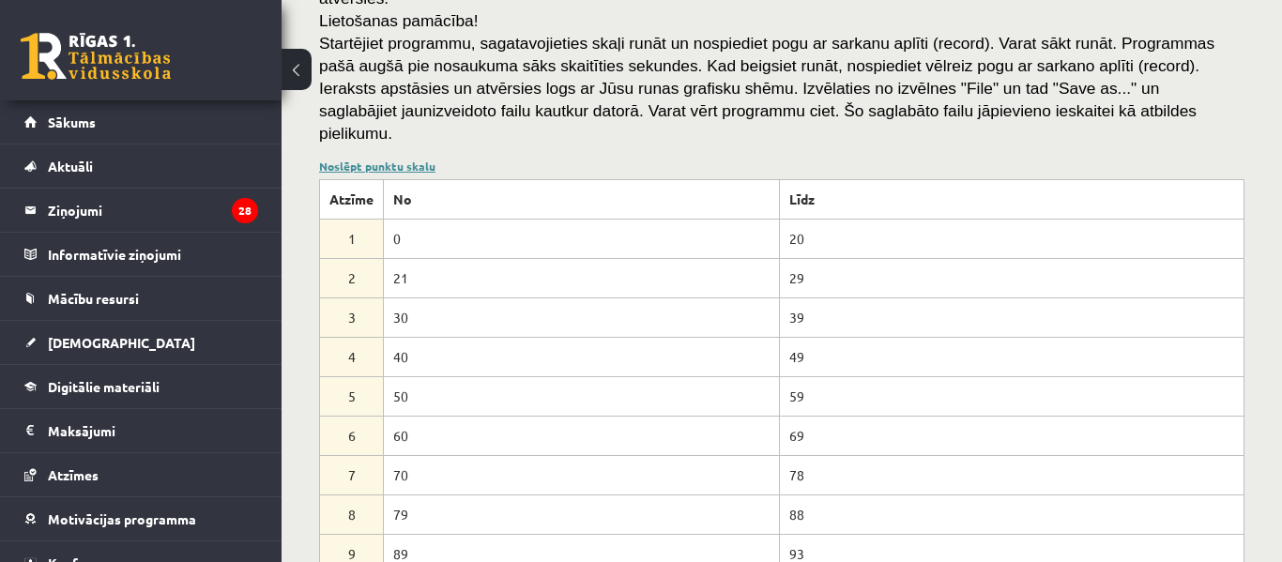
click at [428, 159] on link "Noslēpt punktu skalu" at bounding box center [377, 166] width 116 height 15
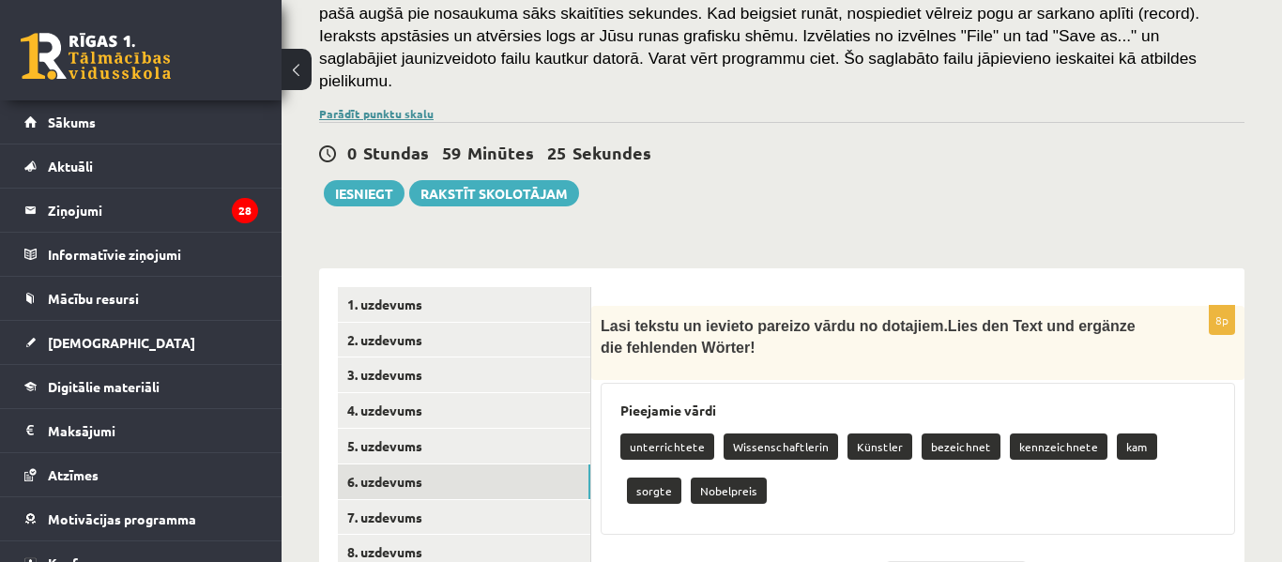
scroll to position [392, 0]
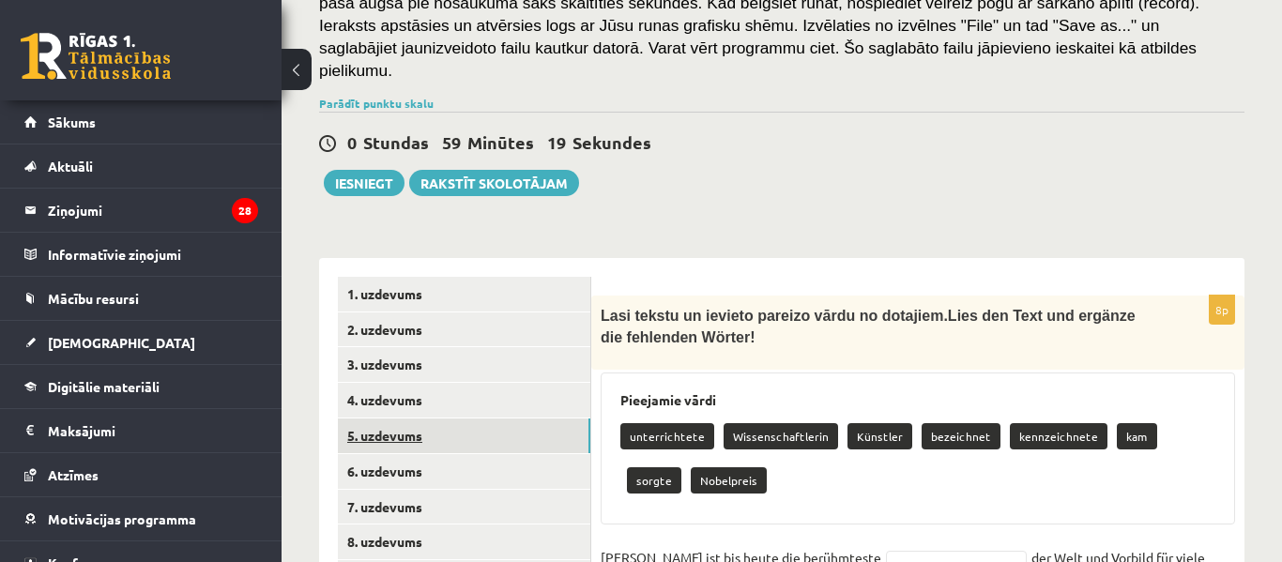
click at [477, 419] on link "5. uzdevums" at bounding box center [464, 436] width 253 height 35
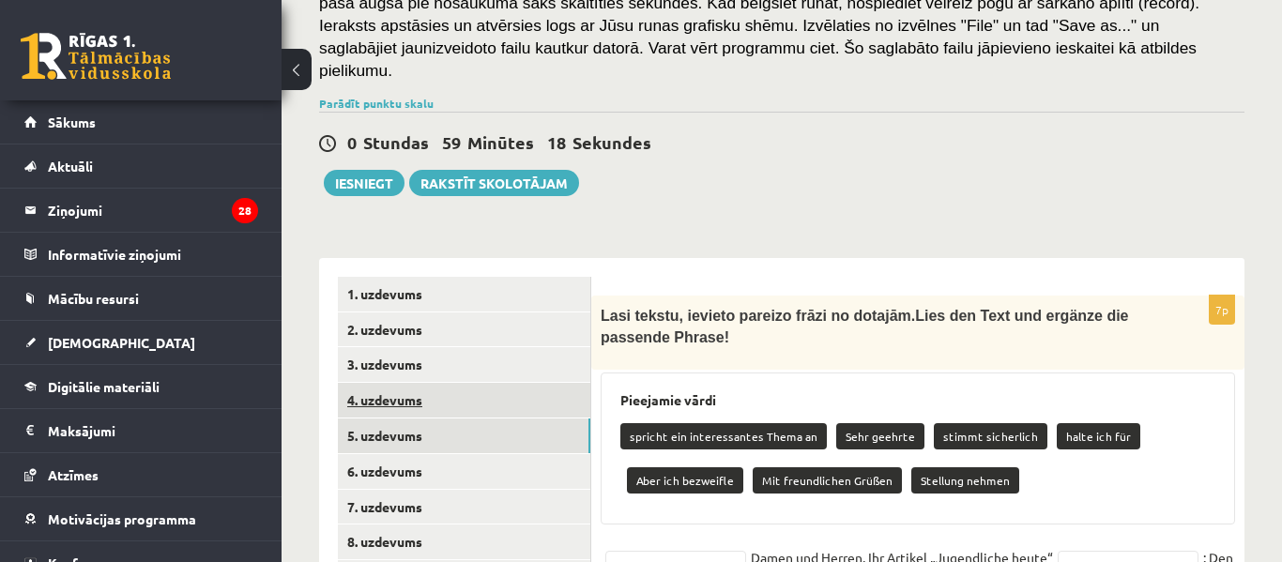
click at [497, 383] on link "4. uzdevums" at bounding box center [464, 400] width 253 height 35
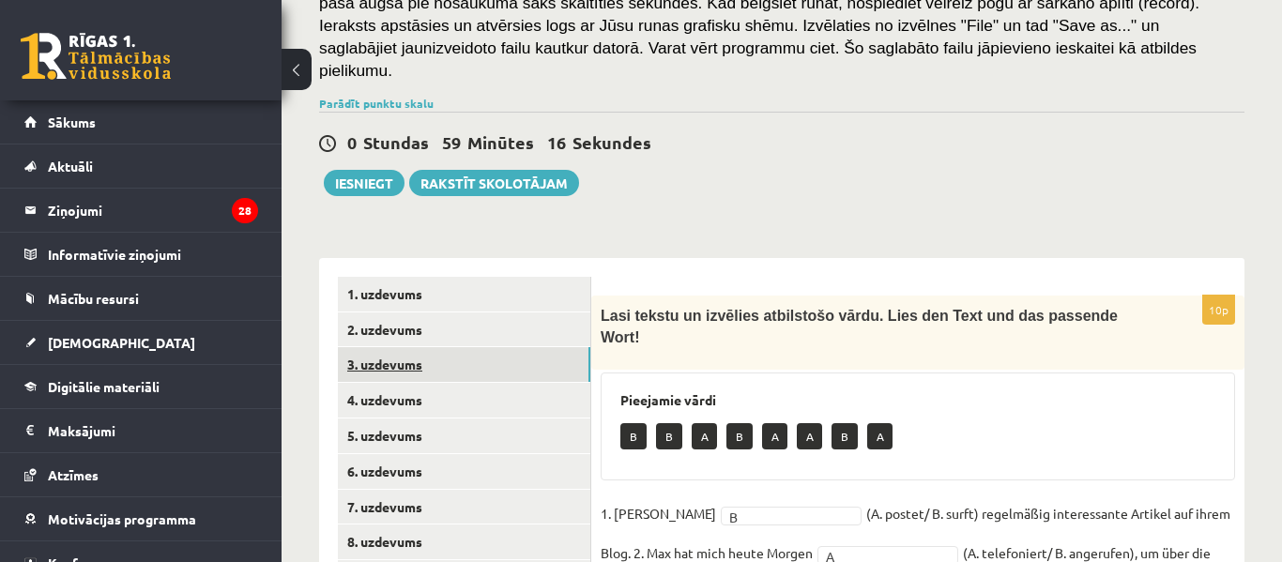
click at [516, 347] on link "3. uzdevums" at bounding box center [464, 364] width 253 height 35
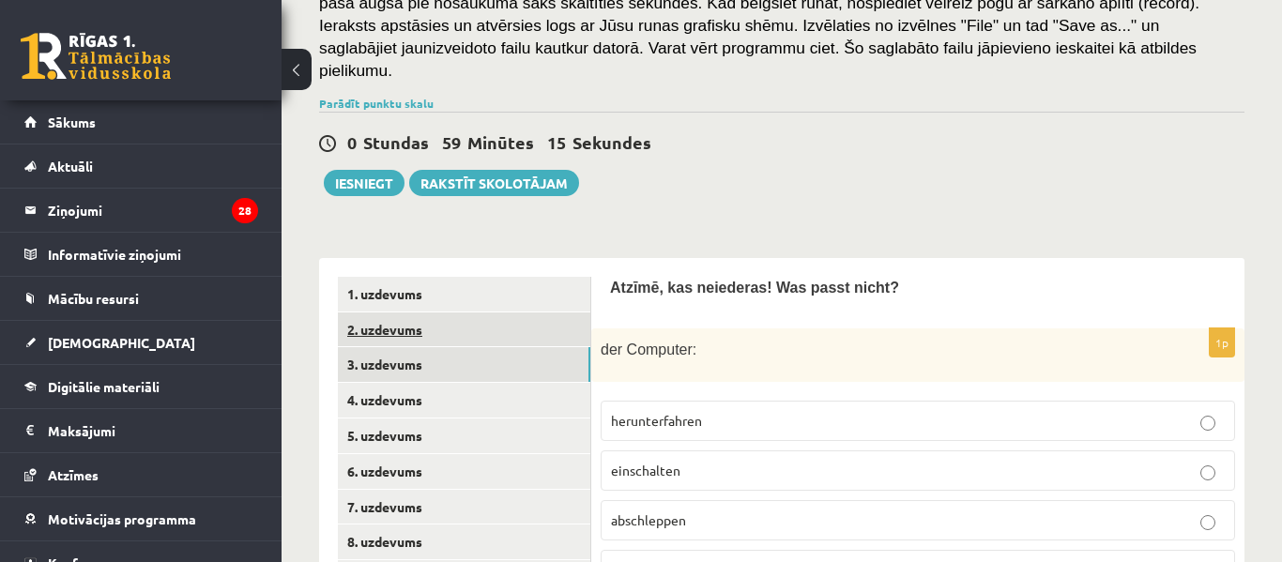
click at [538, 313] on link "2. uzdevums" at bounding box center [464, 330] width 253 height 35
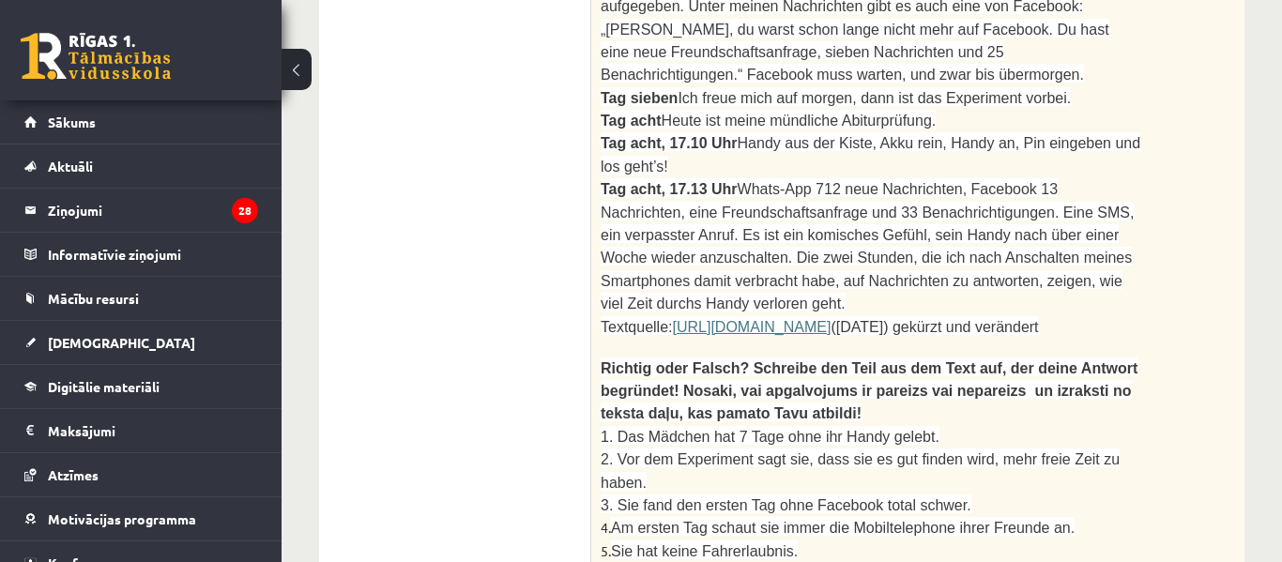
scroll to position [1639, 0]
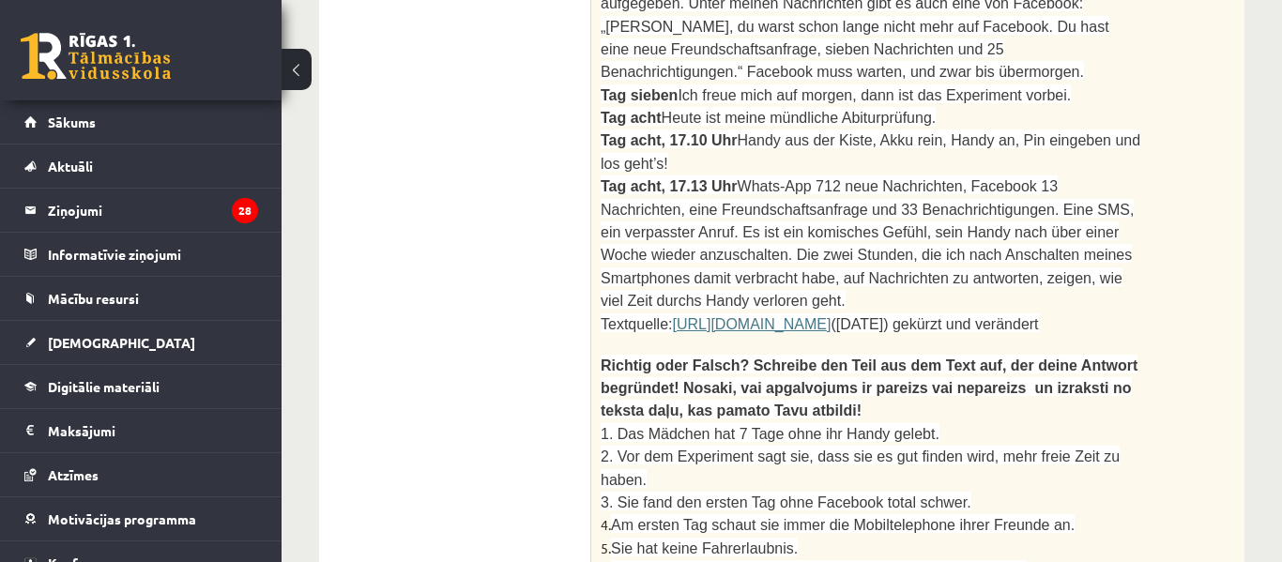
click at [760, 316] on link "http://www.augsburger-allgemeine.de/neuburg/Selbstversuch-eine-Woche-ohne-Handy…" at bounding box center [752, 324] width 159 height 16
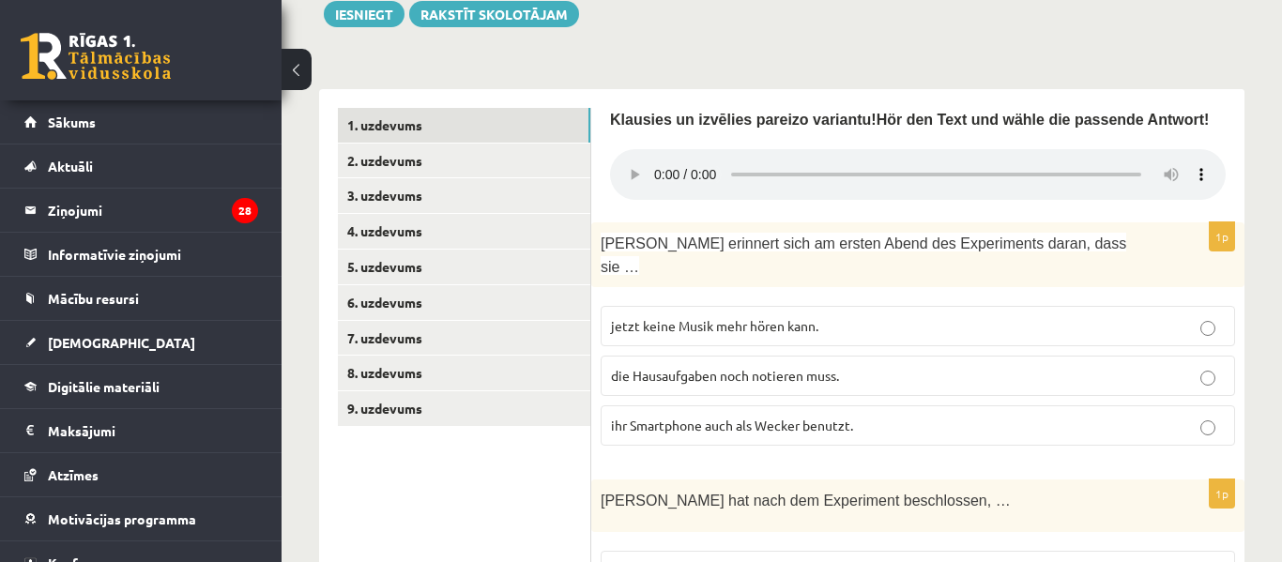
scroll to position [558, 0]
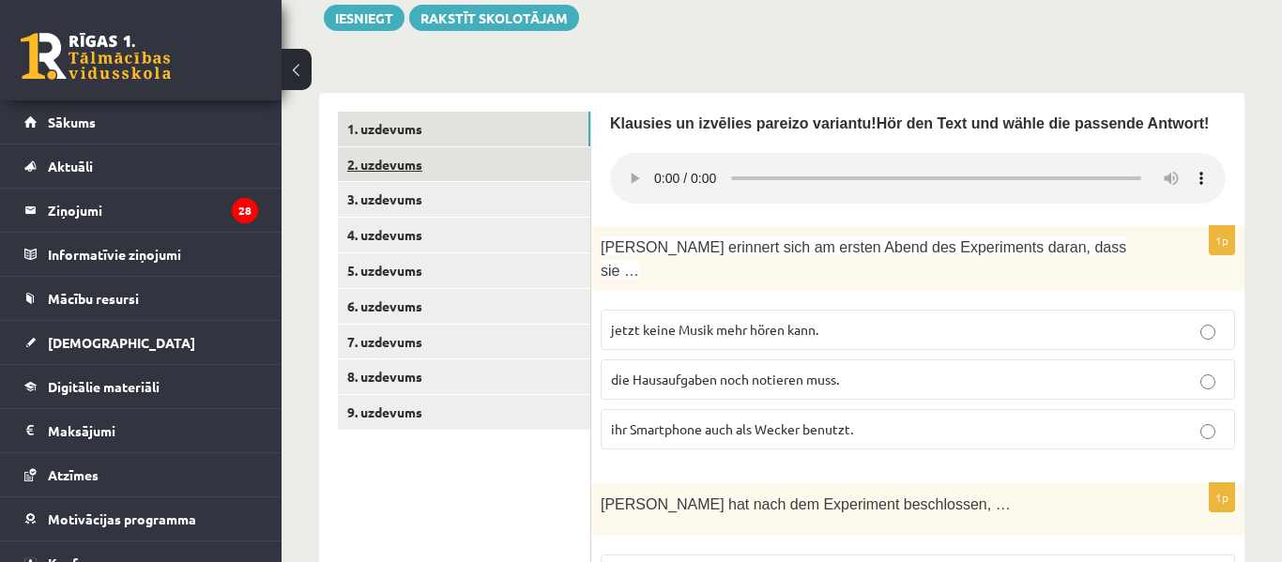
click at [495, 147] on link "2. uzdevums" at bounding box center [464, 164] width 253 height 35
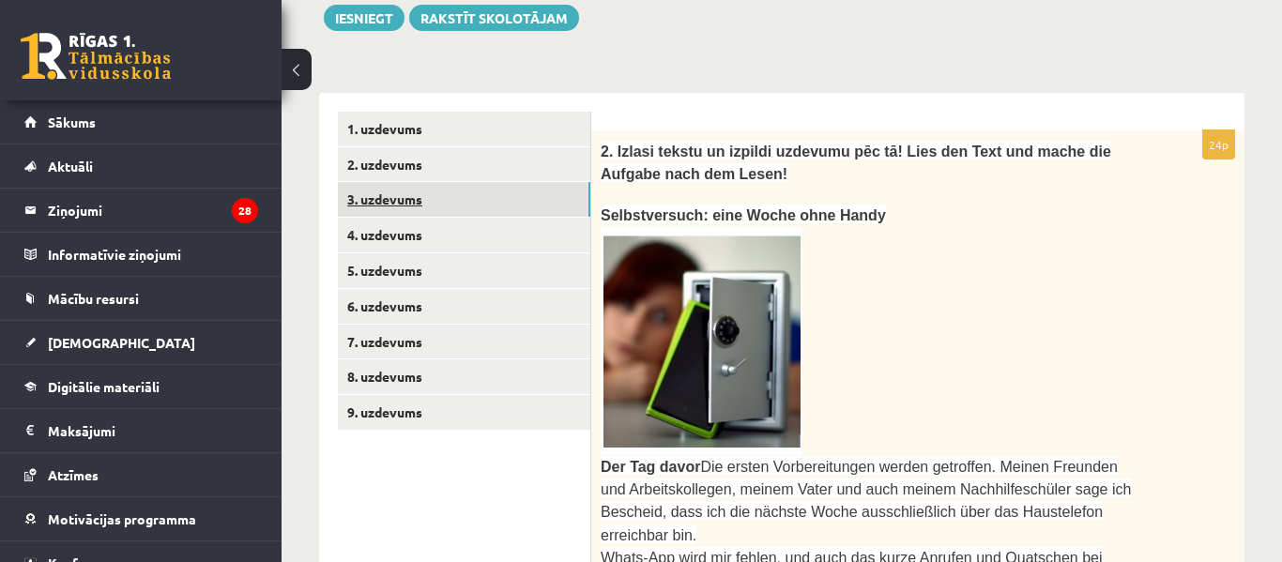
click at [476, 182] on link "3. uzdevums" at bounding box center [464, 199] width 253 height 35
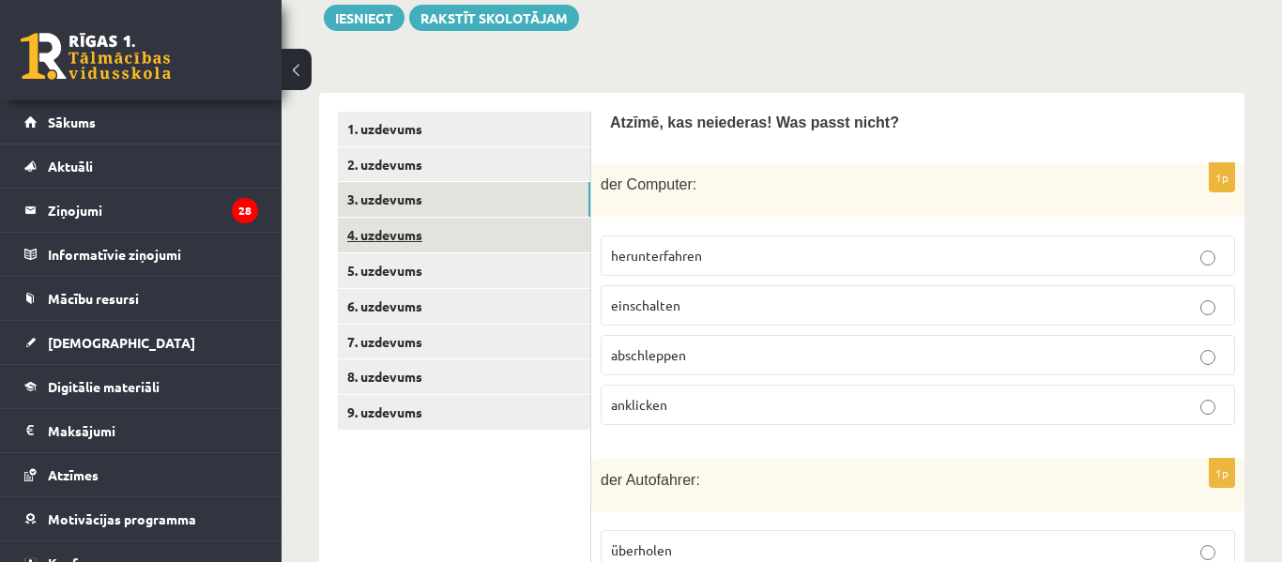
click at [463, 218] on link "4. uzdevums" at bounding box center [464, 235] width 253 height 35
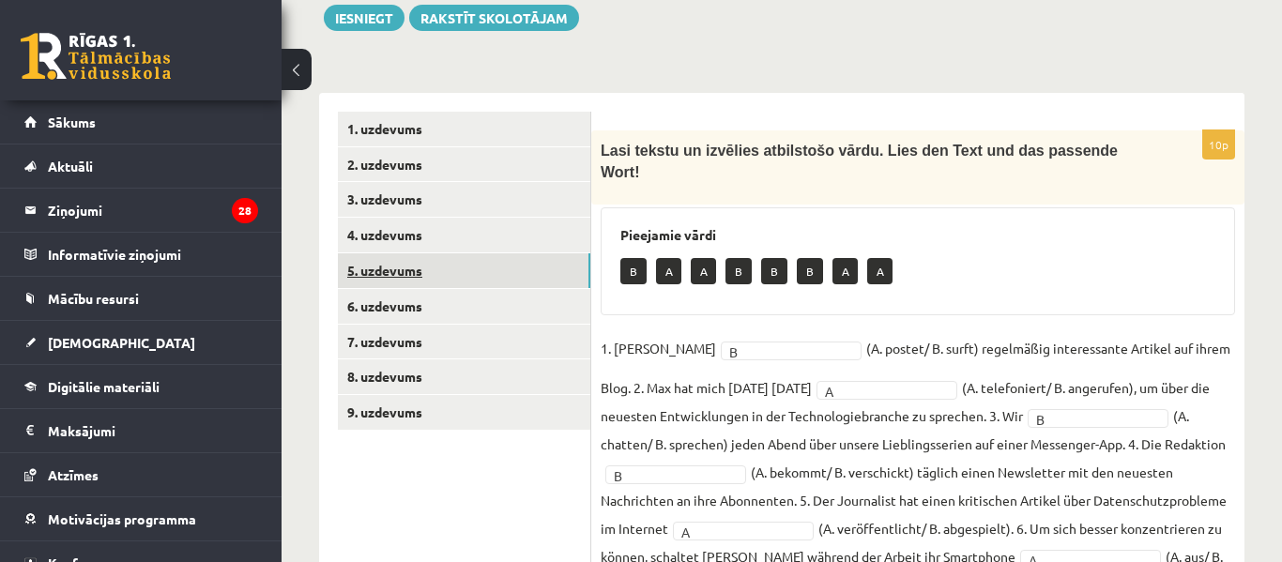
click at [434, 253] on link "5. uzdevums" at bounding box center [464, 270] width 253 height 35
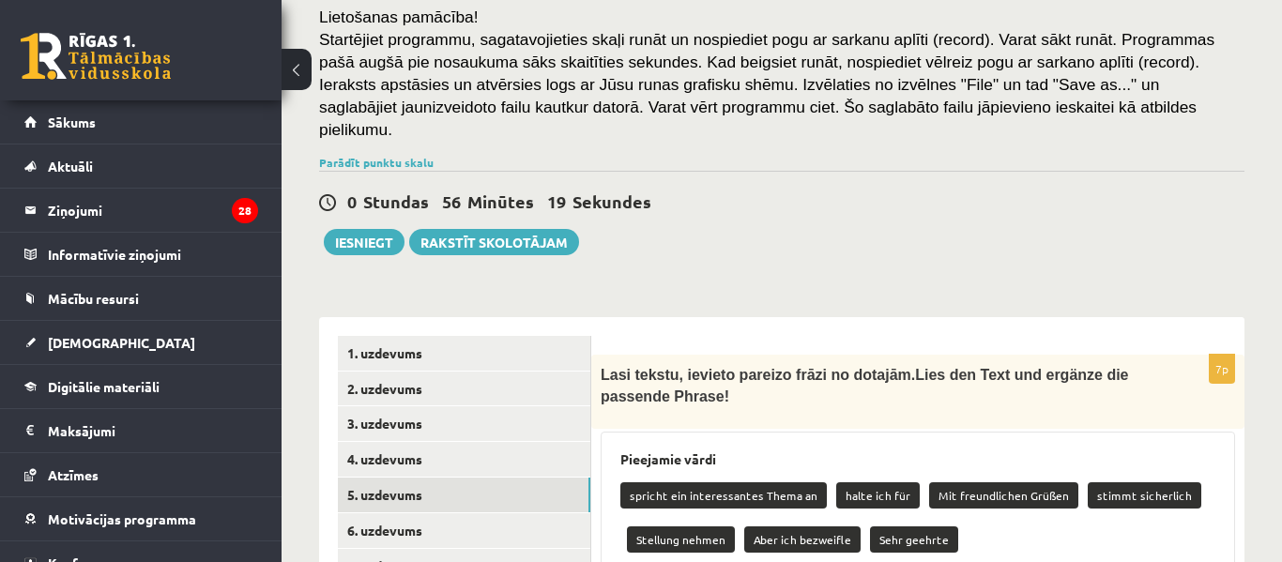
scroll to position [316, 0]
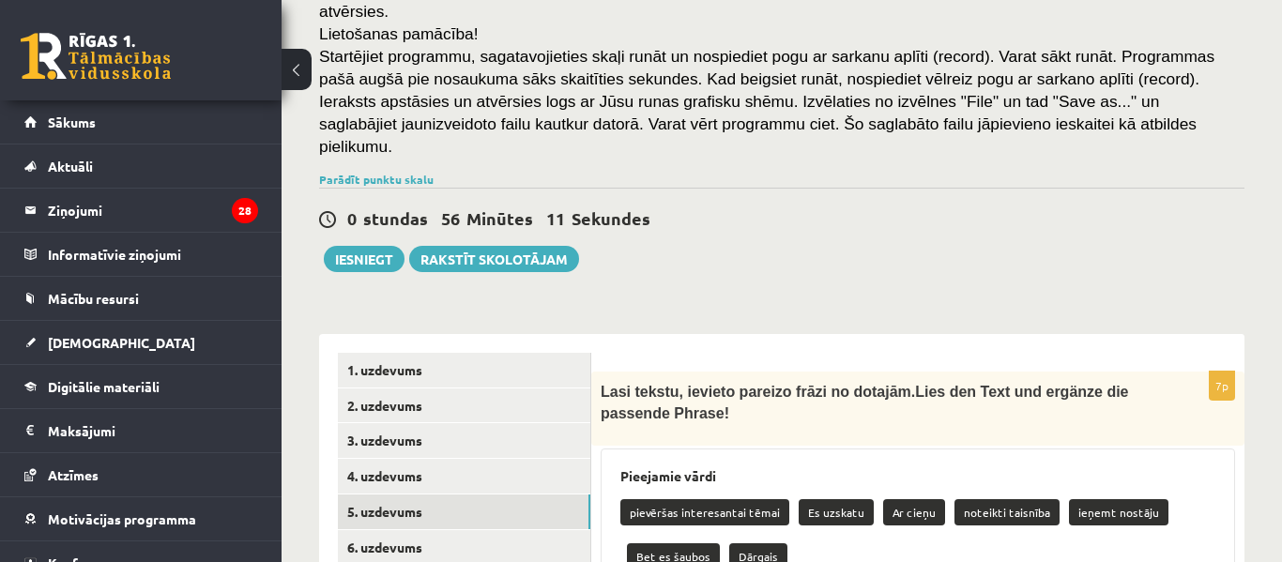
click at [944, 217] on div "Vācu valoda 11.b2 klase 1. ieskaite , Marks Daniels Legzdiņš (11.b2 JK) Ieskait…" at bounding box center [782, 333] width 1001 height 1155
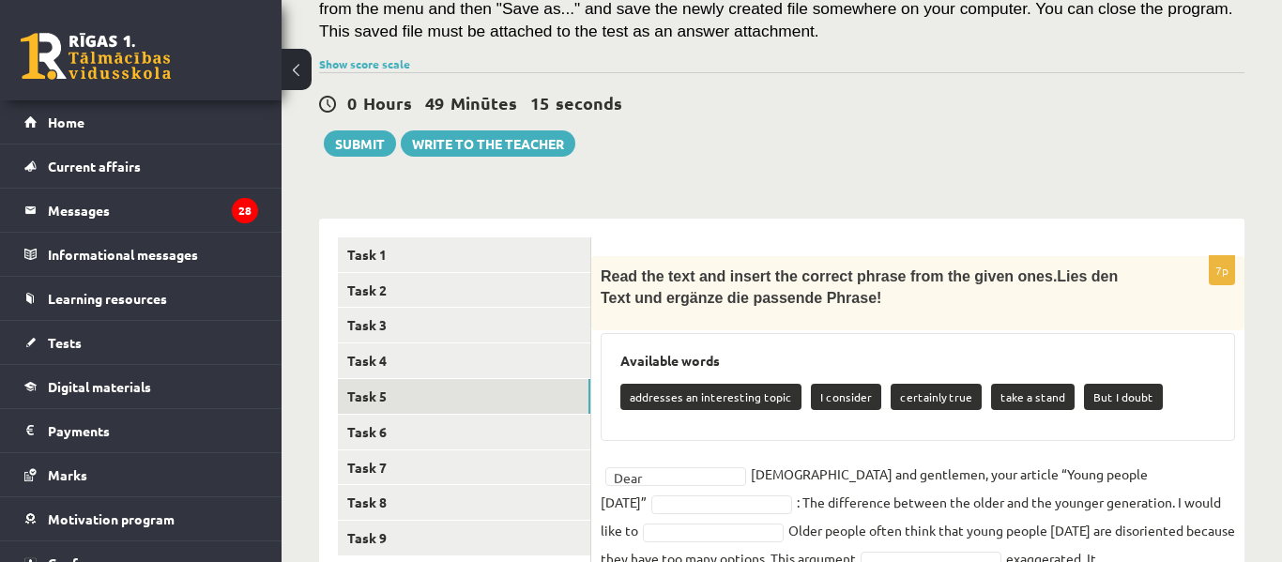
scroll to position [429, 0]
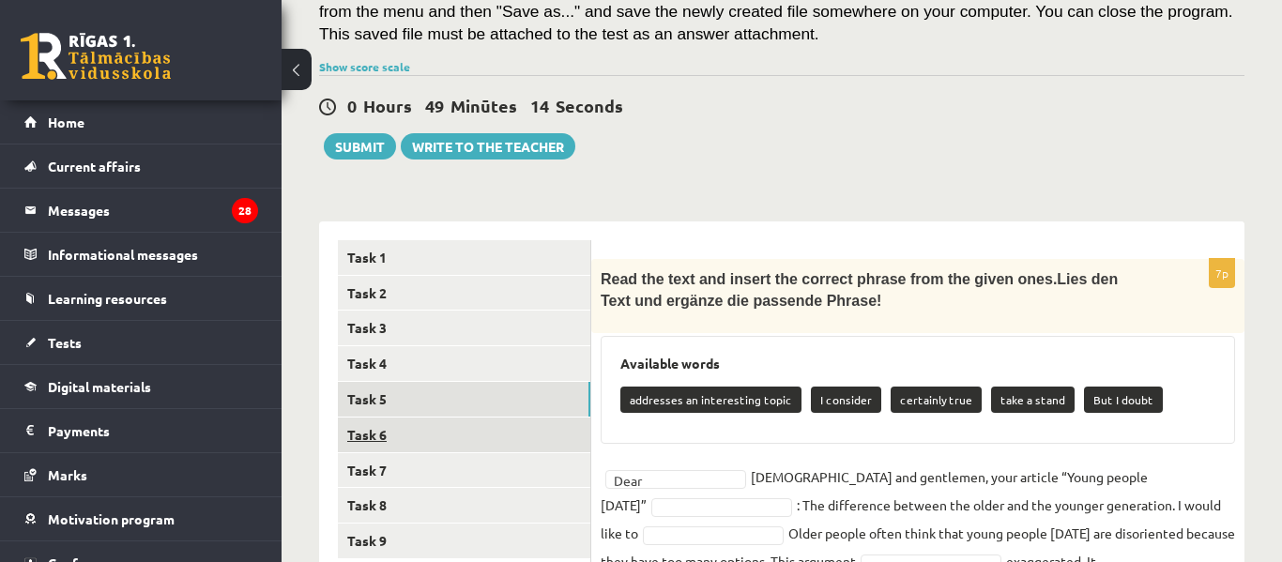
click at [499, 418] on link "Task 6" at bounding box center [464, 435] width 253 height 35
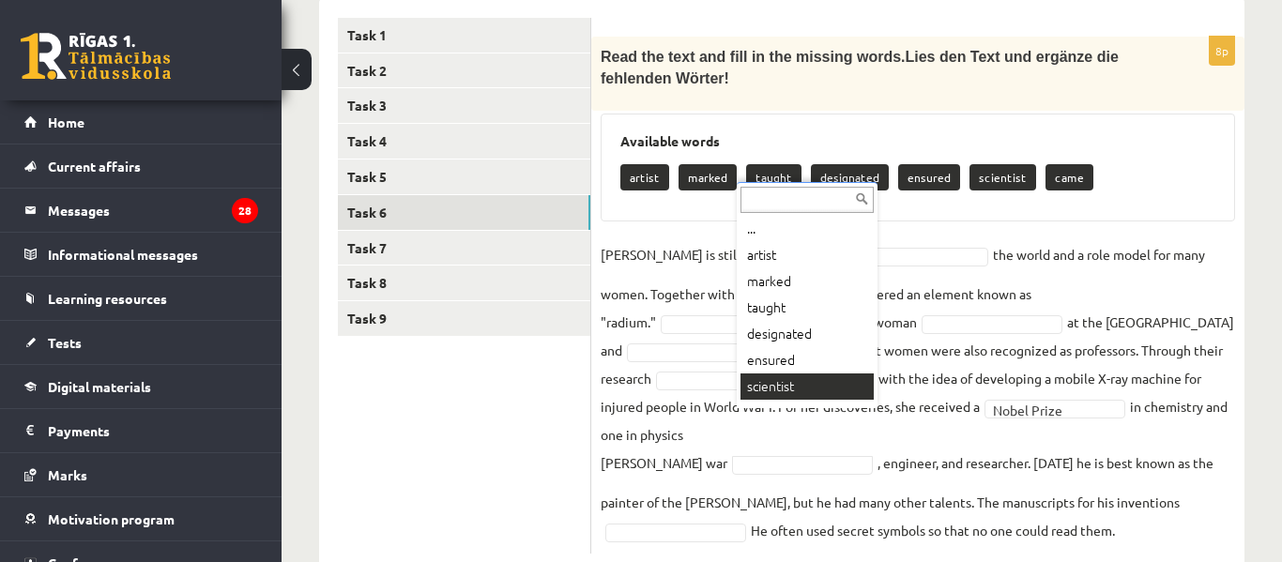
scroll to position [0, 0]
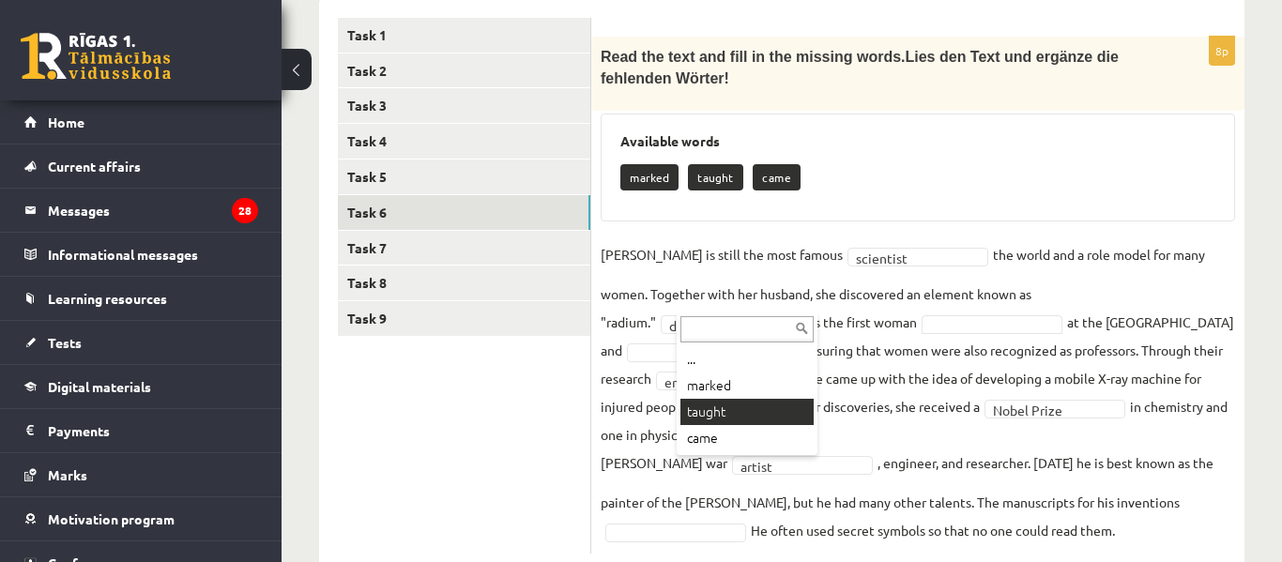
drag, startPoint x: 743, startPoint y: 410, endPoint x: 946, endPoint y: 346, distance: 213.5
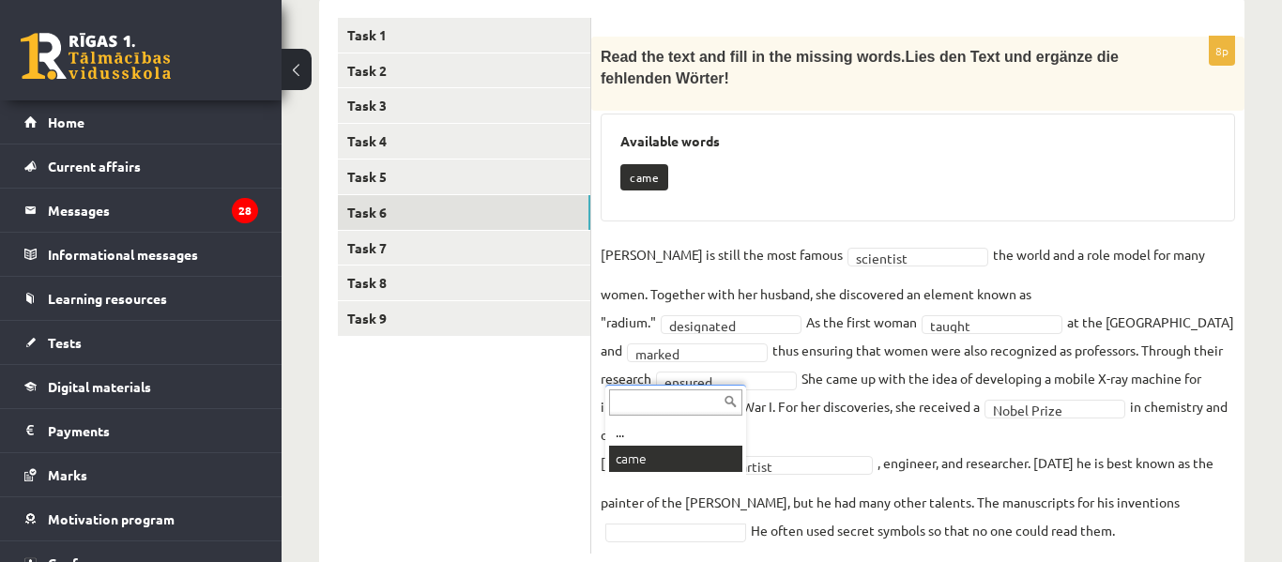
drag, startPoint x: 705, startPoint y: 457, endPoint x: 577, endPoint y: 466, distance: 128.0
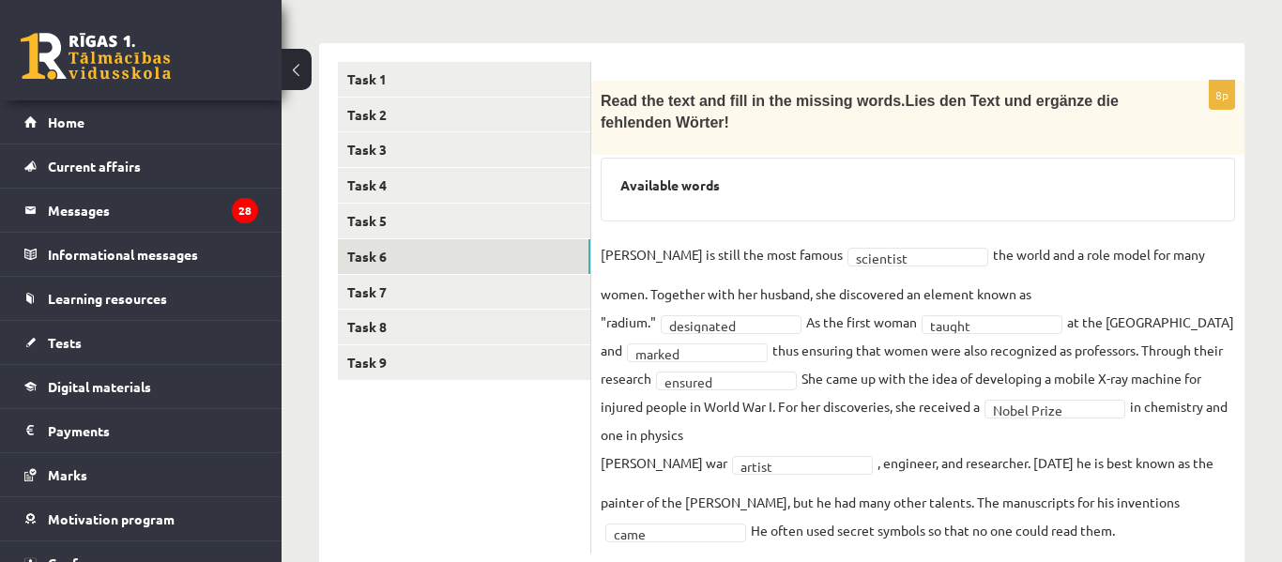
click at [502, 461] on ul "Task 1 Task 2 Task 3 Task 4 Task 5 Task 6 Task 7 Task 8 Task 9" at bounding box center [464, 308] width 253 height 493
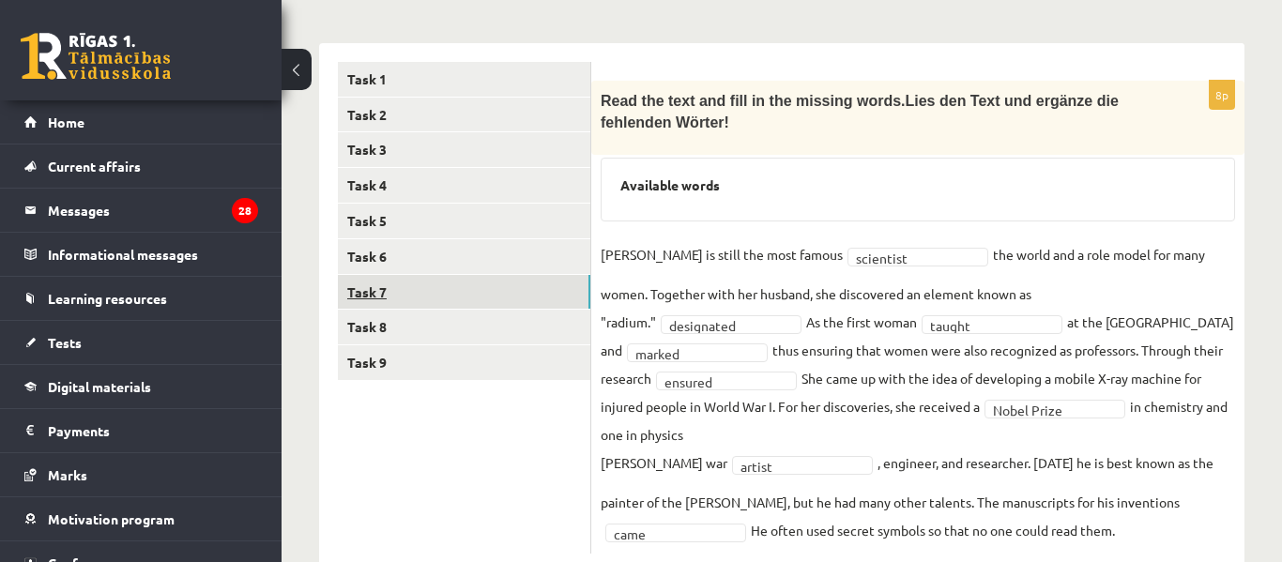
click at [487, 275] on link "Task 7" at bounding box center [464, 292] width 253 height 35
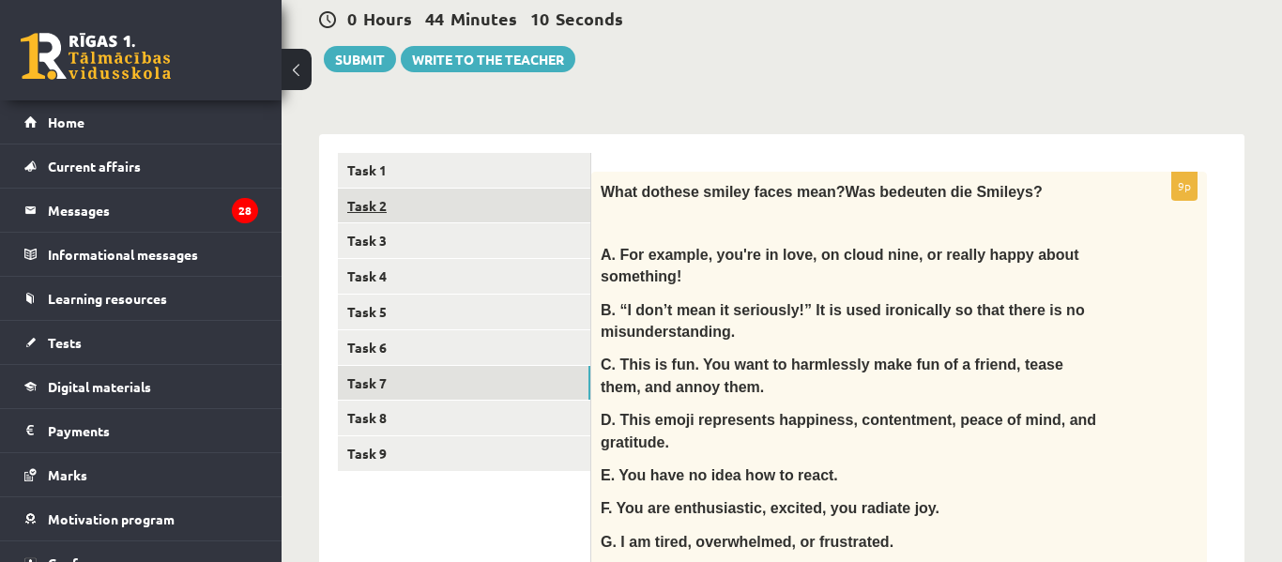
scroll to position [528, 0]
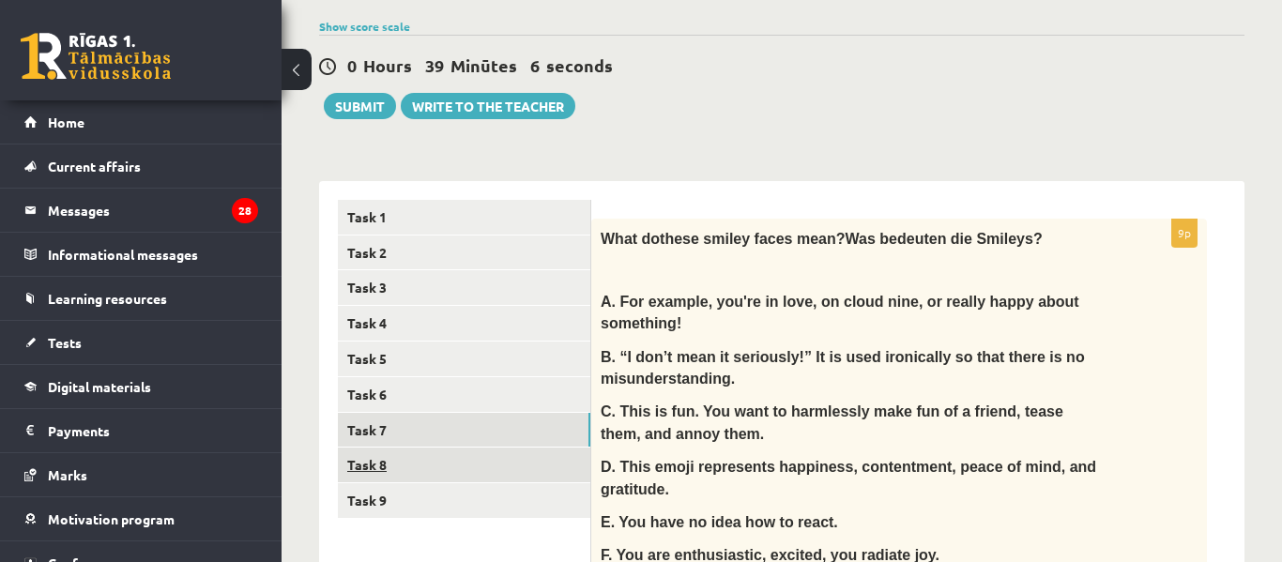
scroll to position [470, 0]
click at [477, 447] on link "Task 8" at bounding box center [464, 464] width 253 height 35
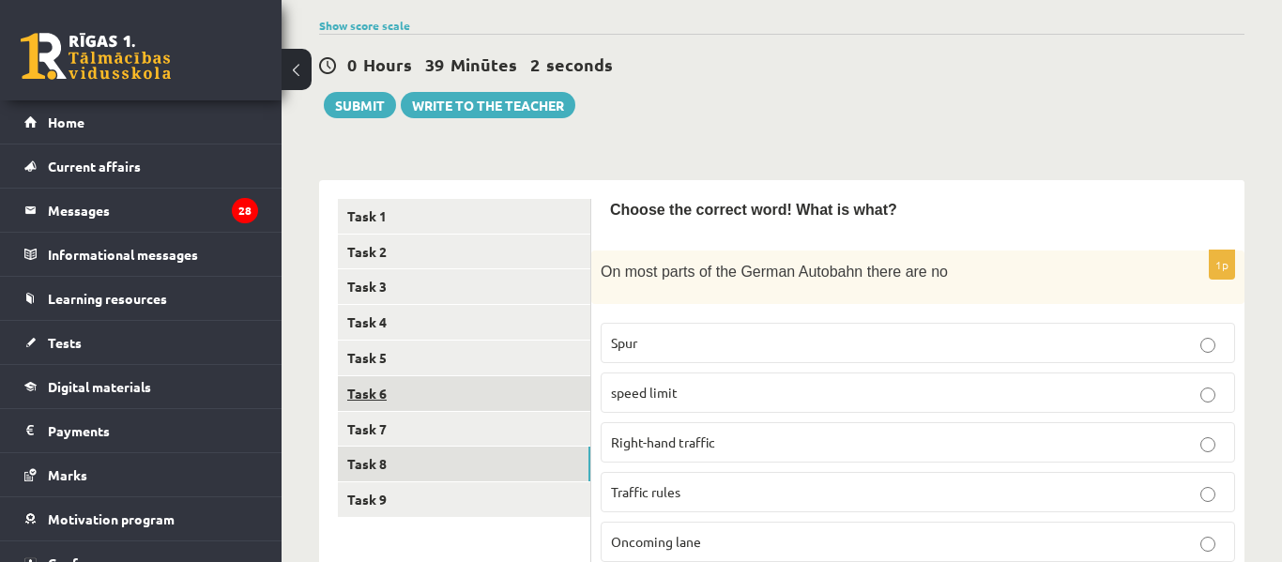
click at [538, 376] on link "Task 6" at bounding box center [464, 393] width 253 height 35
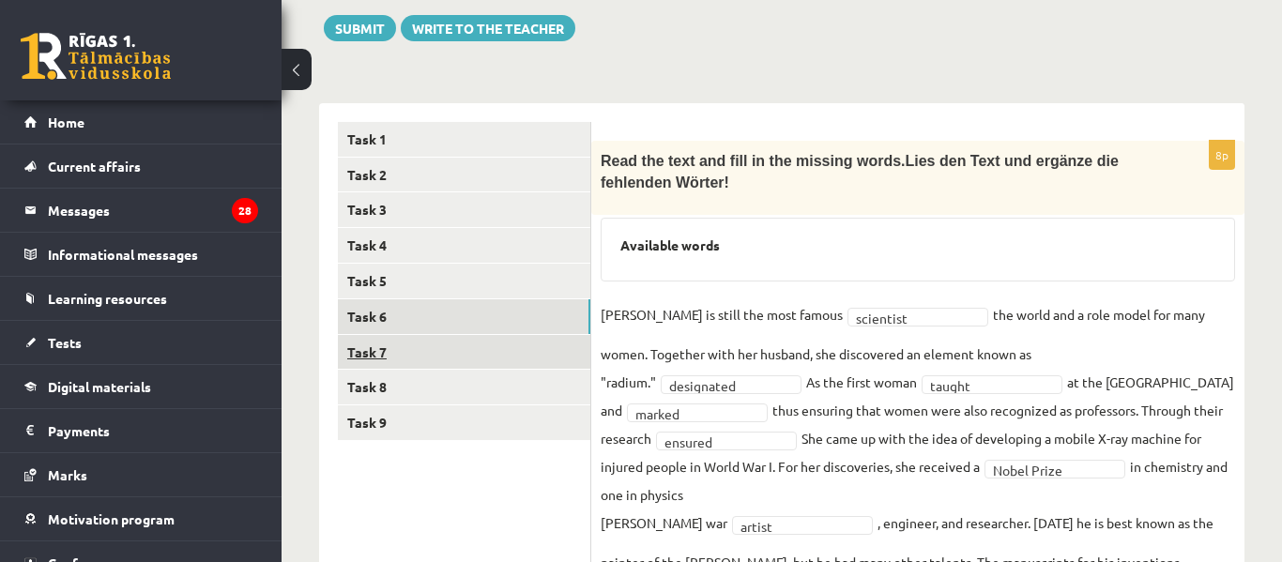
scroll to position [545, 0]
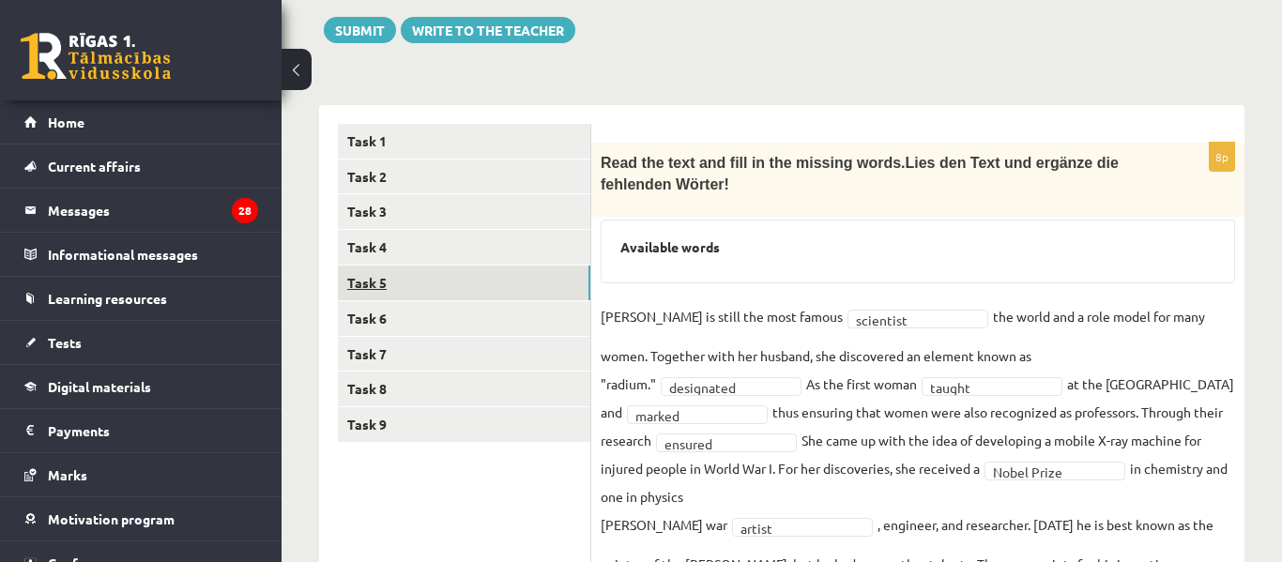
click at [526, 266] on link "Task 5" at bounding box center [464, 283] width 253 height 35
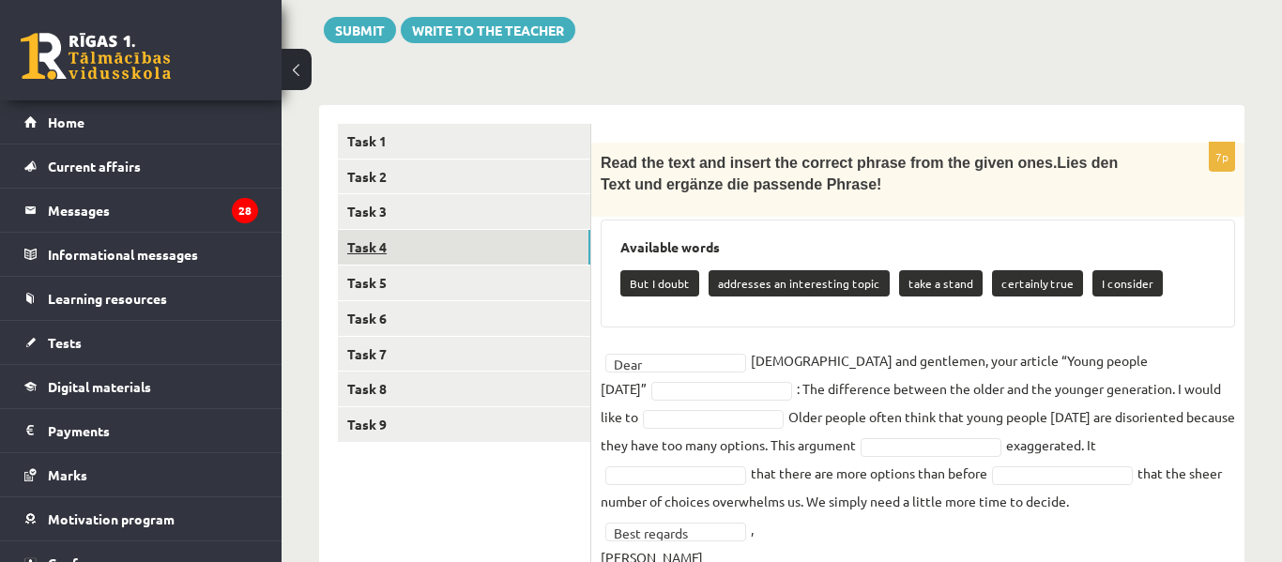
click at [526, 230] on link "Task 4" at bounding box center [464, 247] width 253 height 35
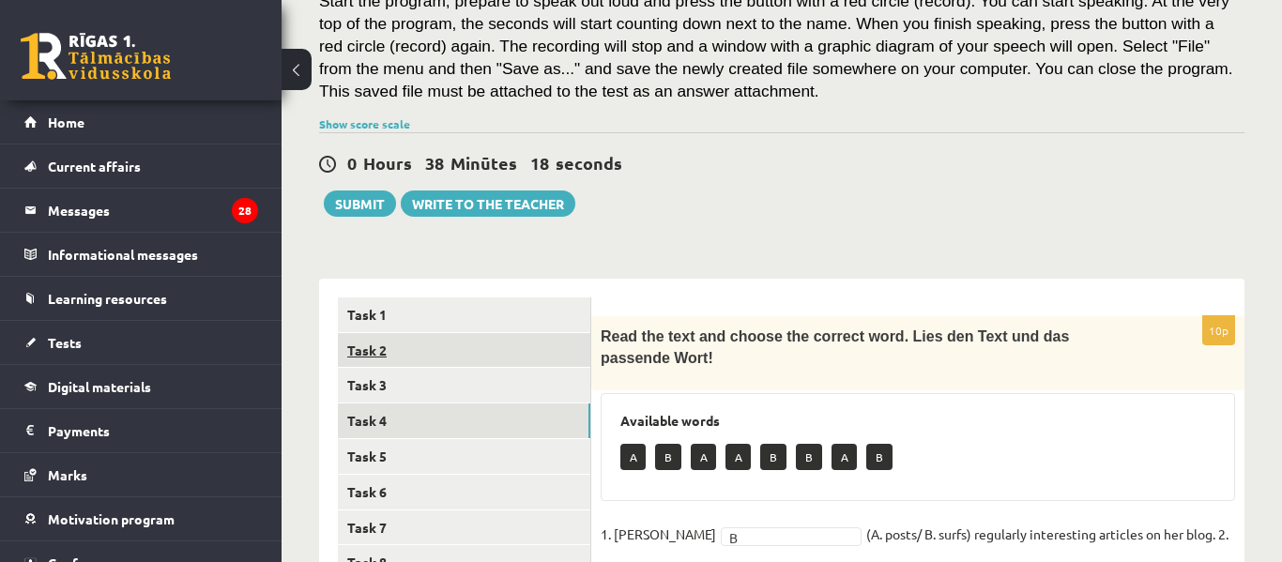
scroll to position [375, 0]
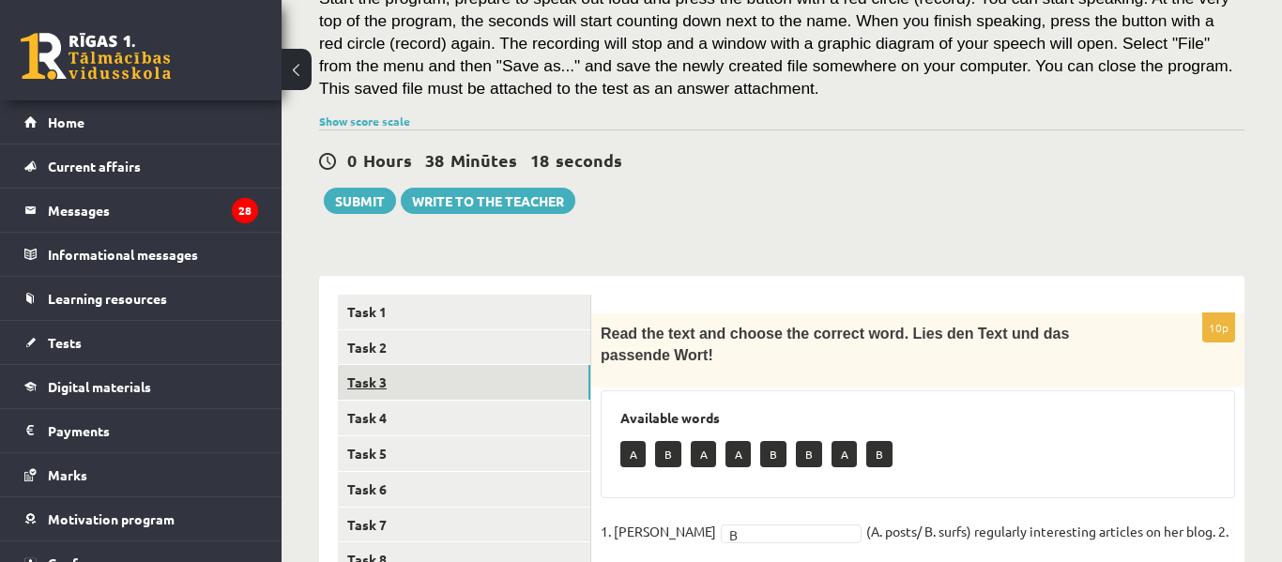
click at [540, 366] on link "Task 3" at bounding box center [464, 382] width 253 height 35
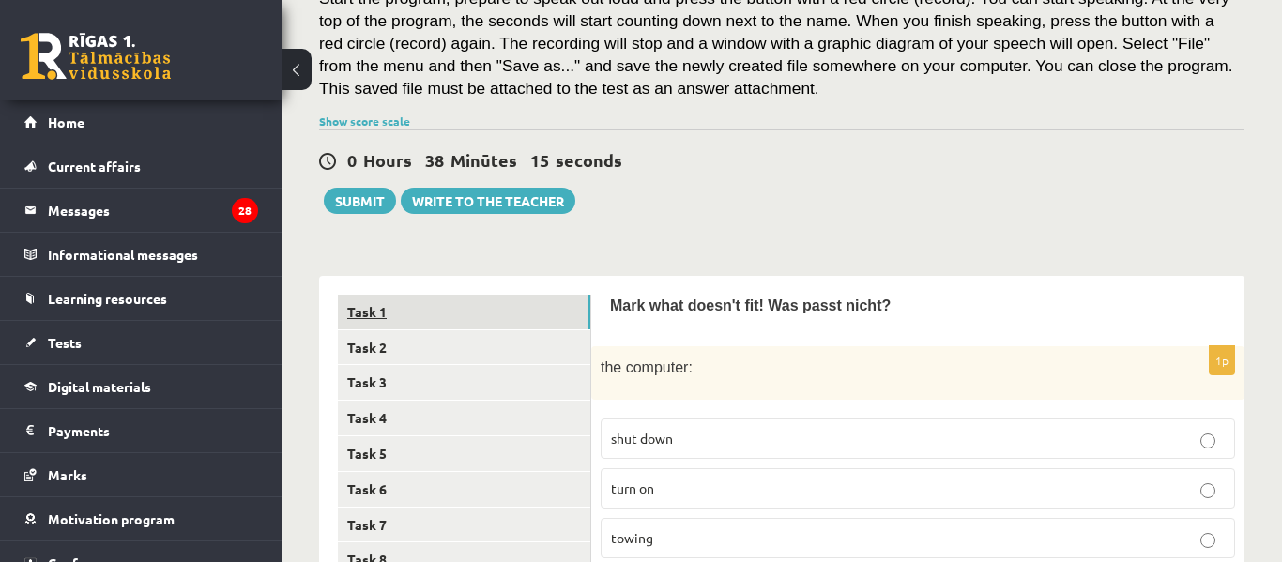
click at [564, 307] on link "Task 1" at bounding box center [464, 312] width 253 height 35
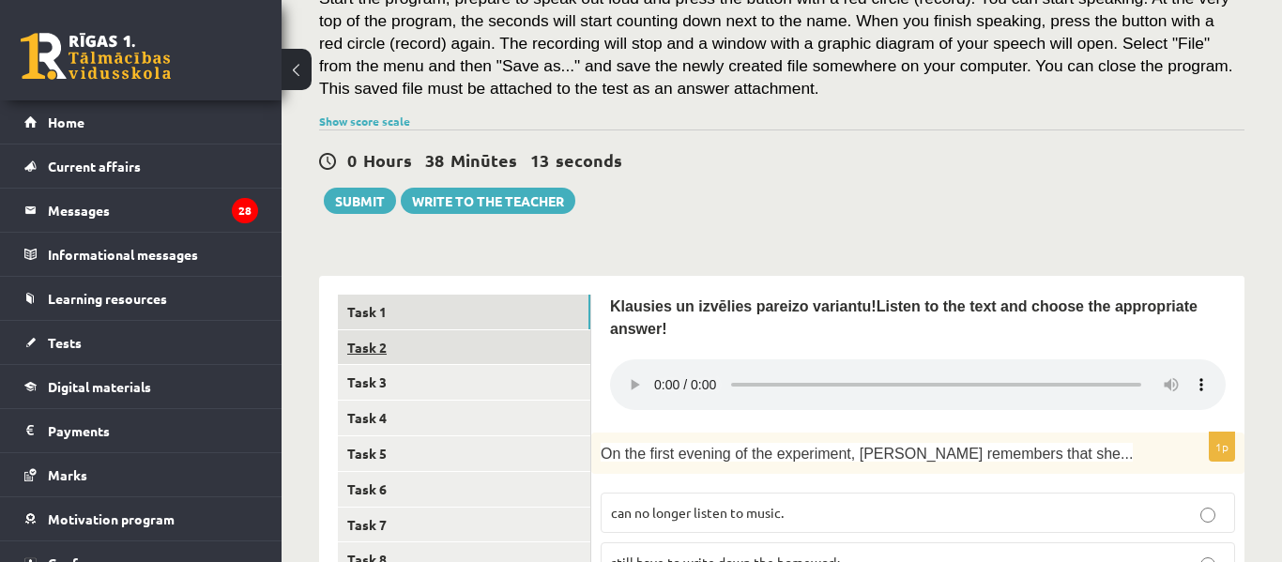
click at [576, 330] on link "Task 2" at bounding box center [464, 347] width 253 height 35
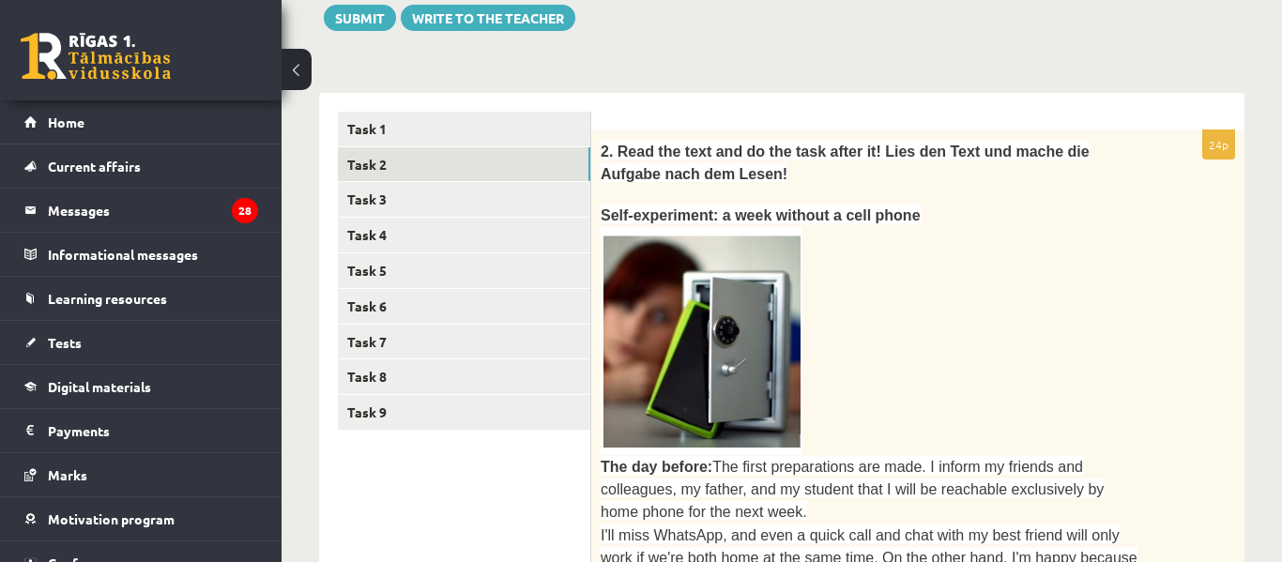
scroll to position [549, 0]
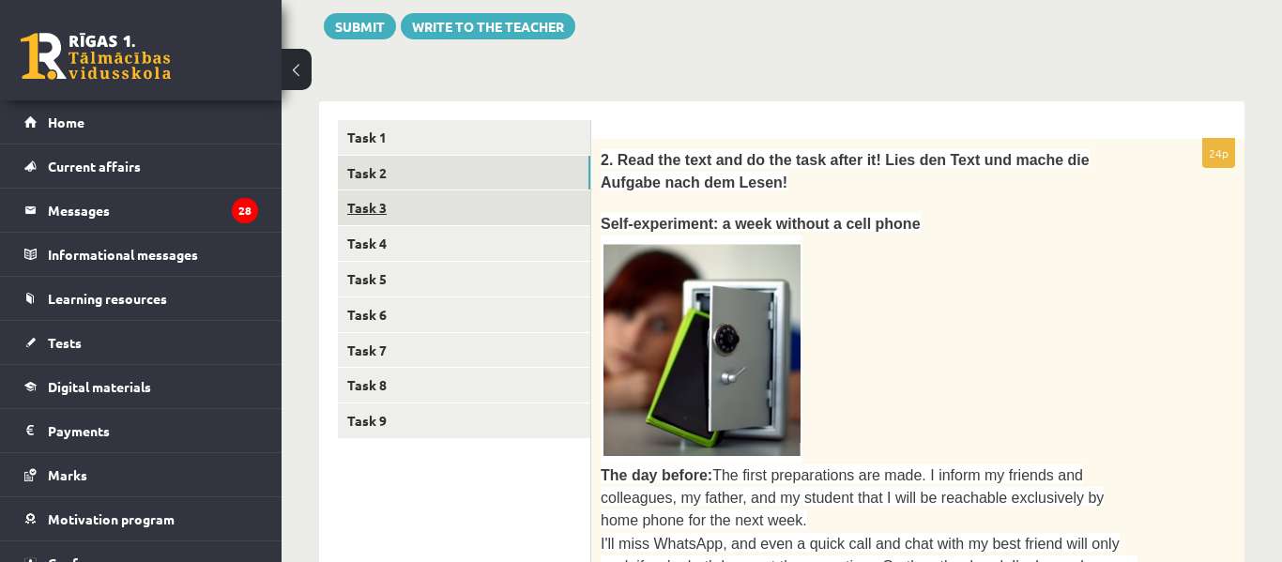
click at [549, 191] on link "Task 3" at bounding box center [464, 208] width 253 height 35
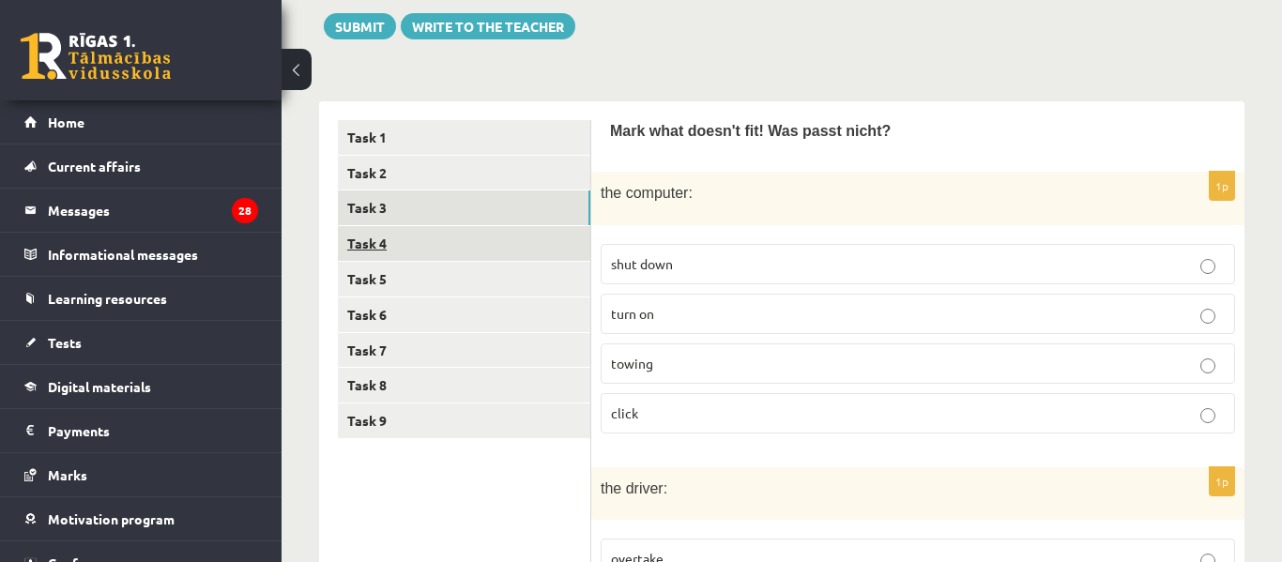
click at [539, 226] on link "Task 4" at bounding box center [464, 243] width 253 height 35
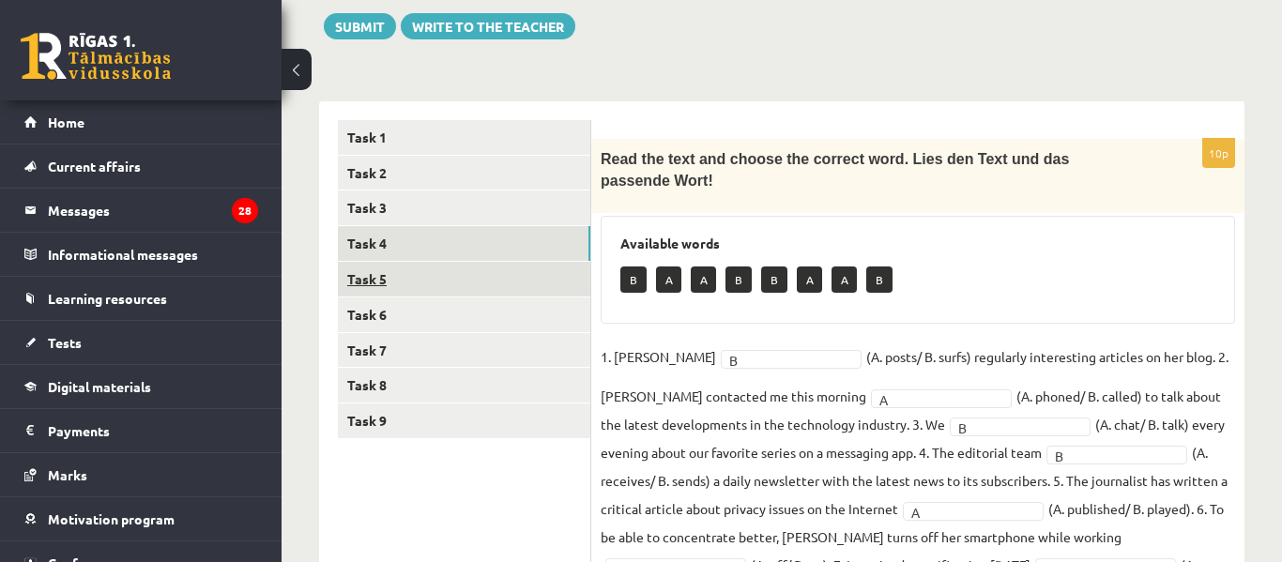
click at [532, 262] on link "Task 5" at bounding box center [464, 279] width 253 height 35
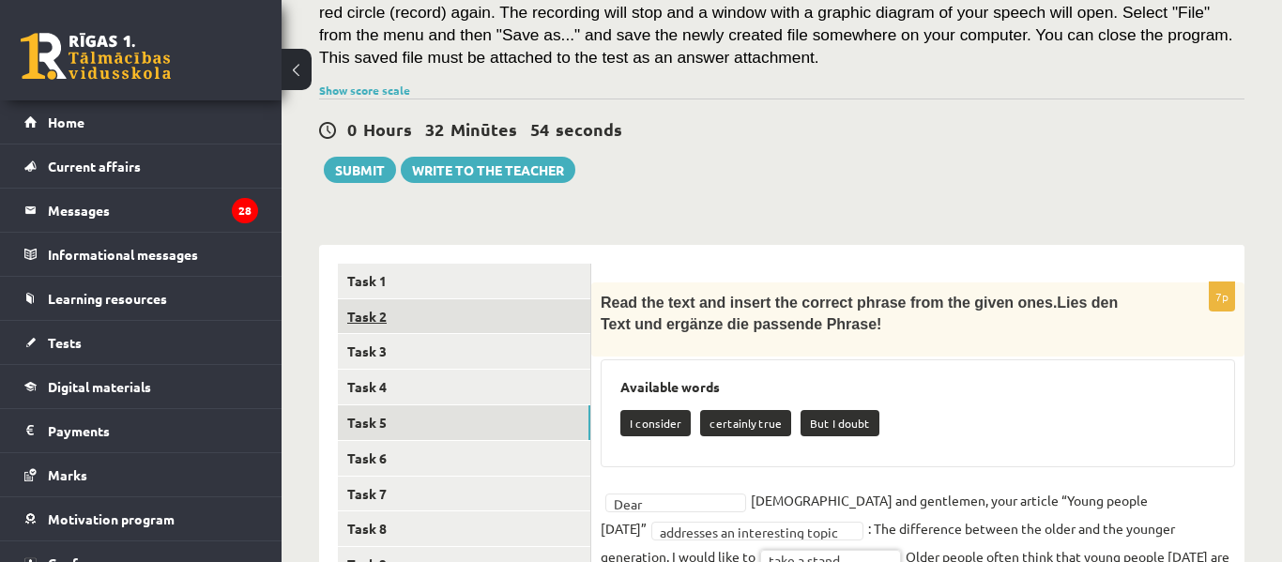
scroll to position [415, 0]
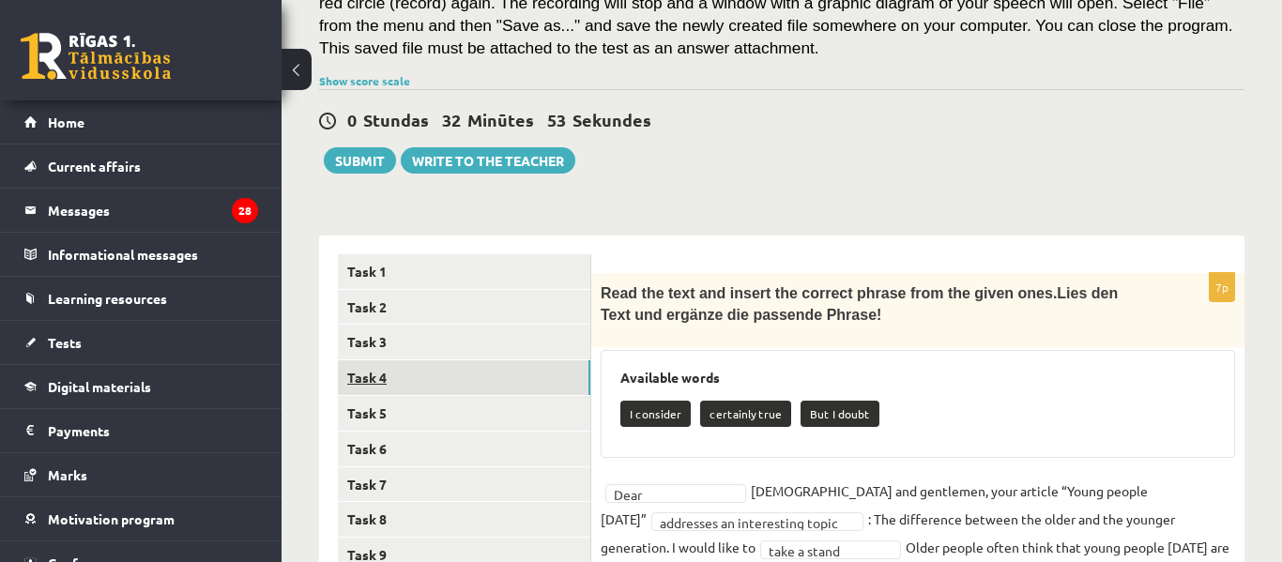
click at [515, 361] on link "Task 4" at bounding box center [464, 378] width 253 height 35
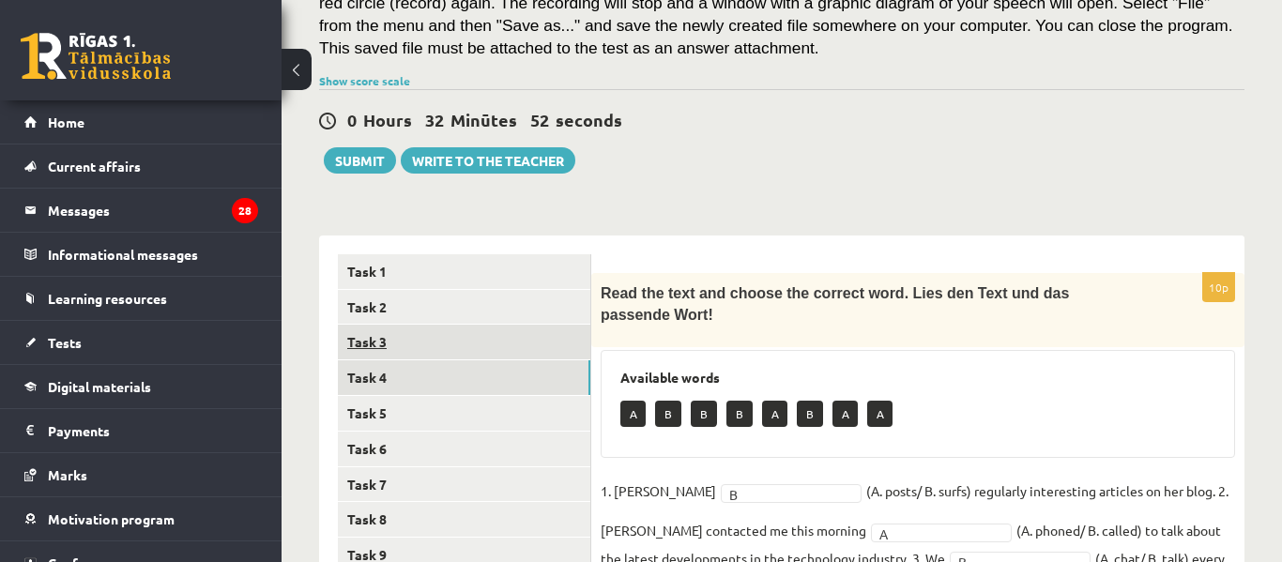
click at [560, 325] on link "Task 3" at bounding box center [464, 342] width 253 height 35
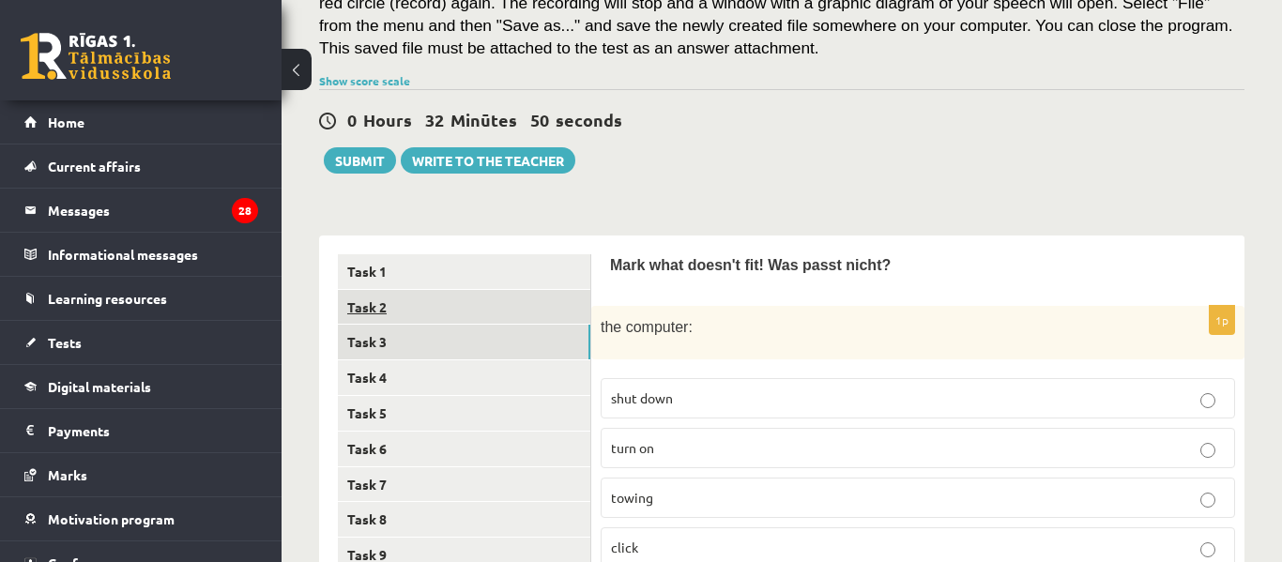
click at [571, 294] on link "Task 2" at bounding box center [464, 307] width 253 height 35
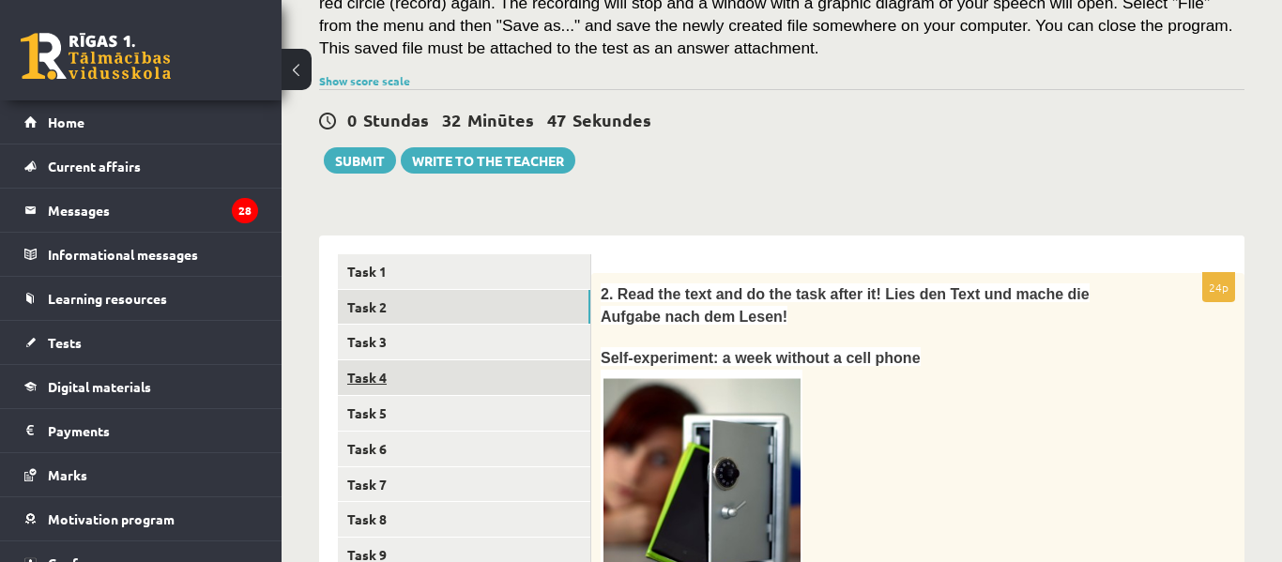
scroll to position [0, 0]
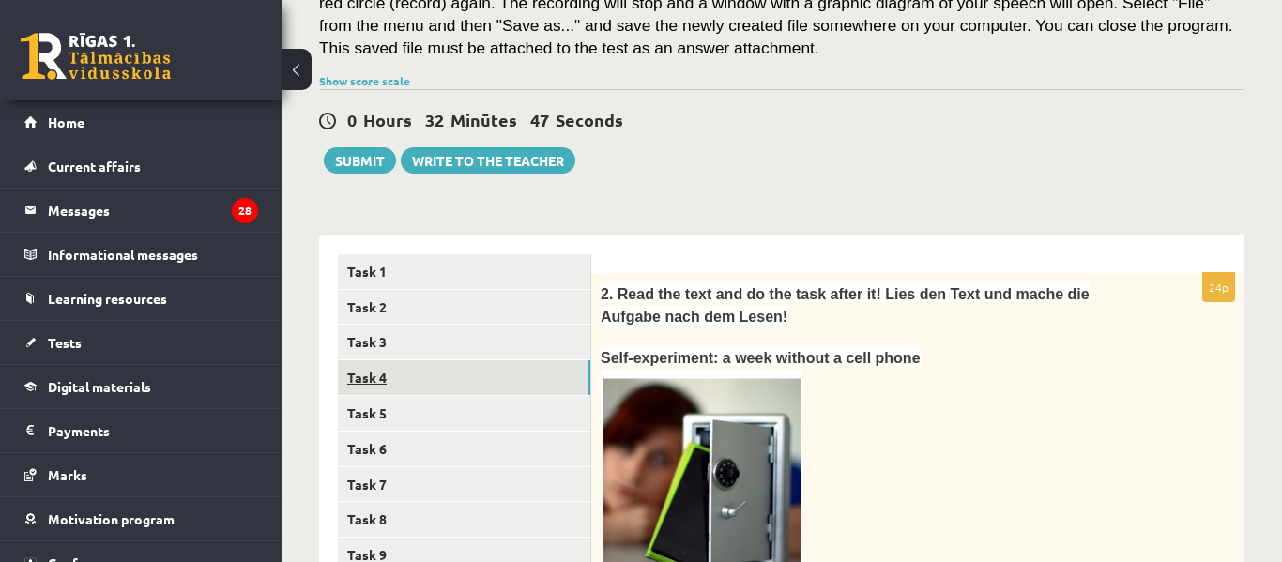
click at [515, 370] on link "Task 4" at bounding box center [464, 378] width 253 height 35
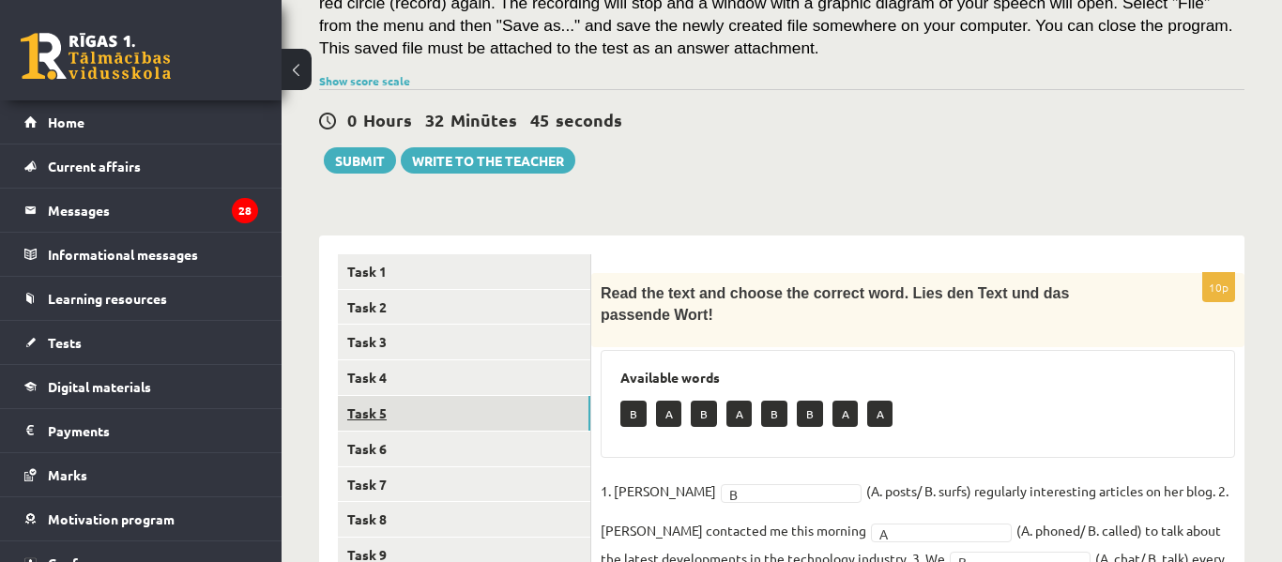
click at [505, 399] on link "Task 5" at bounding box center [464, 413] width 253 height 35
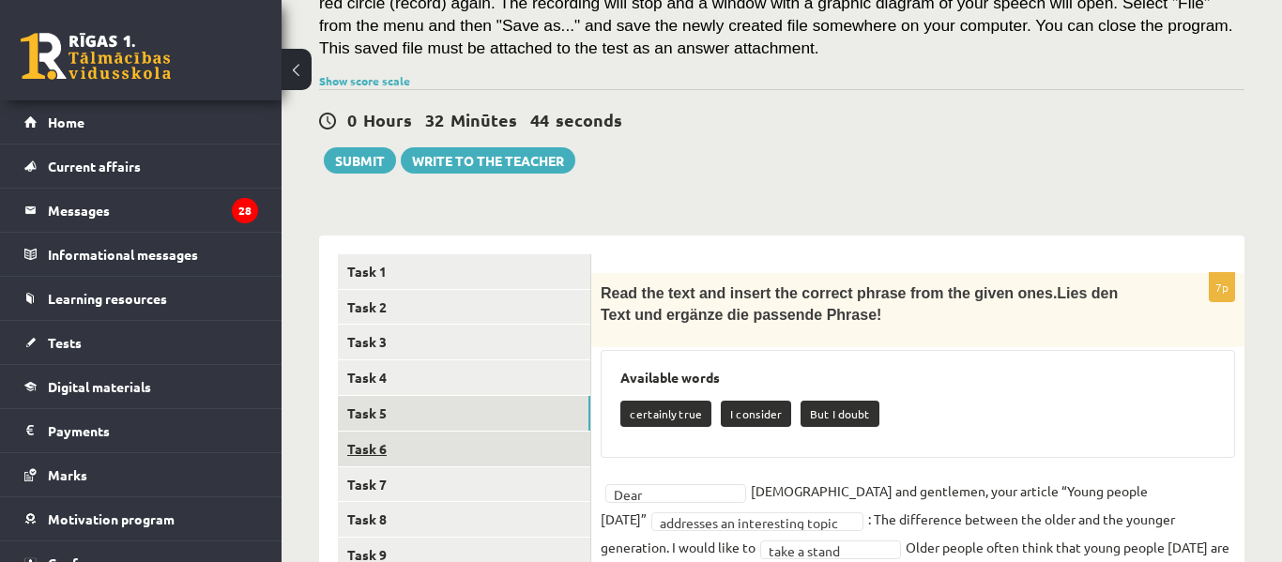
click at [501, 432] on link "Task 6" at bounding box center [464, 449] width 253 height 35
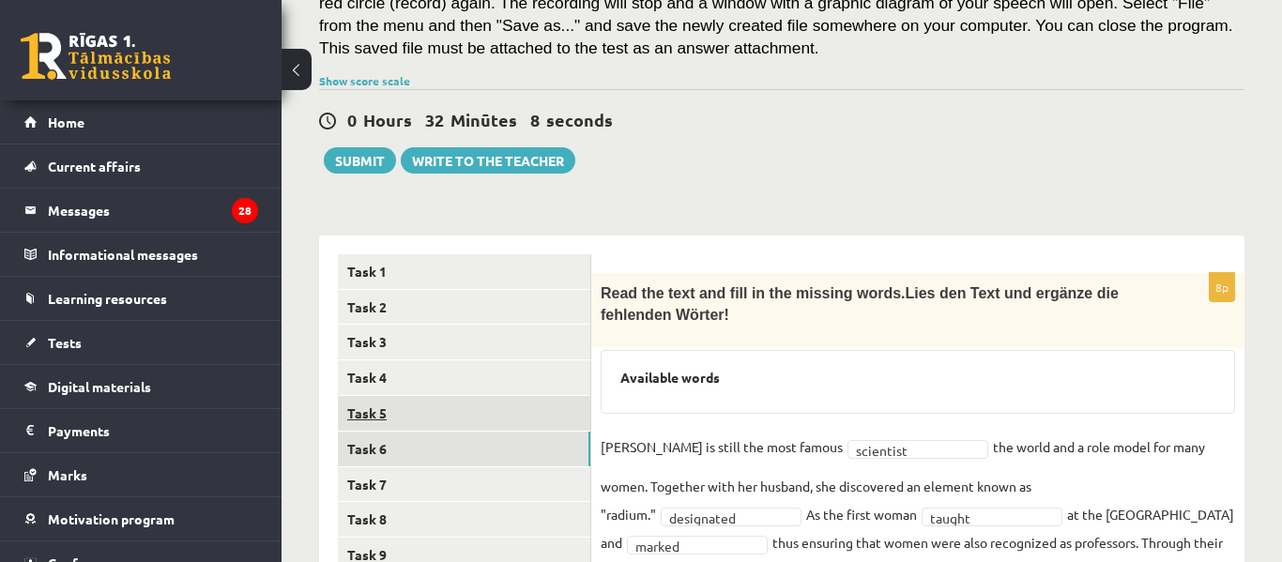
click at [502, 401] on link "Task 5" at bounding box center [464, 413] width 253 height 35
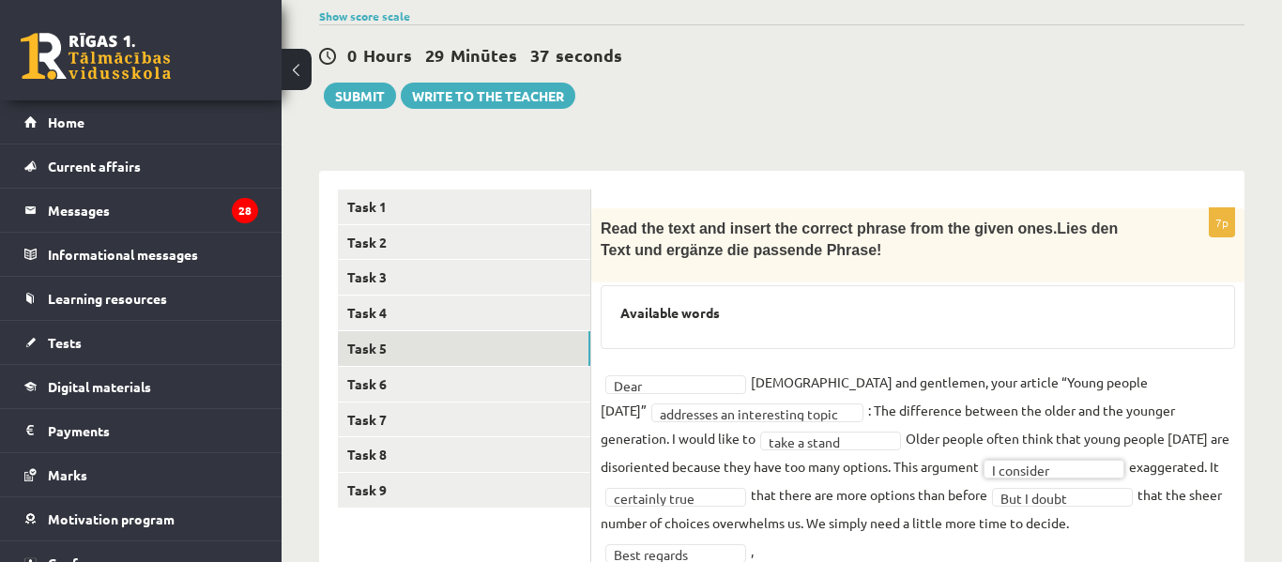
scroll to position [460, 0]
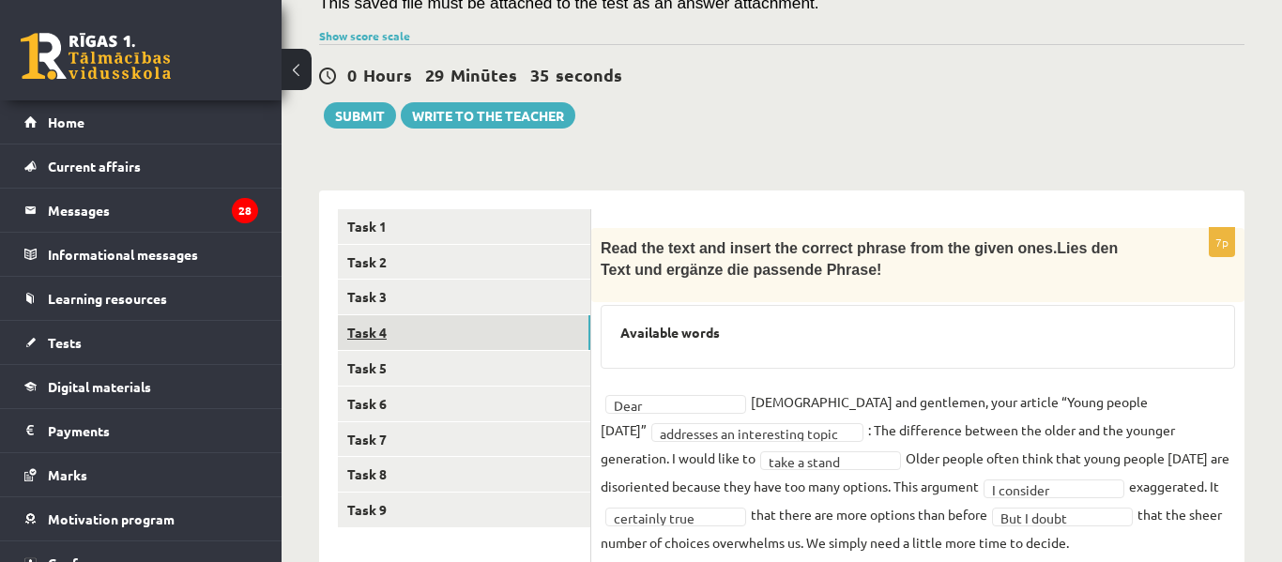
click at [467, 320] on link "Task 4" at bounding box center [464, 332] width 253 height 35
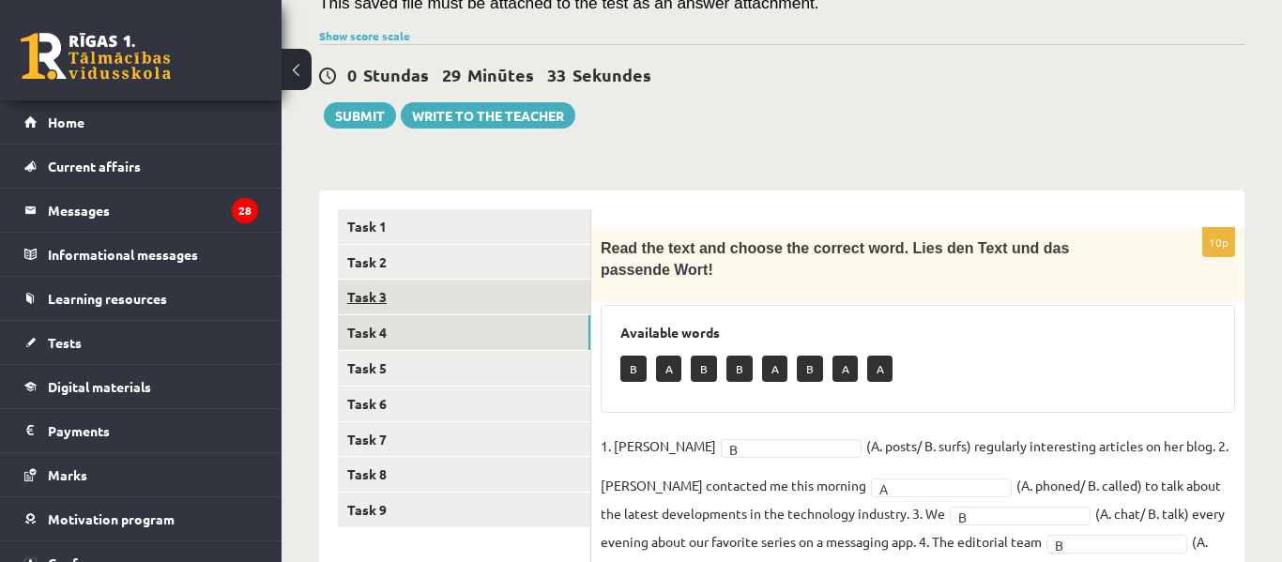
click at [492, 282] on link "Task 3" at bounding box center [464, 297] width 253 height 35
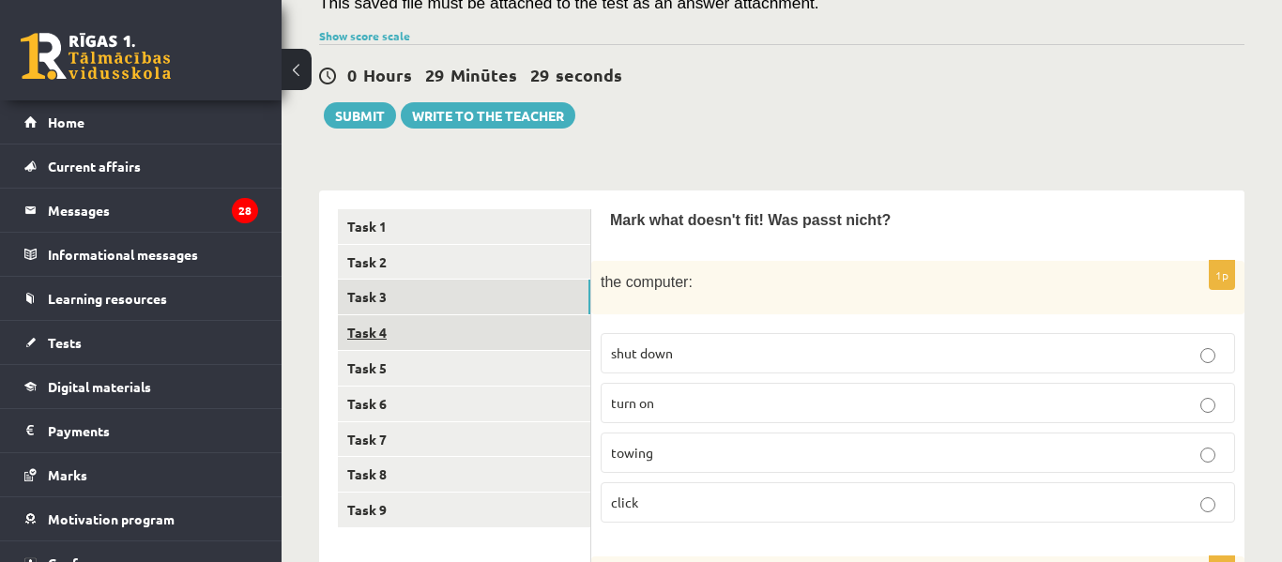
click at [467, 318] on link "Task 4" at bounding box center [464, 332] width 253 height 35
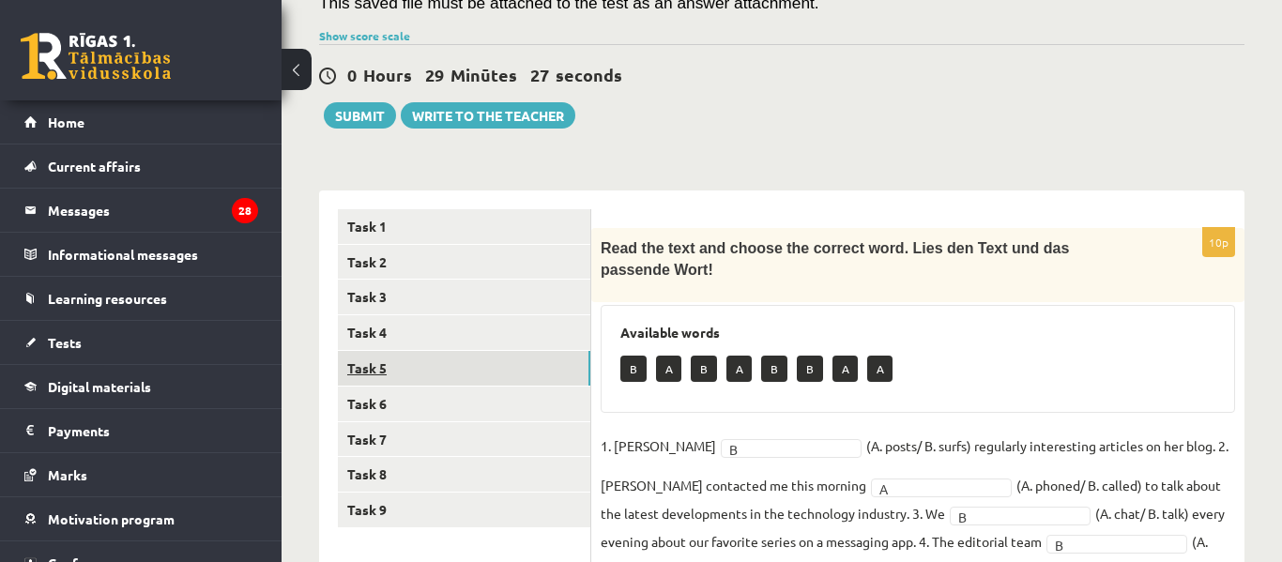
click at [452, 351] on link "Task 5" at bounding box center [464, 368] width 253 height 35
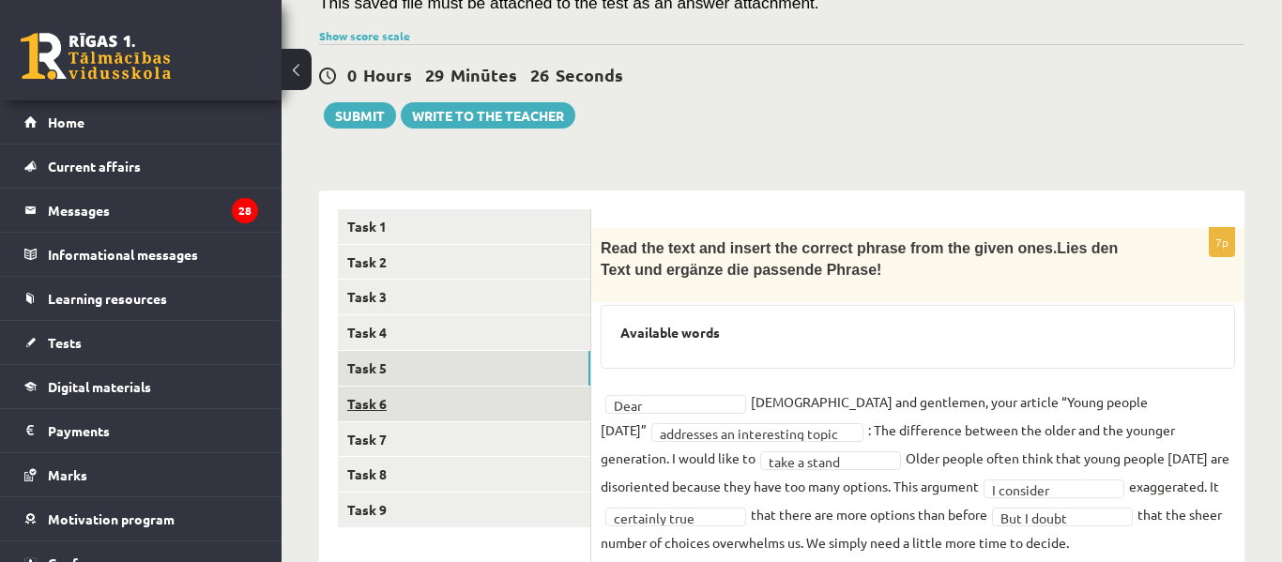
click at [449, 387] on link "Task 6" at bounding box center [464, 404] width 253 height 35
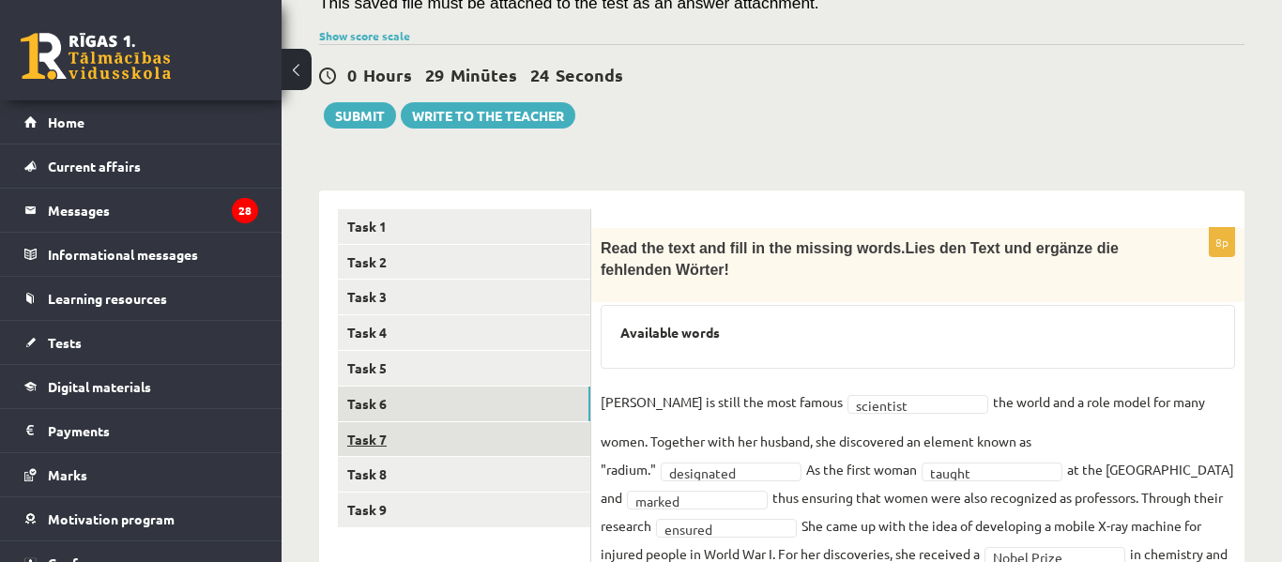
click at [451, 422] on link "Task 7" at bounding box center [464, 439] width 253 height 35
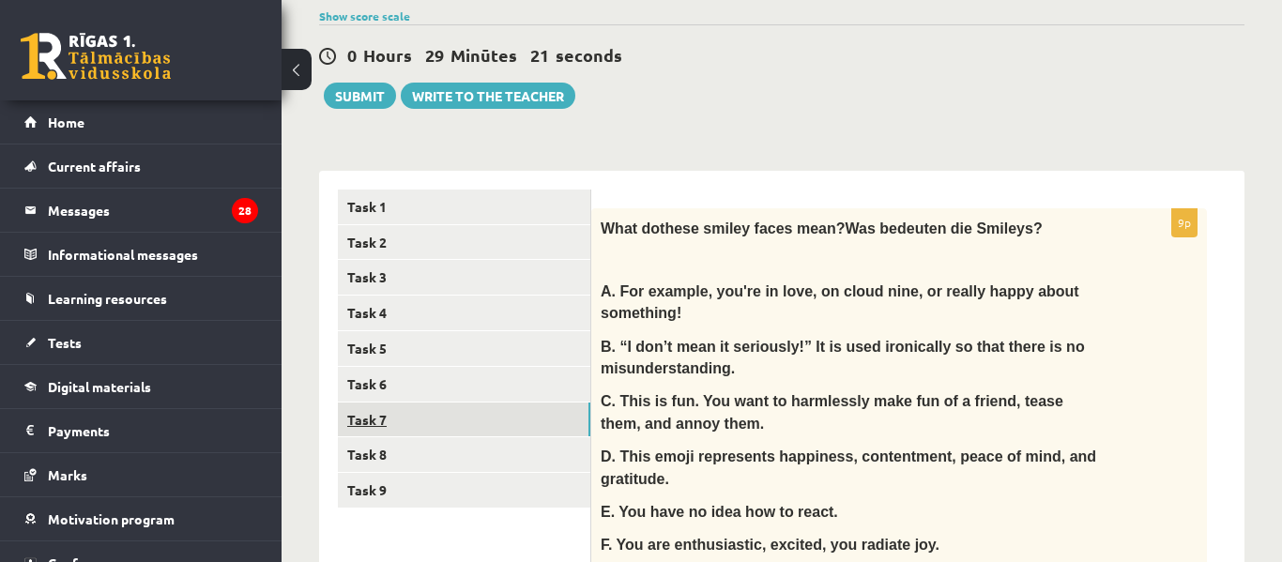
scroll to position [489, 0]
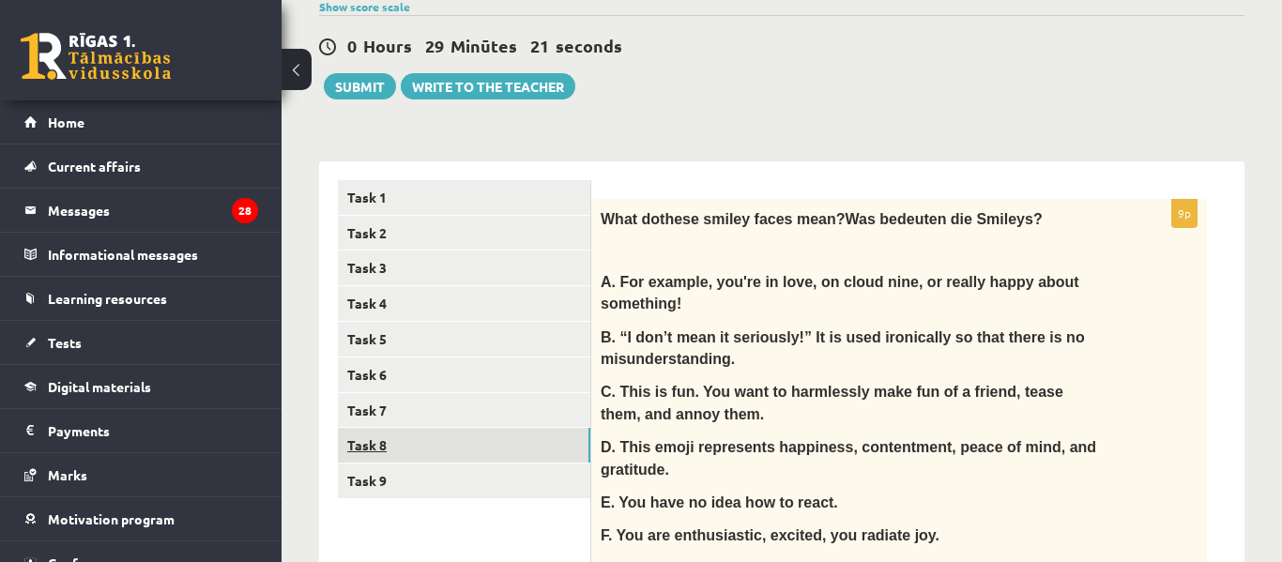
click at [448, 428] on link "Task 8" at bounding box center [464, 445] width 253 height 35
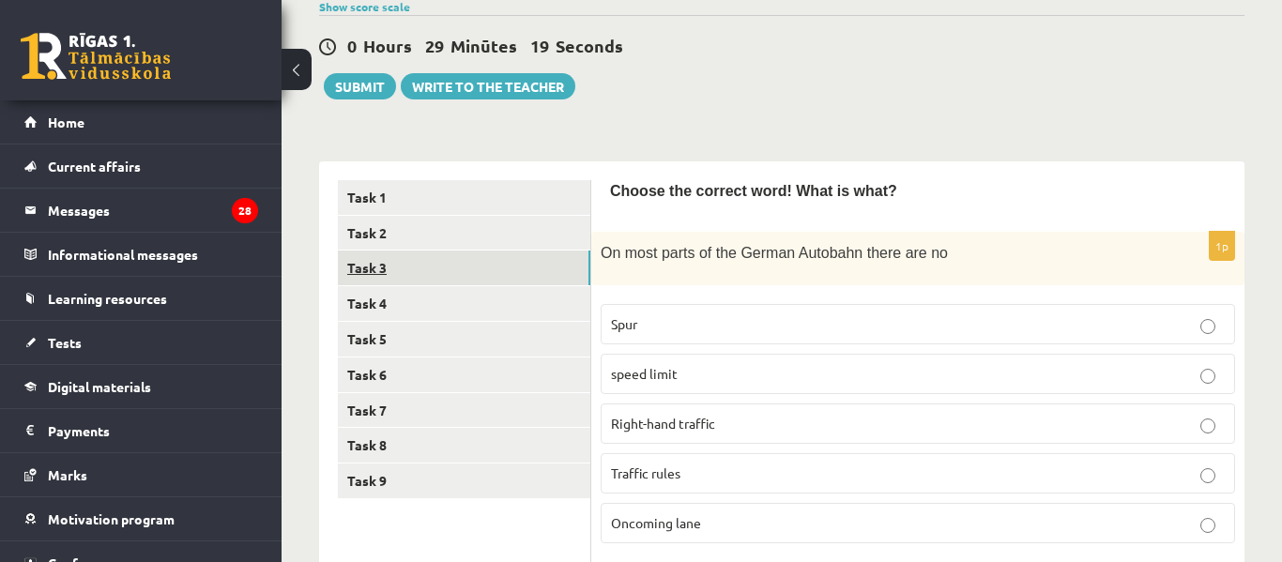
click at [482, 251] on link "Task 3" at bounding box center [464, 268] width 253 height 35
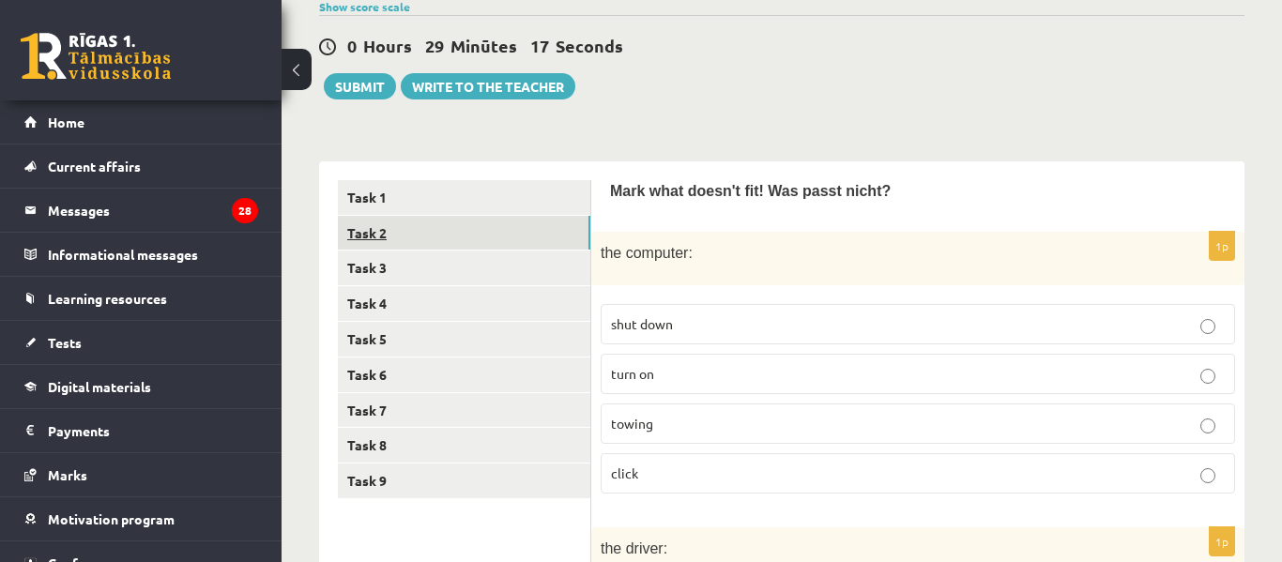
click at [487, 226] on link "Task 2" at bounding box center [464, 233] width 253 height 35
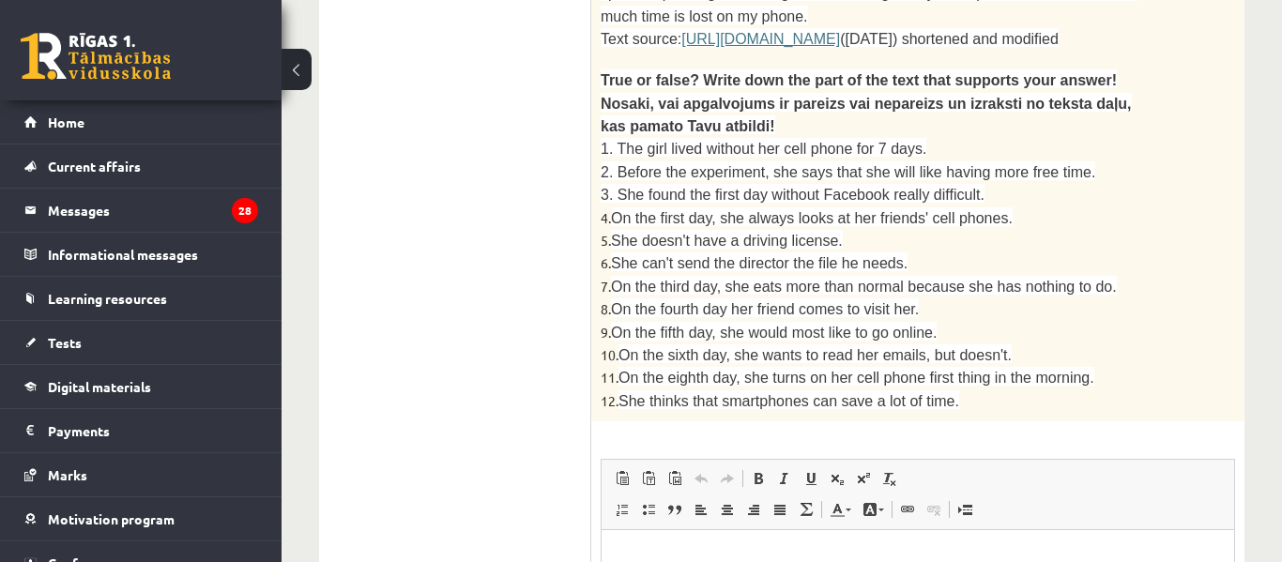
scroll to position [1838, 0]
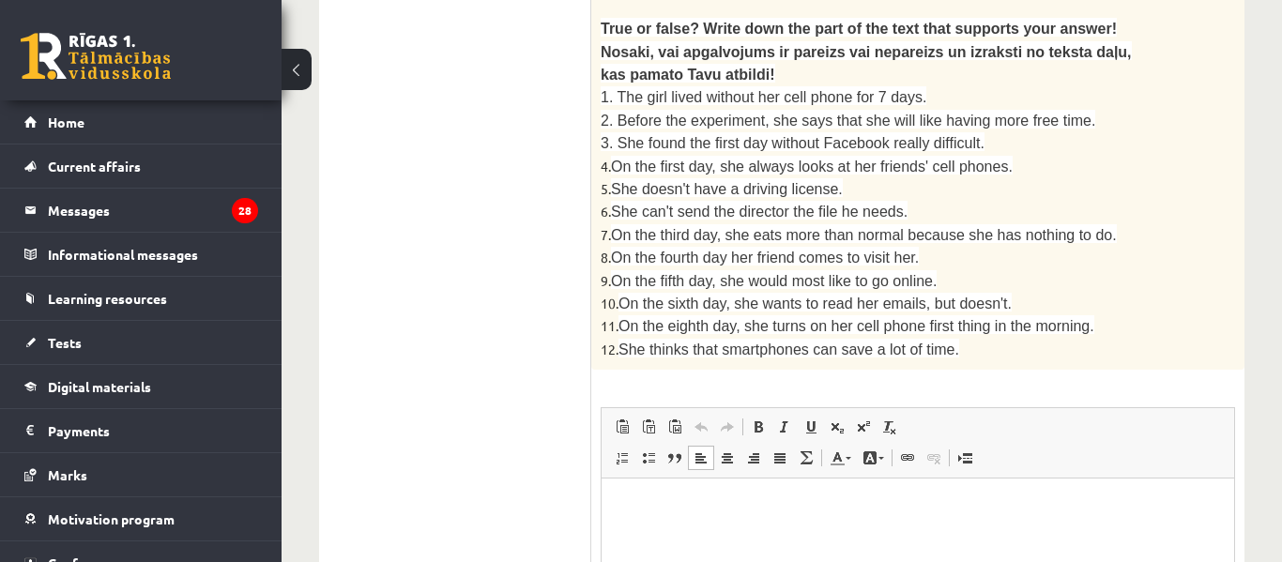
click at [662, 494] on html at bounding box center [918, 507] width 633 height 57
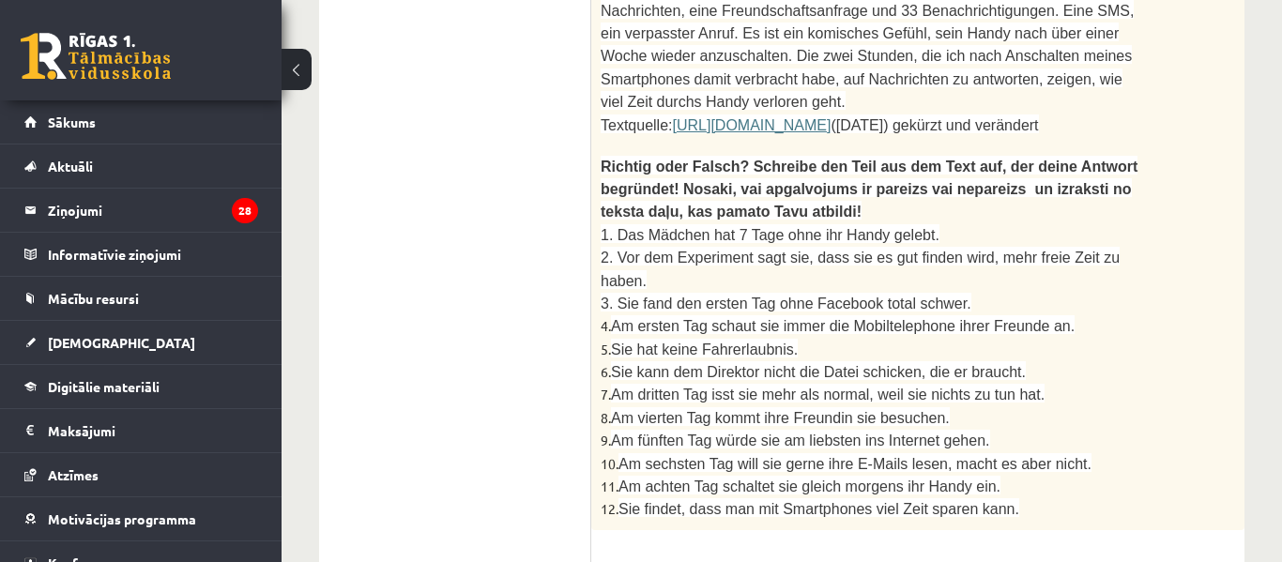
scroll to position [1793, 0]
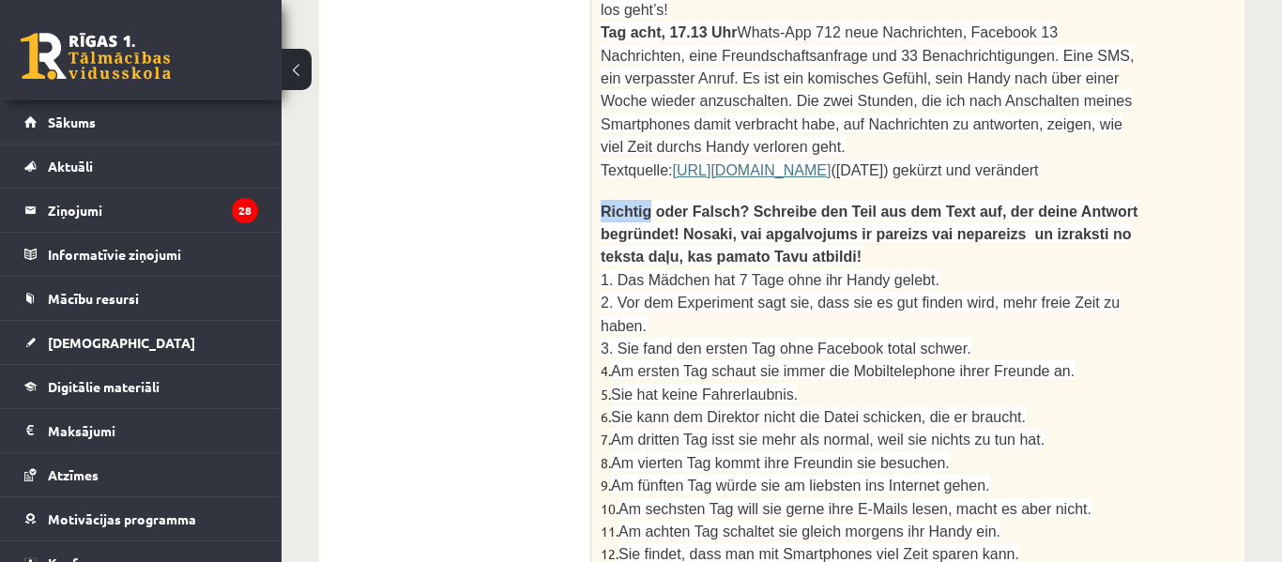
drag, startPoint x: 605, startPoint y: 100, endPoint x: 642, endPoint y: 100, distance: 37.6
click at [642, 204] on span "Richtig oder Falsch? Schreibe den Teil aus dem Text auf, der deine Antwort begr…" at bounding box center [869, 235] width 537 height 62
copy span "Richtig"
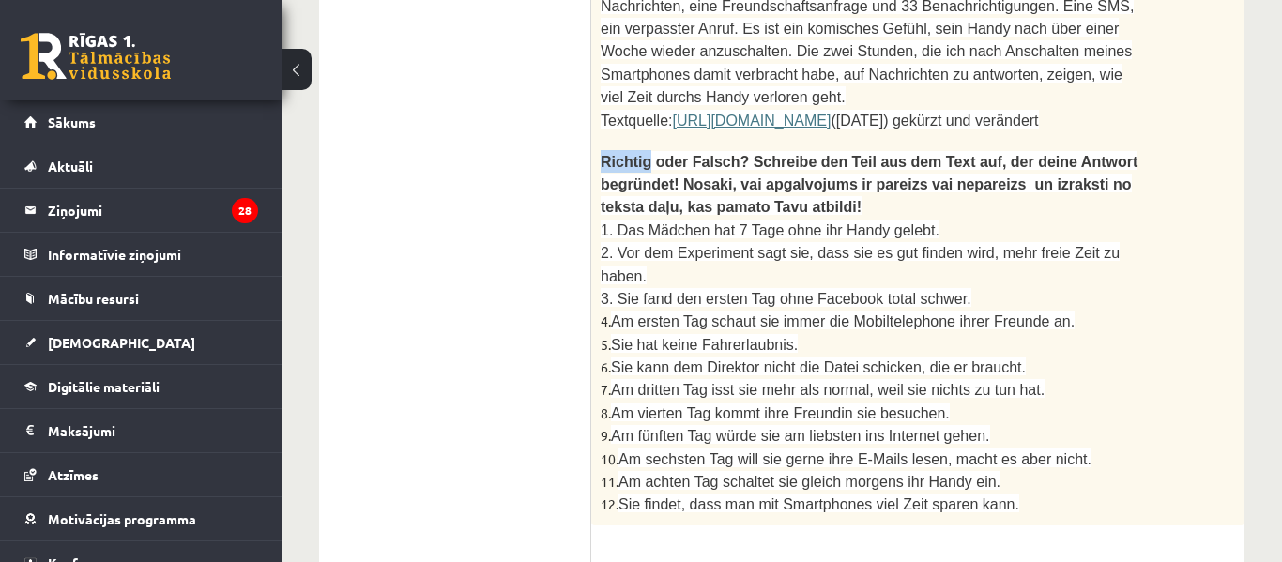
scroll to position [1862, 0]
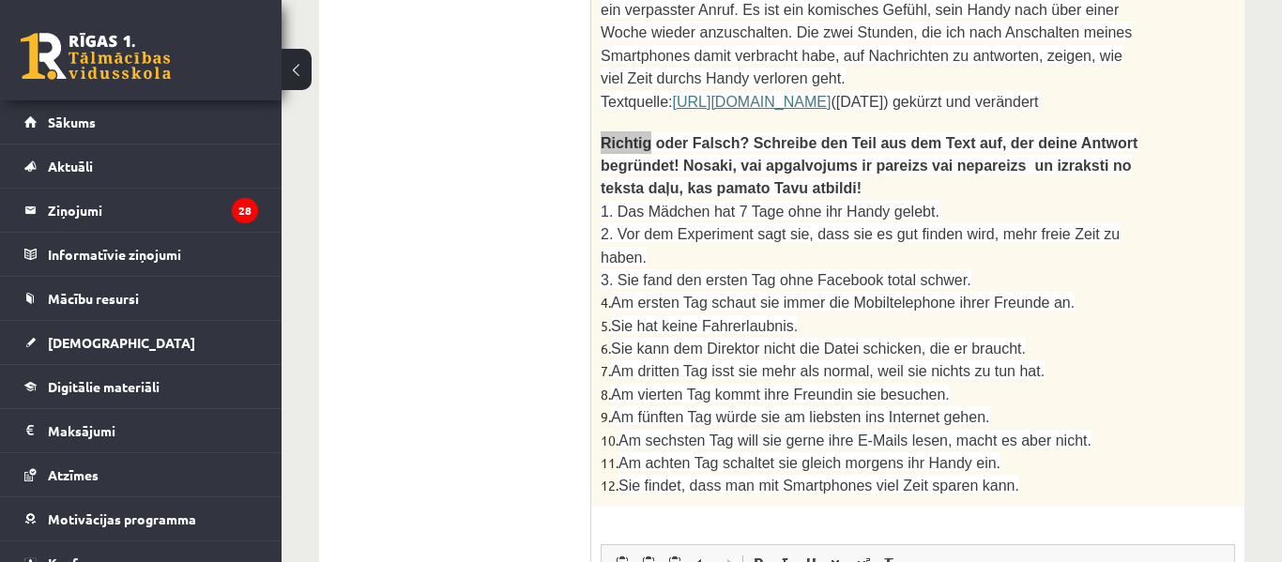
click at [683, 524] on span "Paste" at bounding box center [706, 524] width 58 height 27
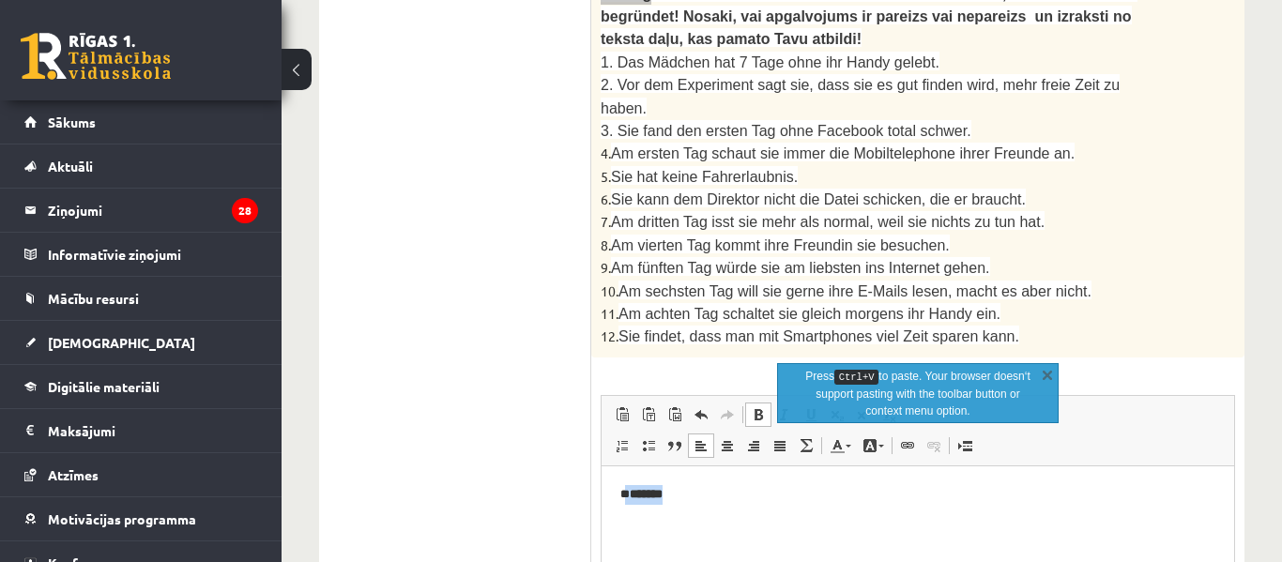
scroll to position [2018, 0]
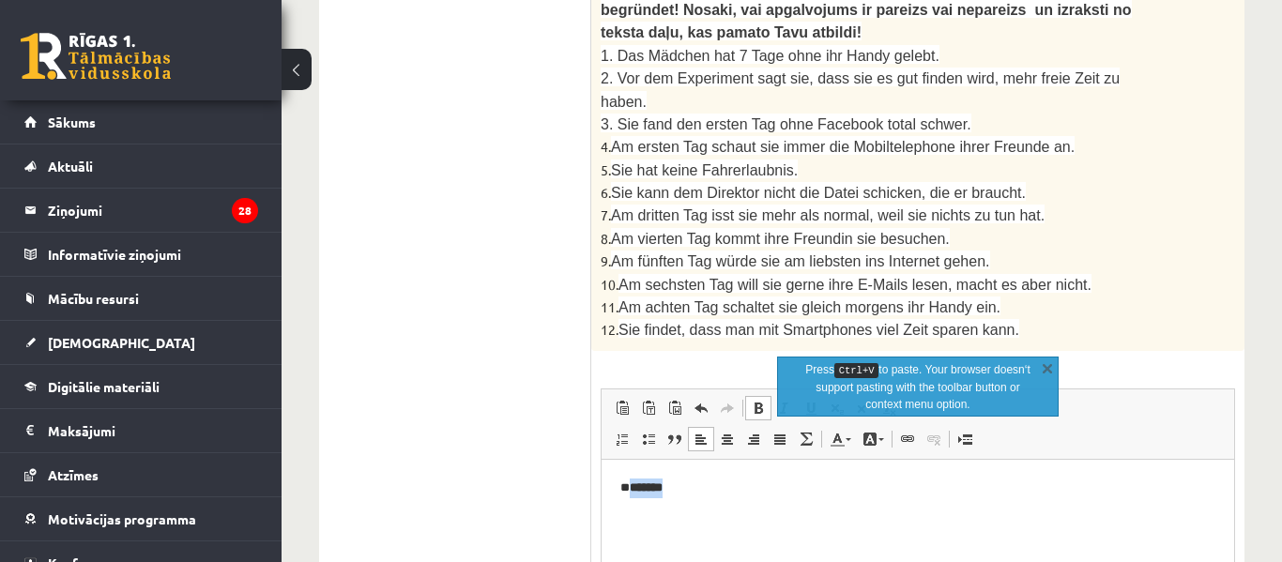
drag, startPoint x: 676, startPoint y: 493, endPoint x: 629, endPoint y: 538, distance: 65.1
click at [629, 516] on html "** *******" at bounding box center [918, 487] width 633 height 57
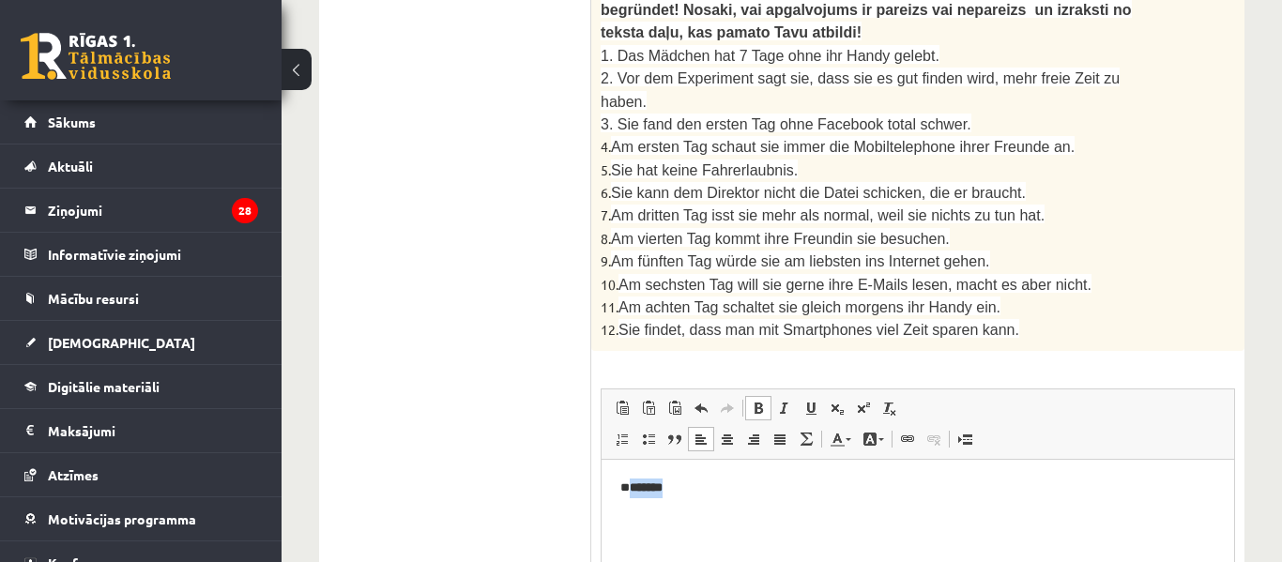
drag, startPoint x: 761, startPoint y: 295, endPoint x: 744, endPoint y: 309, distance: 22.7
click at [761, 401] on span at bounding box center [758, 408] width 15 height 15
drag, startPoint x: 674, startPoint y: 480, endPoint x: 691, endPoint y: 478, distance: 17.0
click at [675, 478] on p "** *******" at bounding box center [918, 488] width 595 height 20
click at [684, 490] on p "** *******" at bounding box center [918, 488] width 595 height 20
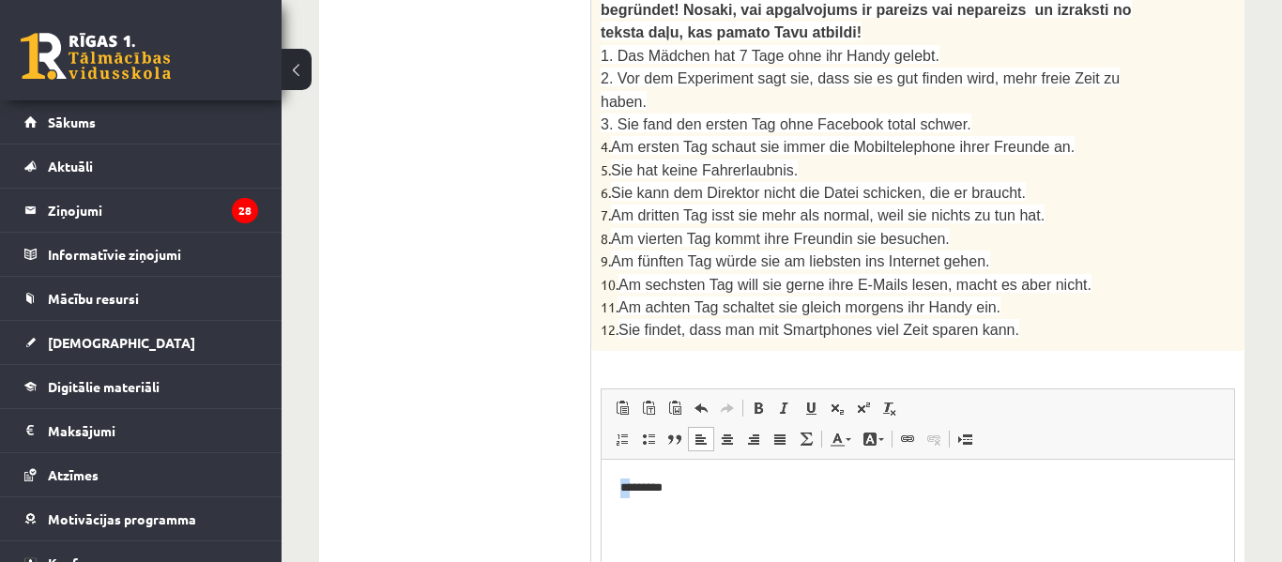
click at [675, 493] on p "** *******" at bounding box center [918, 488] width 595 height 20
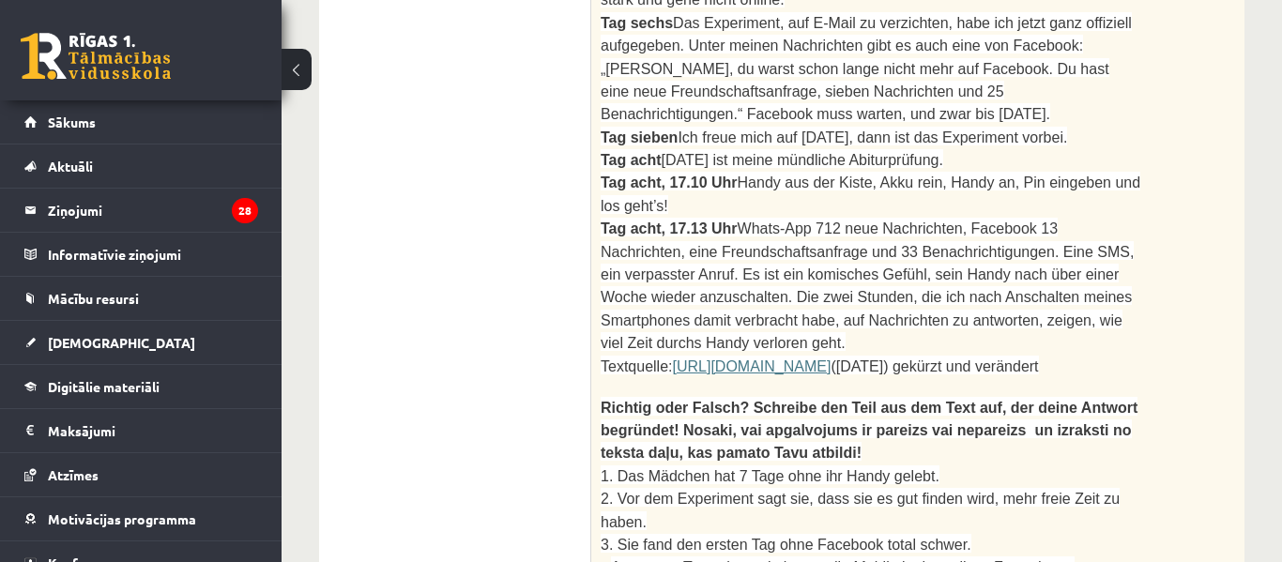
scroll to position [1552, 0]
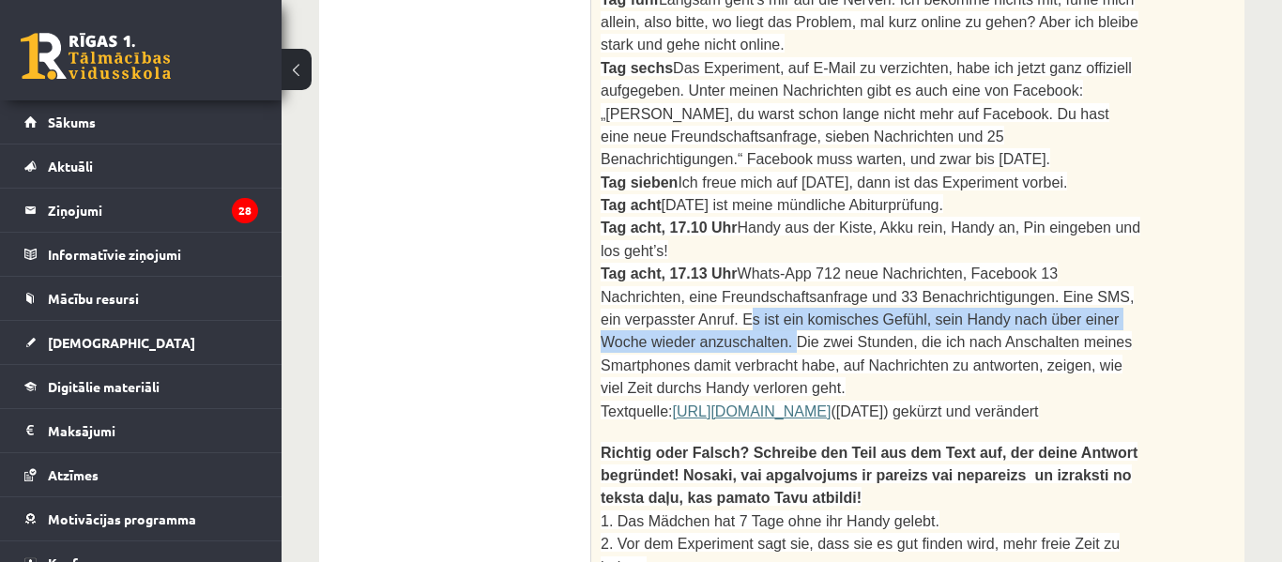
drag, startPoint x: 1104, startPoint y: 184, endPoint x: 1083, endPoint y: 207, distance: 31.2
click at [1083, 266] on span "Whats-App 712 neue Nachrichten, Facebook 13 Nachrichten, eine Freundschaftsanfr…" at bounding box center [867, 331] width 533 height 131
copy span "Es ist ein komisches Gefühl, sein Handy nach über einer Woche wieder anzuschalt…"
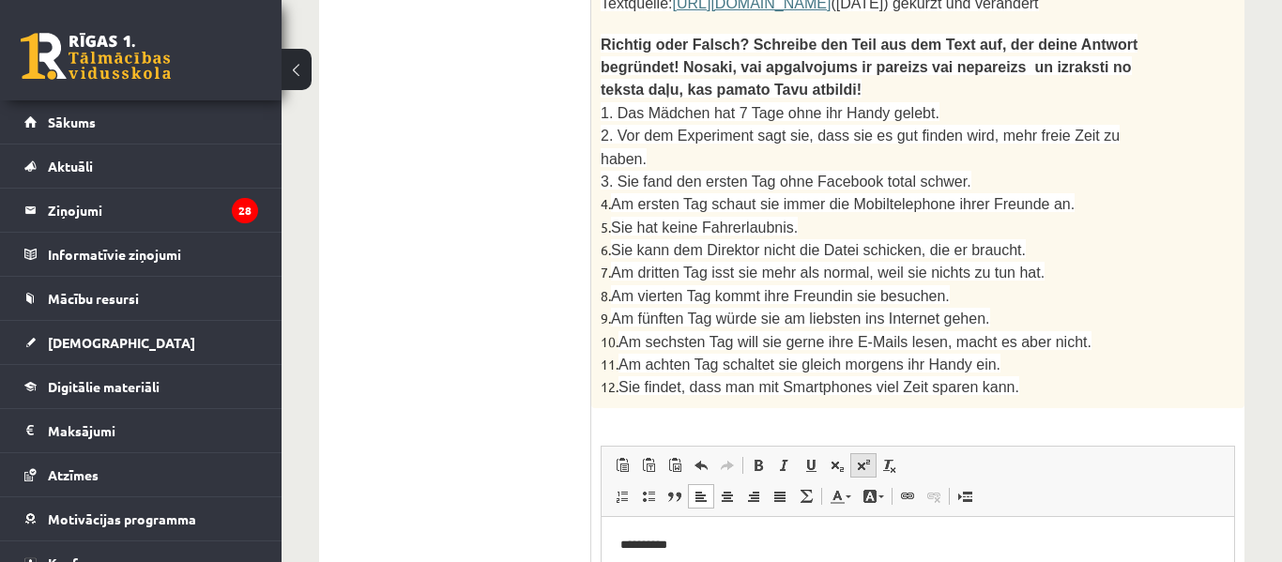
scroll to position [1961, 0]
click at [732, 558] on html "** ********" at bounding box center [918, 543] width 633 height 57
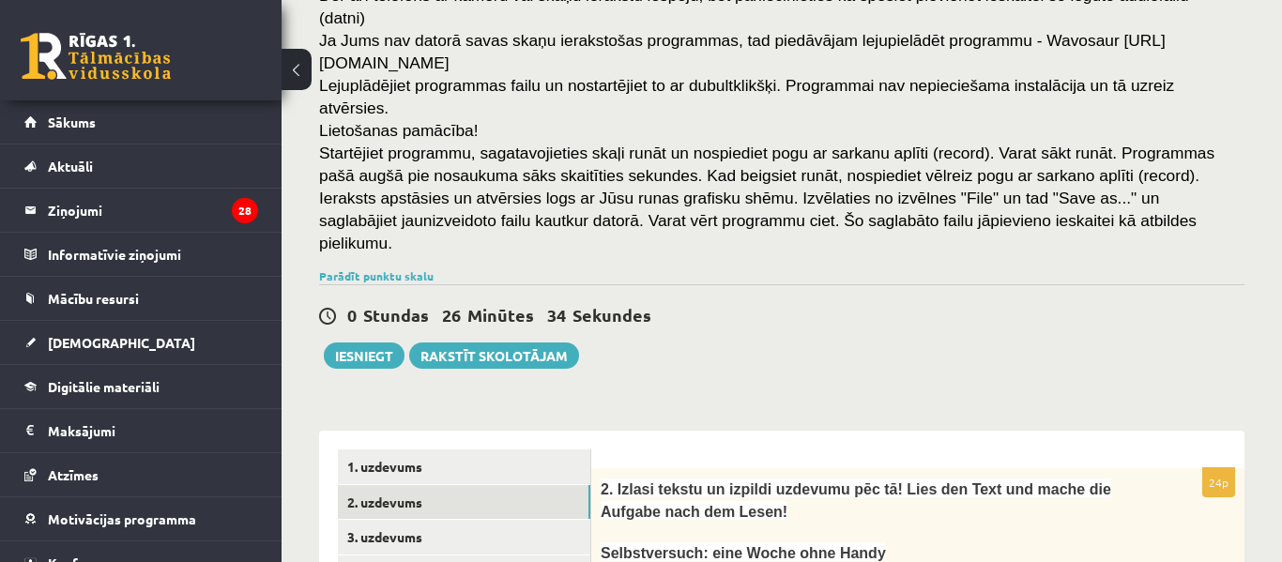
scroll to position [284, 0]
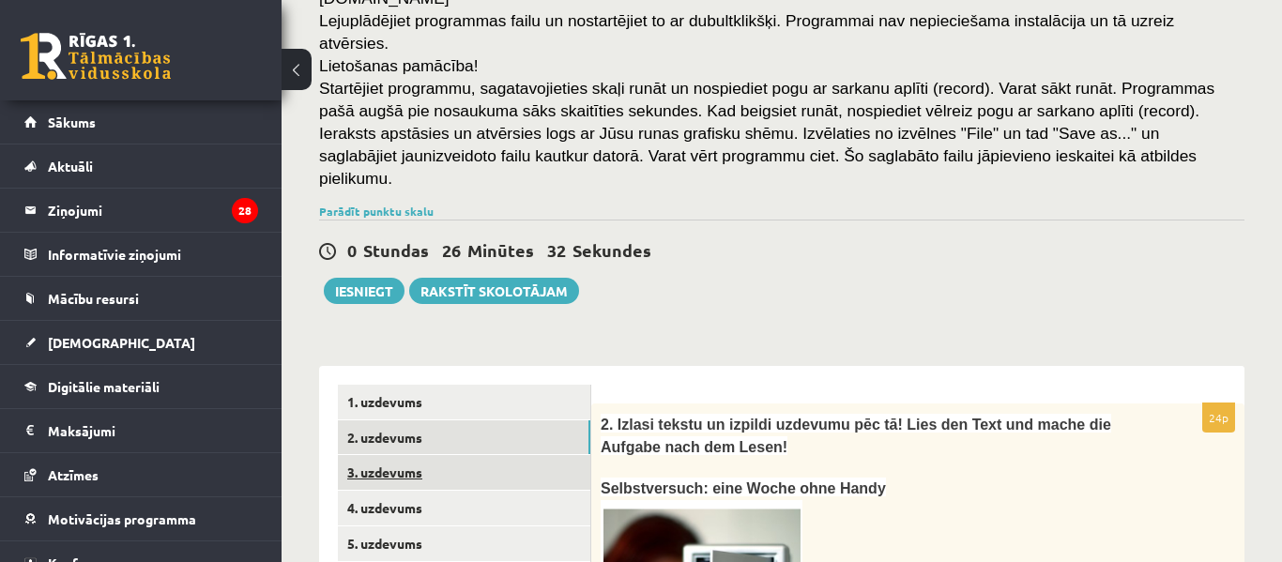
click at [564, 455] on link "3. uzdevums" at bounding box center [464, 472] width 253 height 35
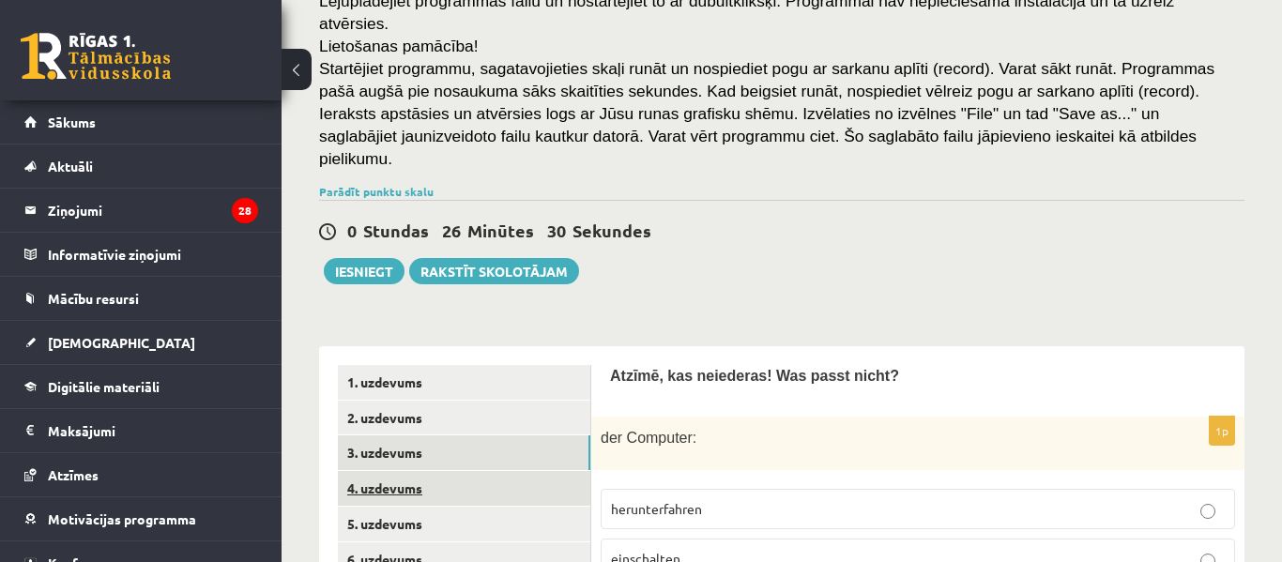
scroll to position [328, 0]
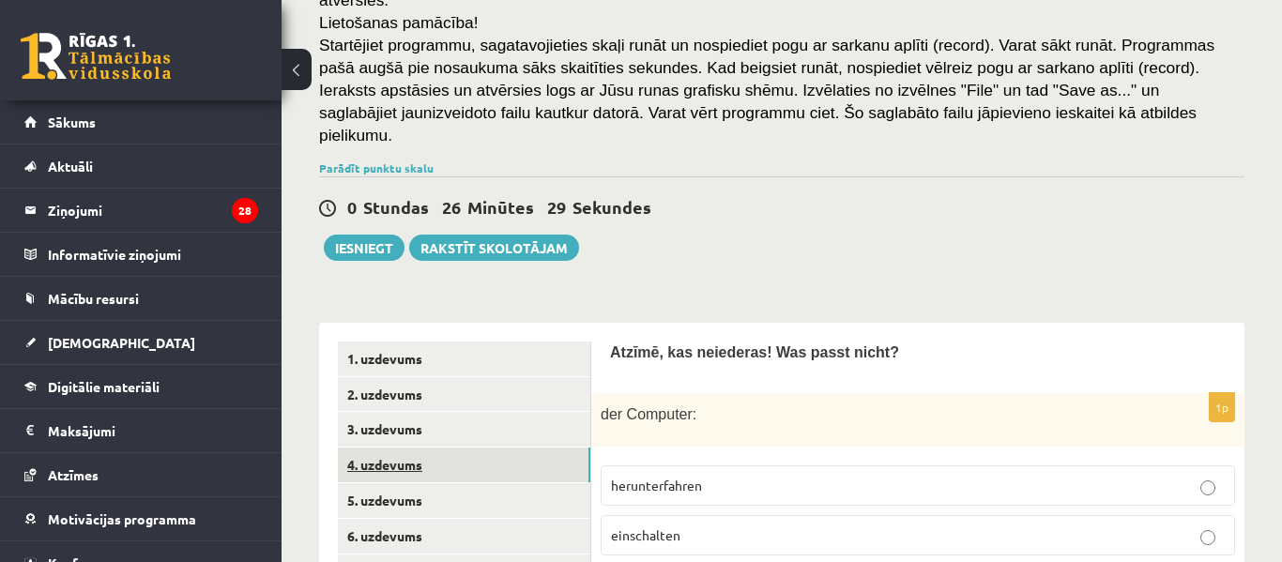
click at [548, 448] on link "4. uzdevums" at bounding box center [464, 465] width 253 height 35
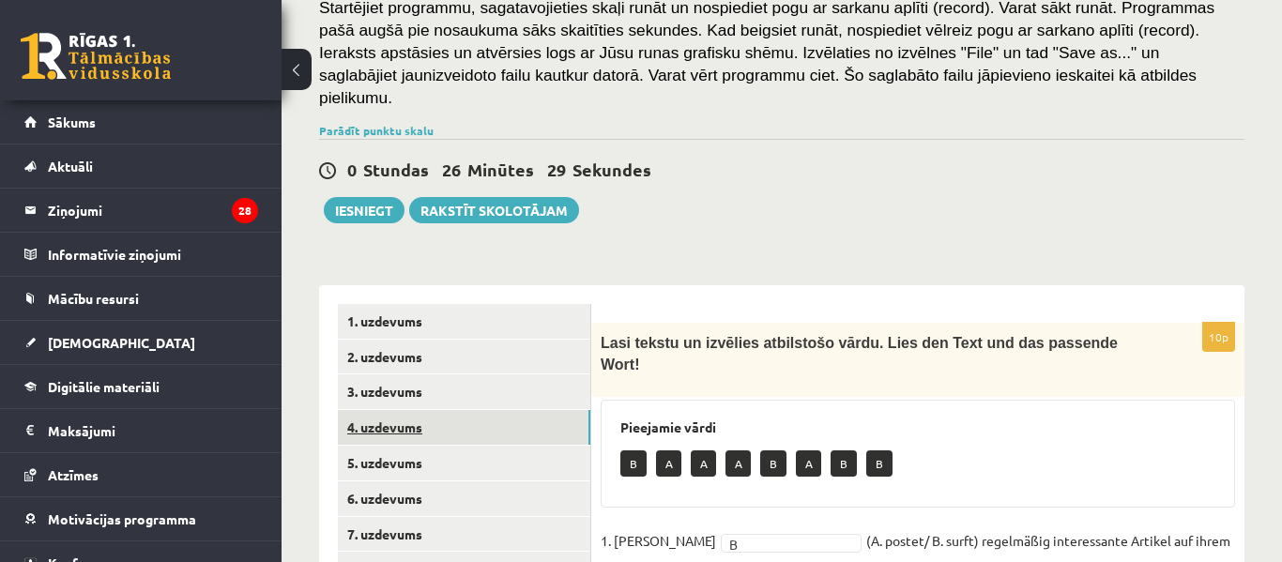
scroll to position [378, 0]
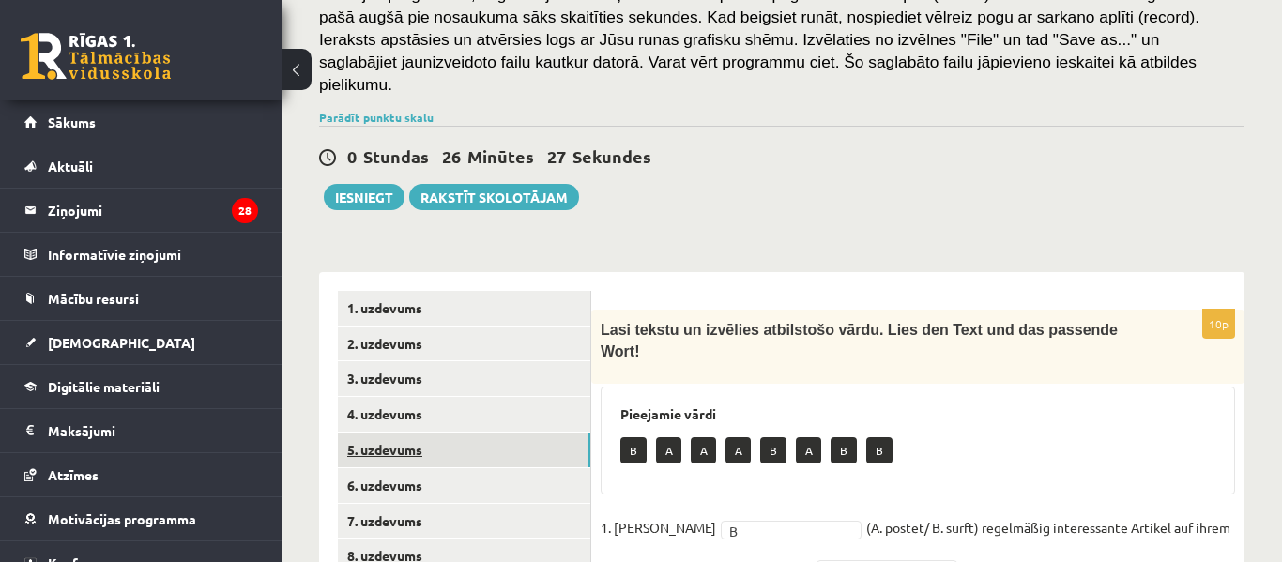
click at [566, 433] on link "5. uzdevums" at bounding box center [464, 450] width 253 height 35
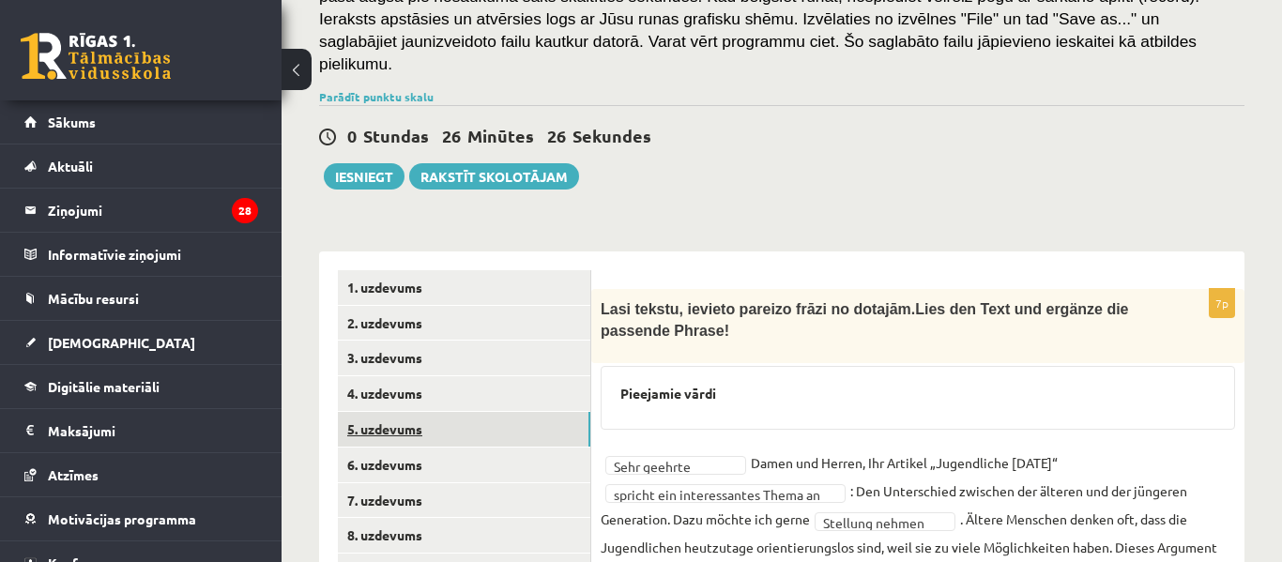
click at [559, 448] on link "6. uzdevums" at bounding box center [464, 465] width 253 height 35
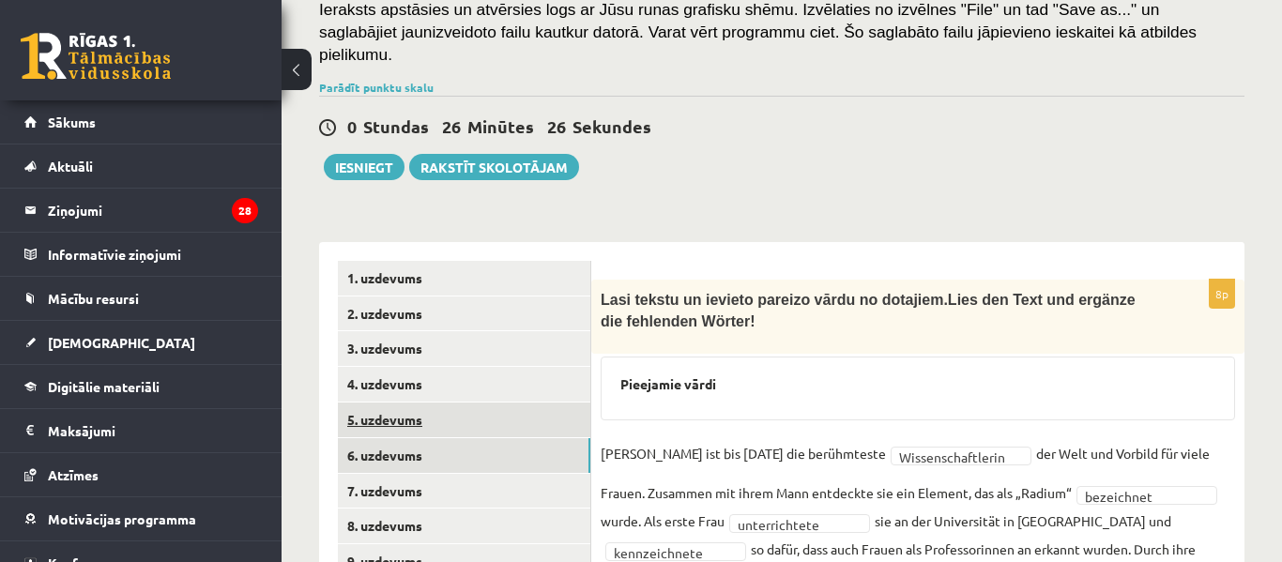
scroll to position [420, 0]
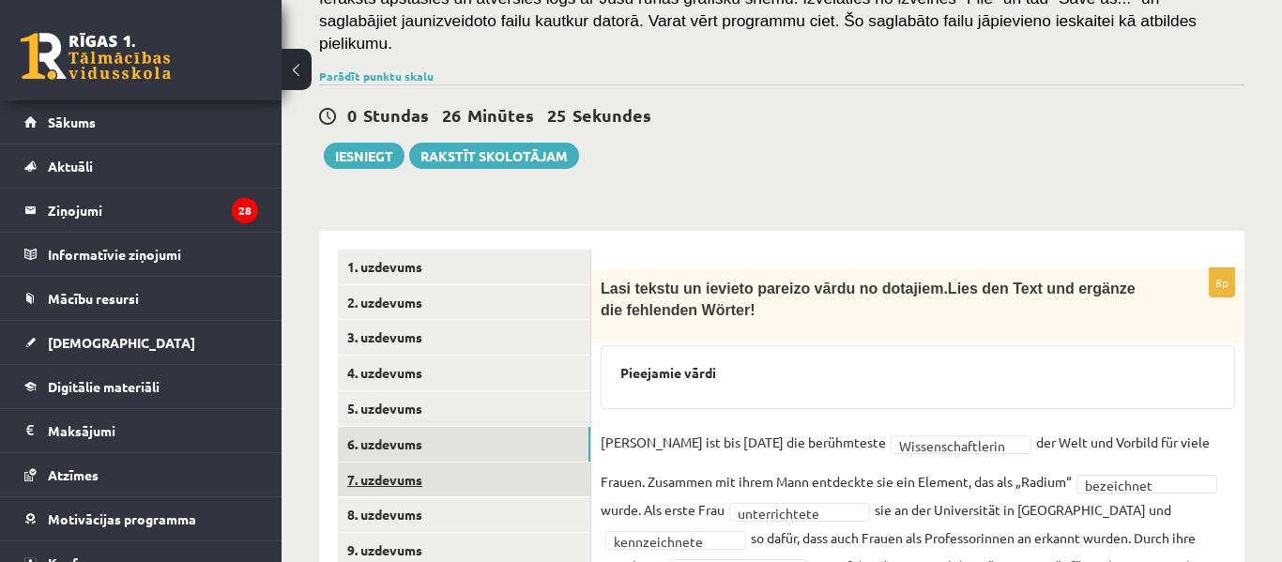
click at [546, 463] on link "7. uzdevums" at bounding box center [464, 480] width 253 height 35
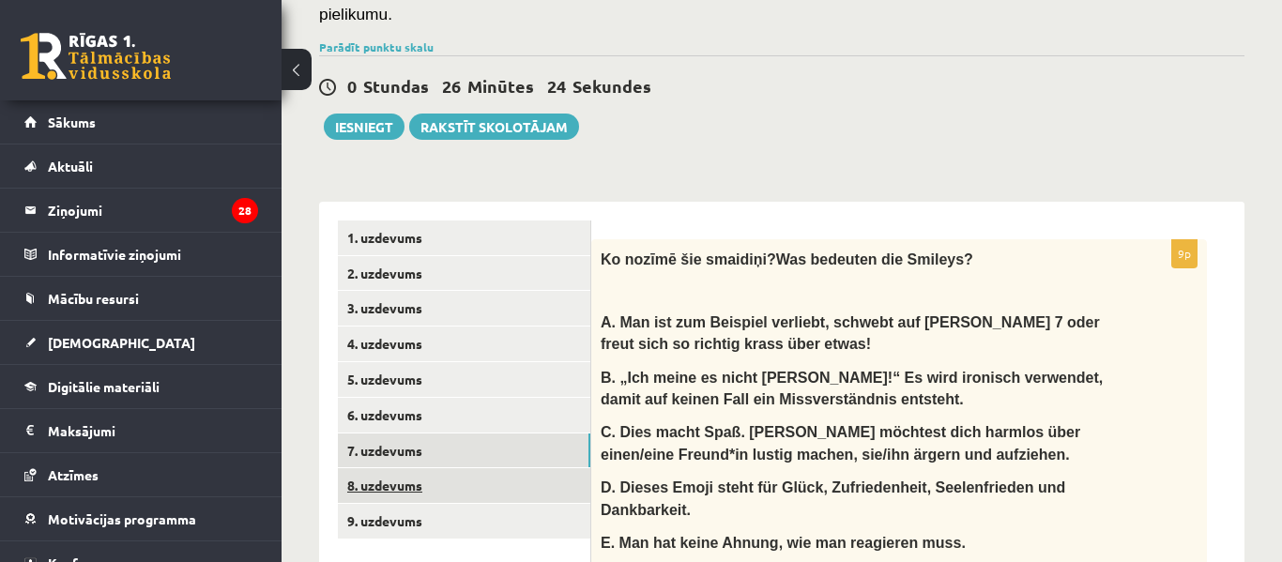
scroll to position [451, 0]
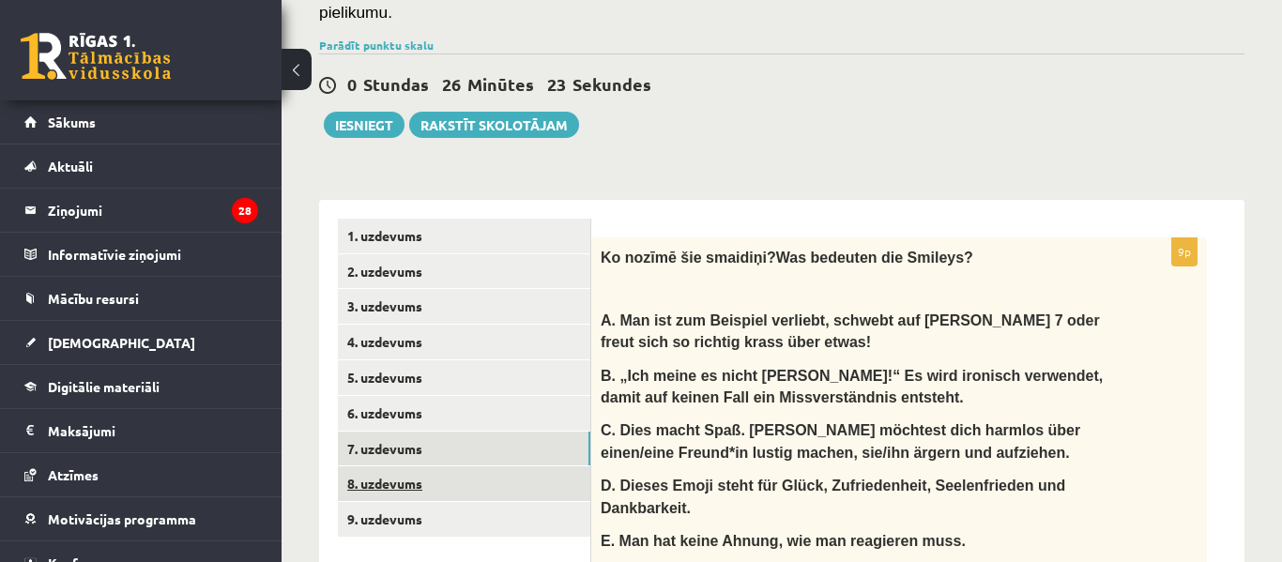
click at [545, 467] on link "8. uzdevums" at bounding box center [464, 484] width 253 height 35
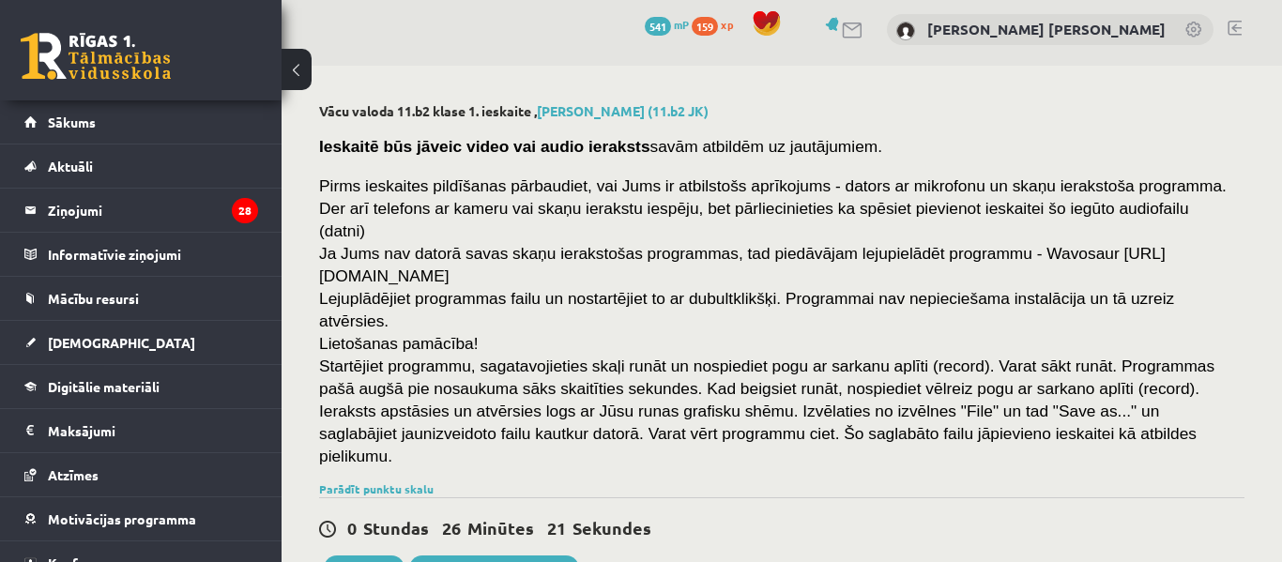
scroll to position [0, 0]
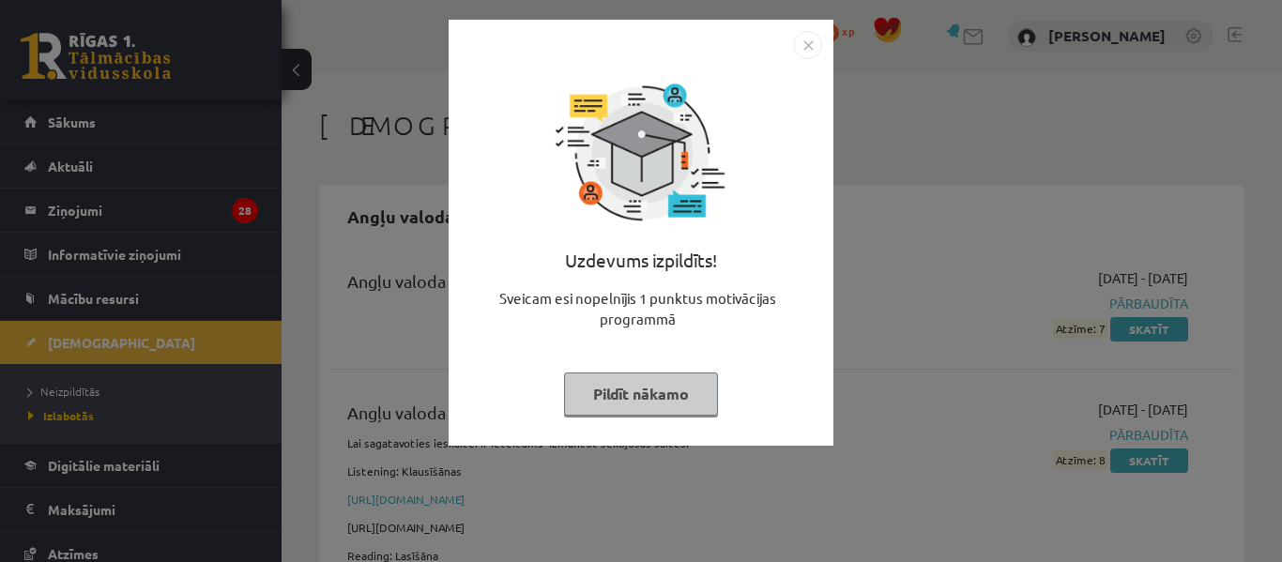
click at [813, 49] on img "Close" at bounding box center [808, 45] width 28 height 28
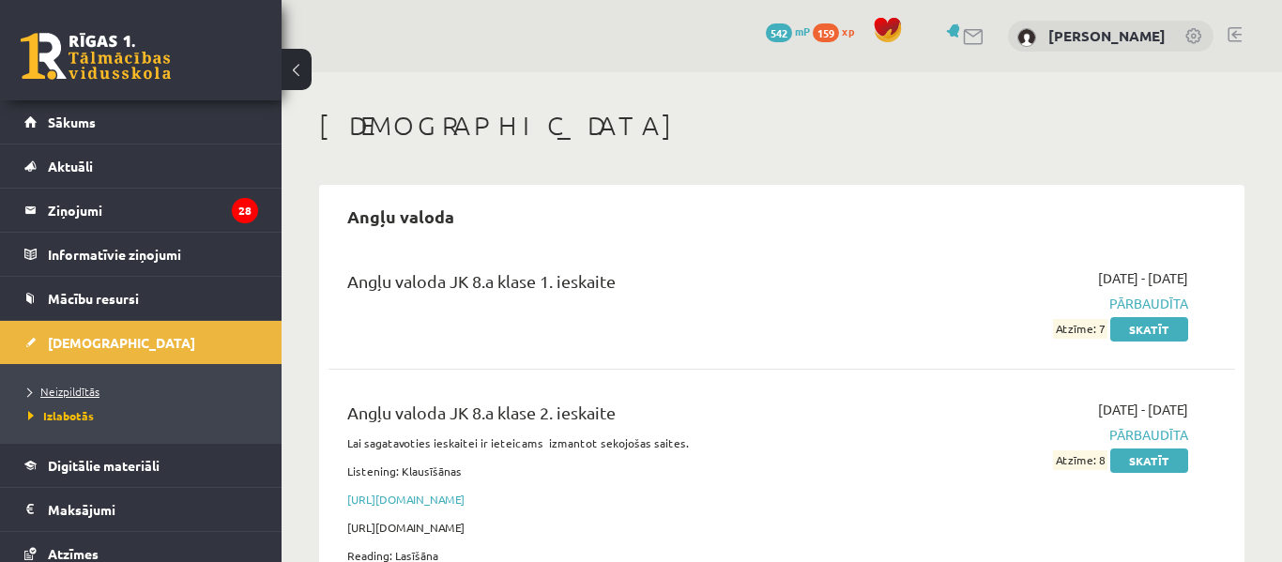
click at [83, 384] on span "Neizpildītās" at bounding box center [63, 391] width 71 height 15
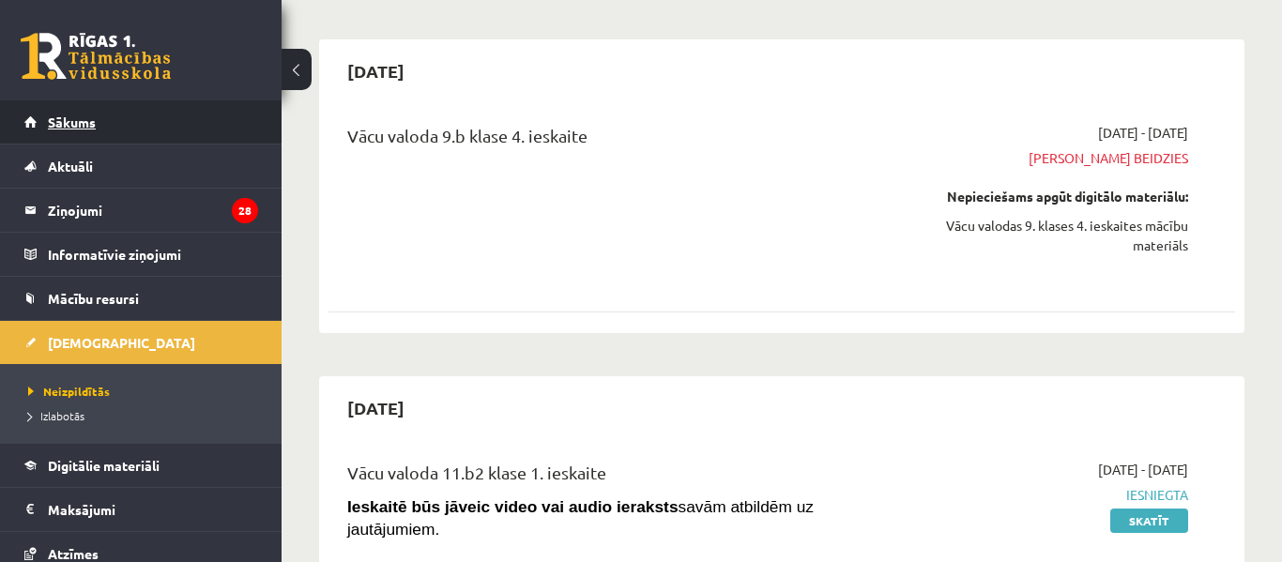
click at [137, 127] on link "Sākums" at bounding box center [141, 121] width 234 height 43
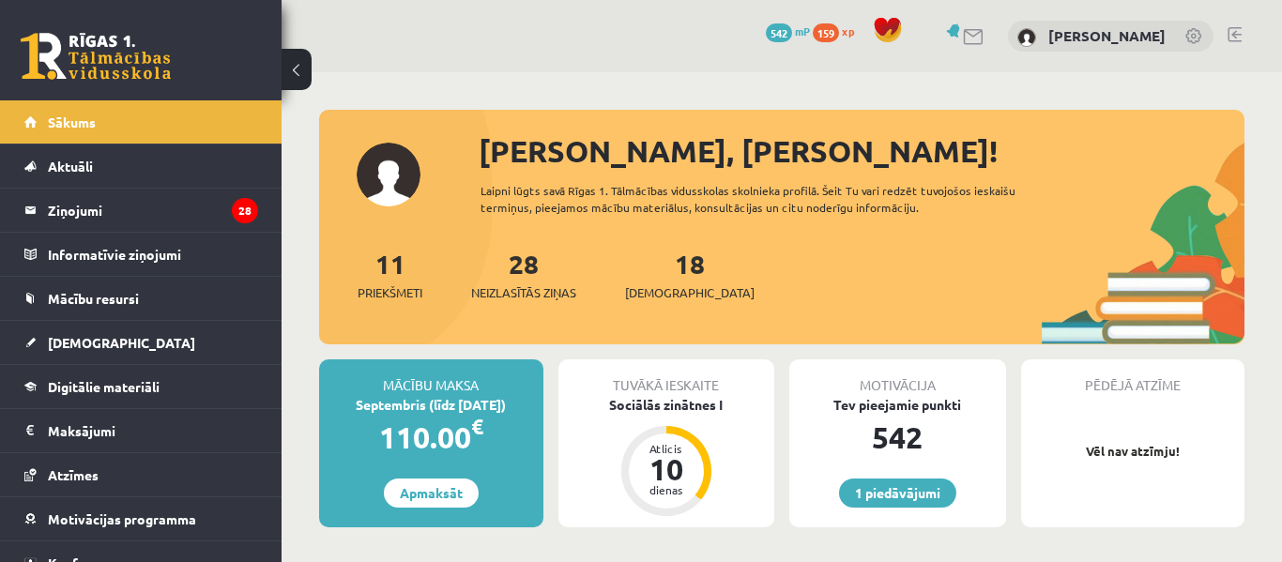
click at [1236, 35] on link at bounding box center [1235, 34] width 14 height 15
